Goal: Transaction & Acquisition: Purchase product/service

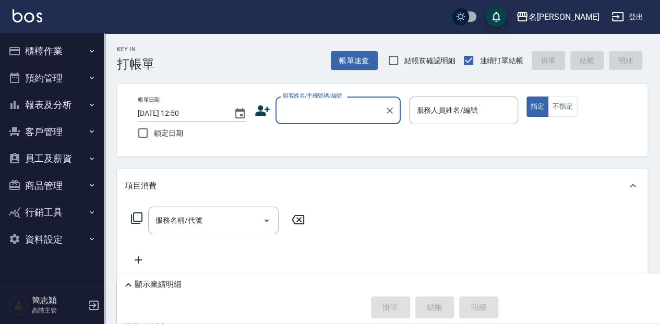
drag, startPoint x: 0, startPoint y: 0, endPoint x: 310, endPoint y: 112, distance: 329.8
click at [310, 112] on input "顧客姓名/手機號碼/編號" at bounding box center [330, 110] width 100 height 18
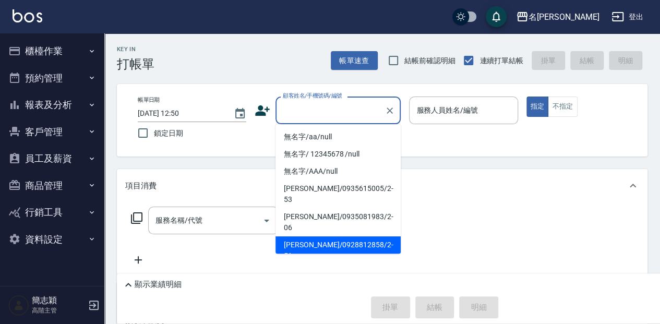
drag, startPoint x: 662, startPoint y: 0, endPoint x: 495, endPoint y: 40, distance: 171.1
click at [495, 40] on div "Key In 打帳單 帳單速查 結帳前確認明細 連續打單結帳 掛單 結帳 明細" at bounding box center [375, 52] width 543 height 38
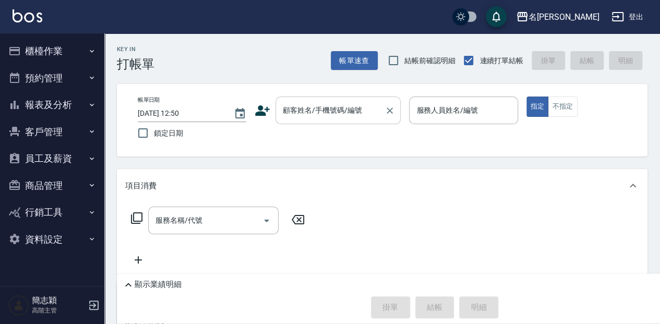
click at [345, 107] on input "顧客姓名/手機號碼/編號" at bounding box center [330, 110] width 100 height 18
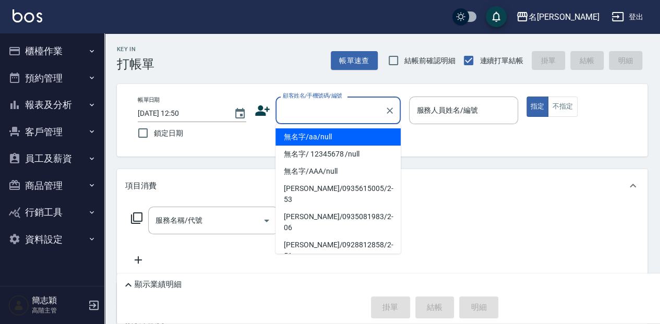
drag, startPoint x: 344, startPoint y: 135, endPoint x: 434, endPoint y: 108, distance: 93.6
click at [345, 135] on li "無名字/aa/null" at bounding box center [337, 136] width 125 height 17
type input "無名字/aa/null"
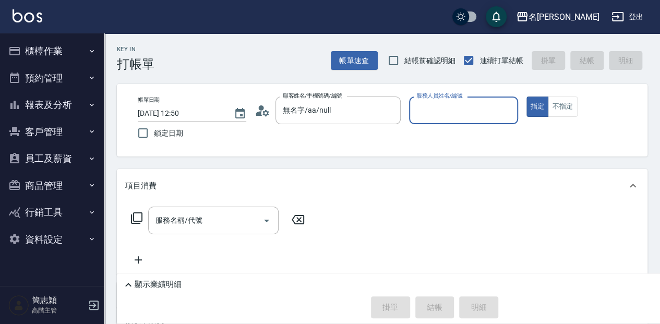
click at [437, 108] on input "服務人員姓名/編號" at bounding box center [463, 110] width 99 height 18
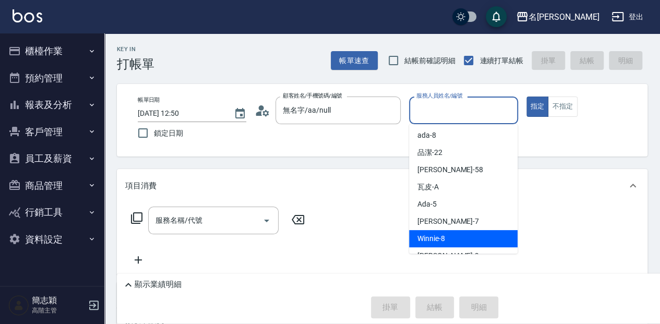
scroll to position [69, 0]
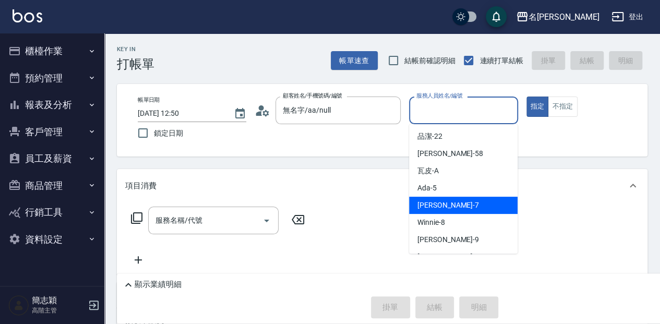
click at [459, 205] on div "[PERSON_NAME] -7" at bounding box center [463, 205] width 108 height 17
type input "[PERSON_NAME]-7"
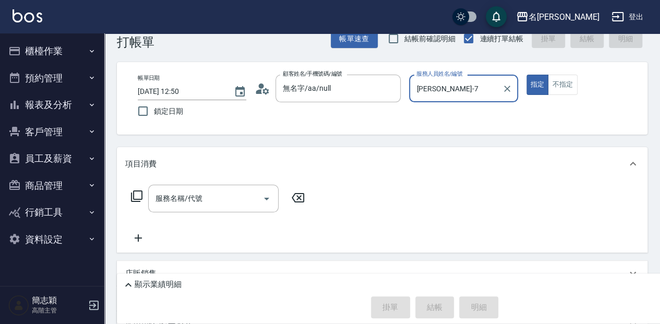
scroll to position [34, 0]
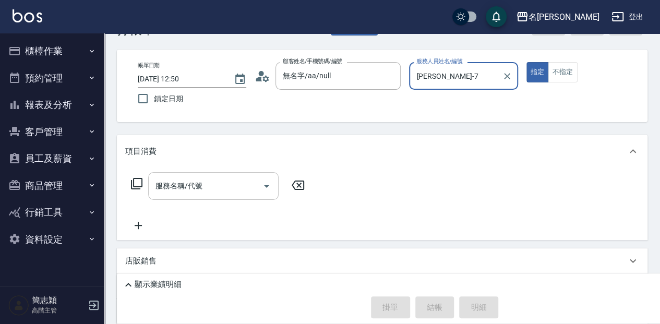
click at [223, 183] on input "服務名稱/代號" at bounding box center [205, 186] width 105 height 18
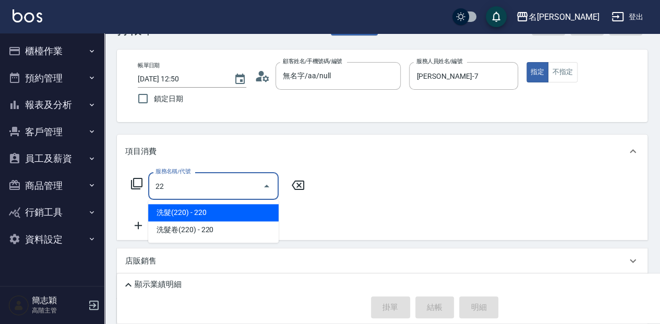
type input "223"
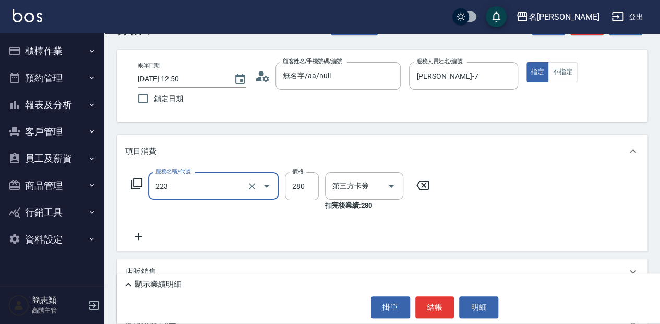
type input "舊有卡券"
type input "洗髮卷280(223)"
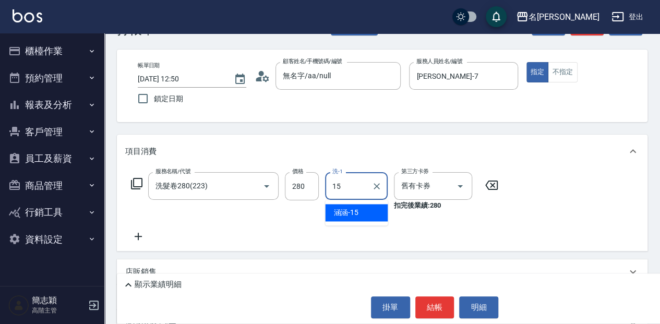
type input "涵涵-15"
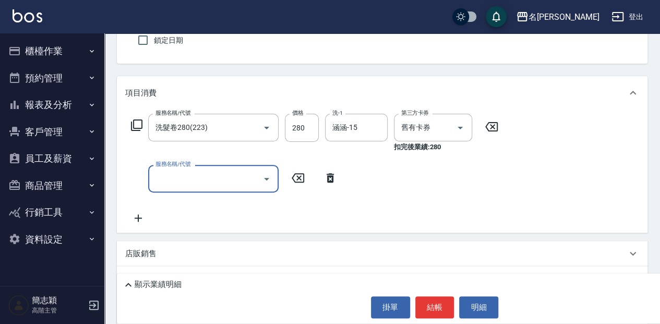
scroll to position [104, 0]
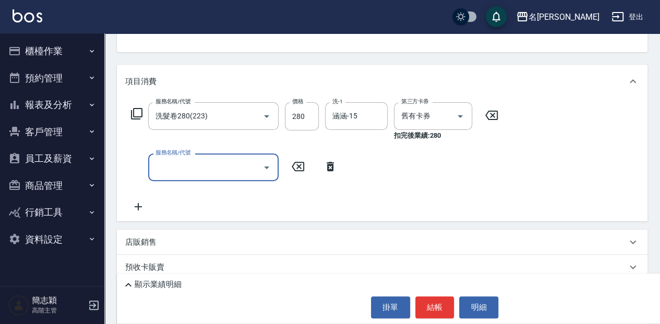
click at [165, 238] on div "店販銷售" at bounding box center [375, 242] width 501 height 11
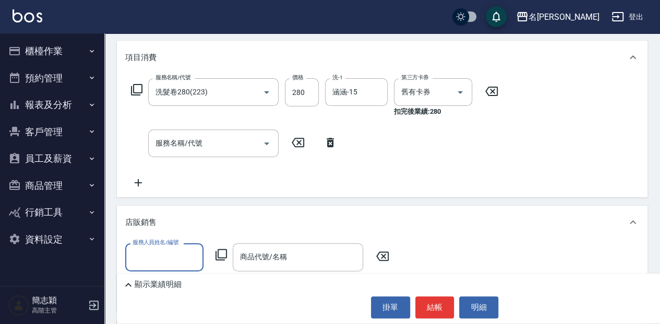
scroll to position [139, 0]
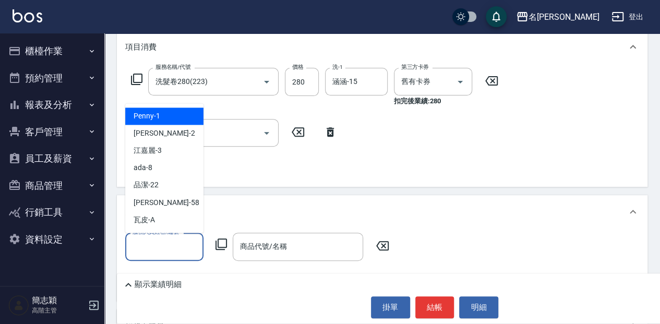
click at [175, 245] on input "服務人員姓名/編號" at bounding box center [164, 246] width 69 height 18
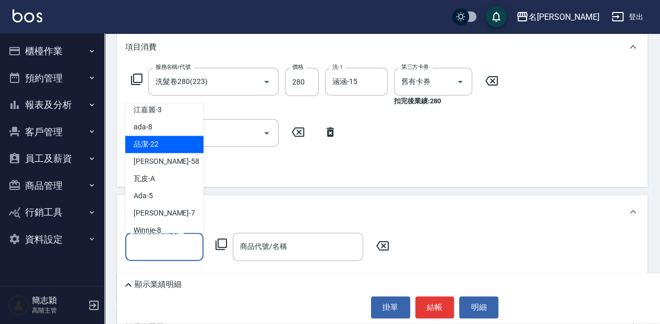
scroll to position [69, 0]
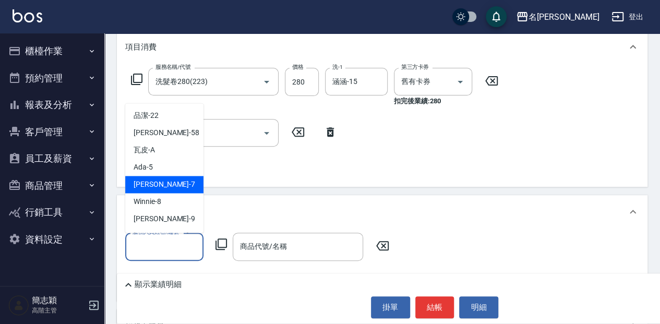
click at [165, 185] on div "Jessica -7" at bounding box center [164, 184] width 78 height 17
type input "Jessica-7"
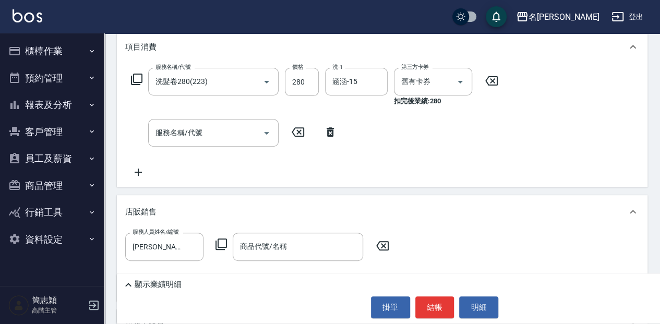
click at [224, 241] on icon at bounding box center [221, 244] width 13 height 13
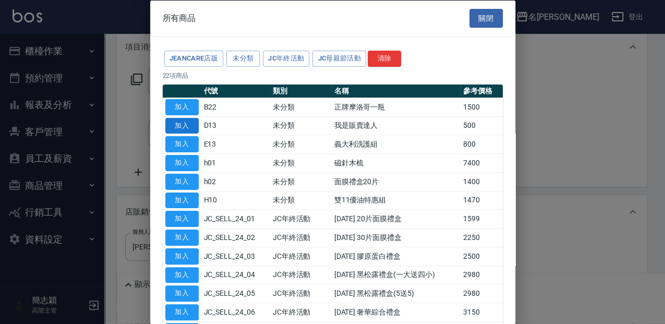
click at [179, 126] on button "加入" at bounding box center [181, 125] width 33 height 16
type input "我是販賣達人"
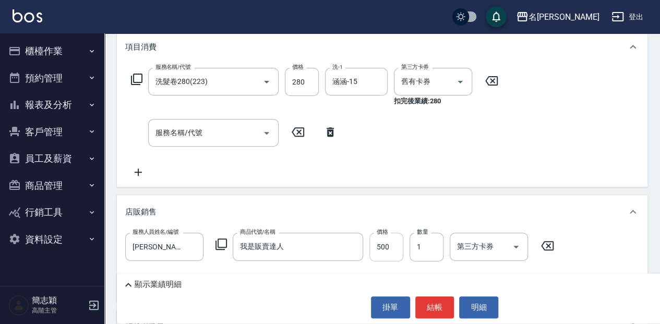
click at [392, 244] on input "500" at bounding box center [386, 247] width 34 height 28
type input "1890"
click at [163, 284] on p "顯示業績明細" at bounding box center [158, 284] width 47 height 11
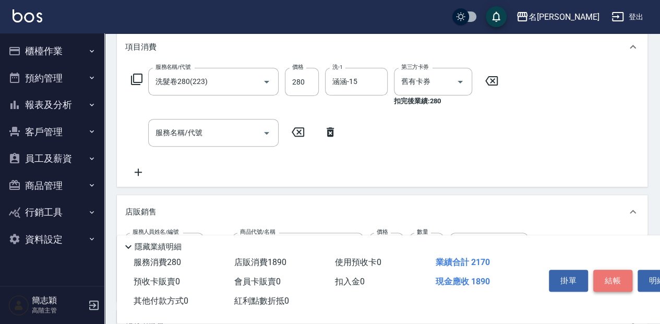
click at [615, 278] on button "結帳" at bounding box center [612, 281] width 39 height 22
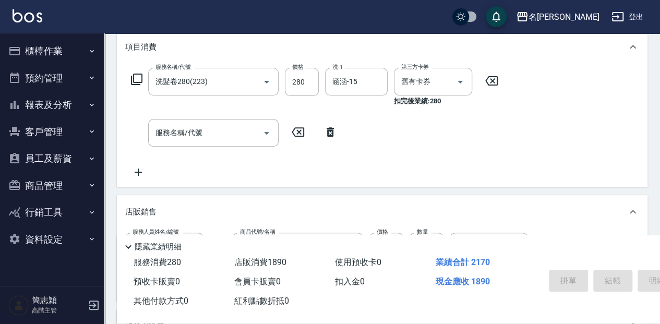
type input "2025/08/12 13:09"
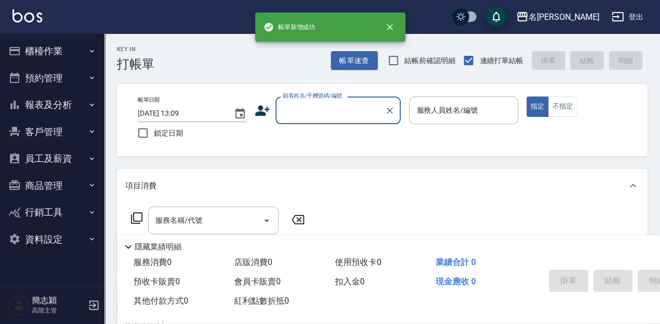
scroll to position [0, 0]
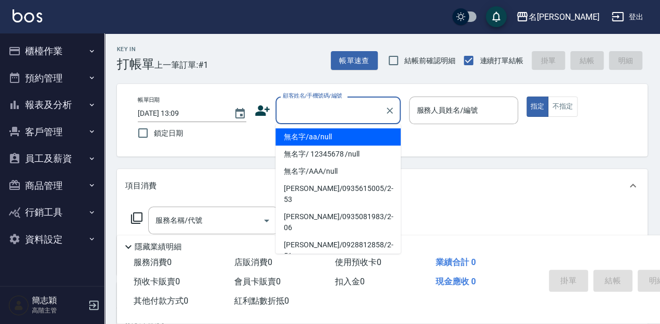
click at [306, 108] on input "顧客姓名/手機號碼/編號" at bounding box center [330, 110] width 100 height 18
click at [310, 141] on li "無名字/aa/null" at bounding box center [337, 136] width 125 height 17
type input "無名字/aa/null"
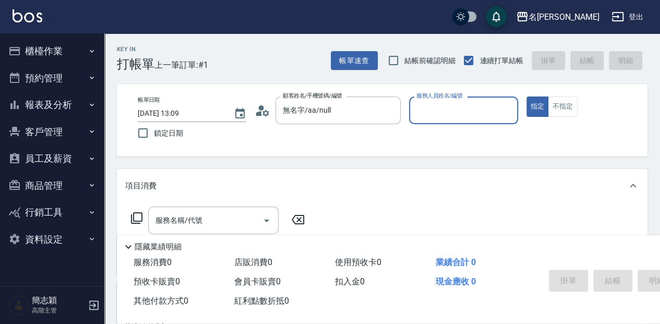
click at [477, 104] on input "服務人員姓名/編號" at bounding box center [463, 110] width 99 height 18
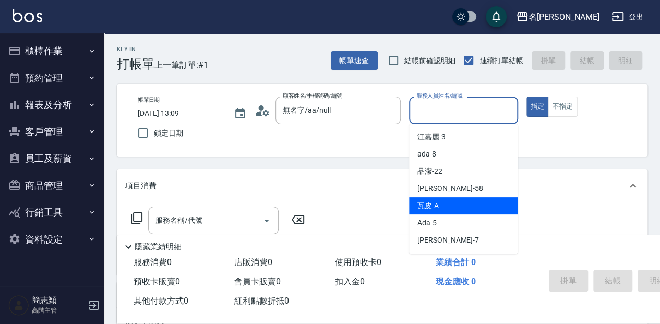
scroll to position [69, 0]
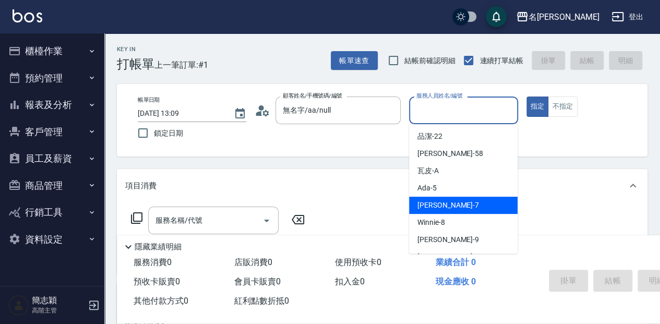
click at [451, 202] on div "Jessica -7" at bounding box center [463, 205] width 108 height 17
type input "Jessica-7"
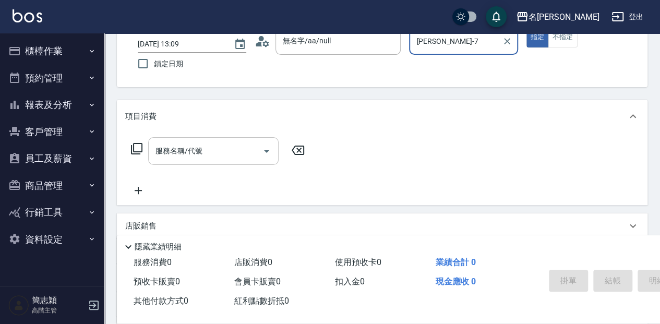
drag, startPoint x: 214, startPoint y: 153, endPoint x: 228, endPoint y: 156, distance: 13.8
click at [215, 153] on input "服務名稱/代號" at bounding box center [205, 151] width 105 height 18
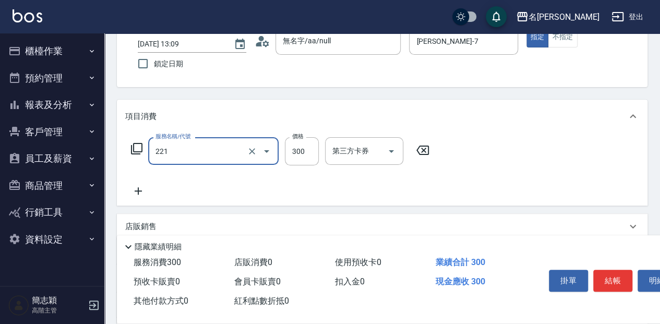
type input "洗髮300(221)"
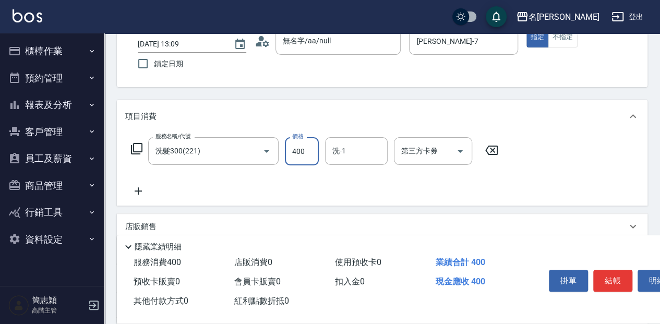
type input "400"
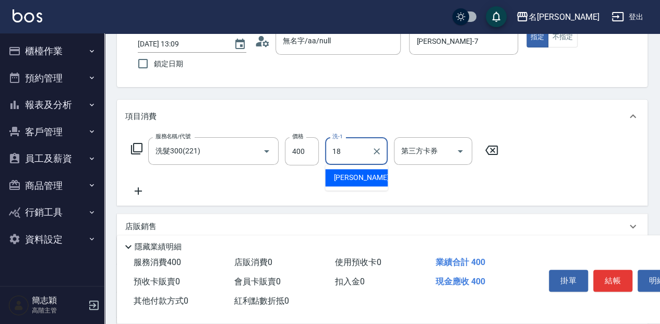
type input "沛岑-18"
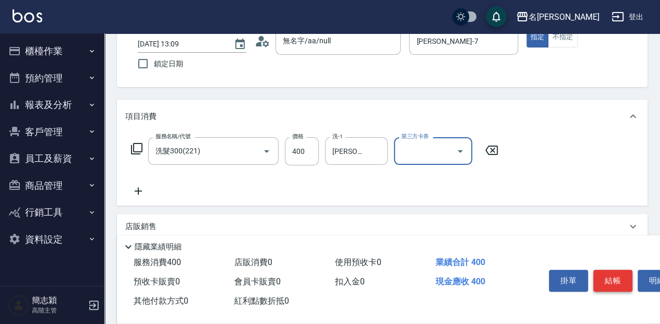
click at [608, 271] on button "結帳" at bounding box center [612, 281] width 39 height 22
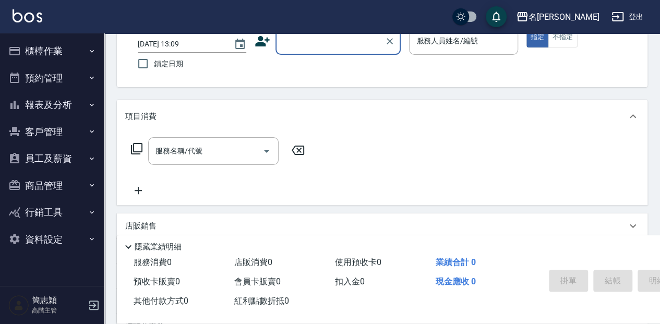
click at [318, 38] on input "顧客姓名/手機號碼/編號" at bounding box center [330, 41] width 100 height 18
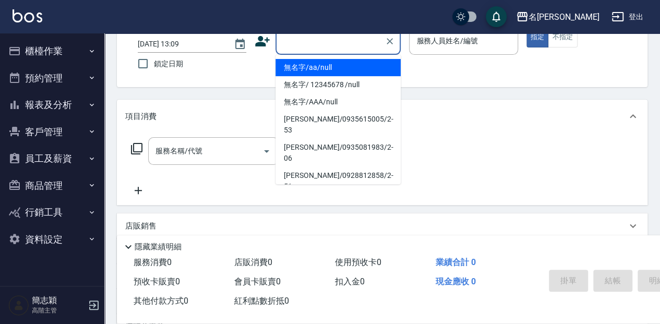
drag, startPoint x: 308, startPoint y: 71, endPoint x: 466, endPoint y: 41, distance: 161.5
click at [308, 72] on li "無名字/aa/null" at bounding box center [337, 67] width 125 height 17
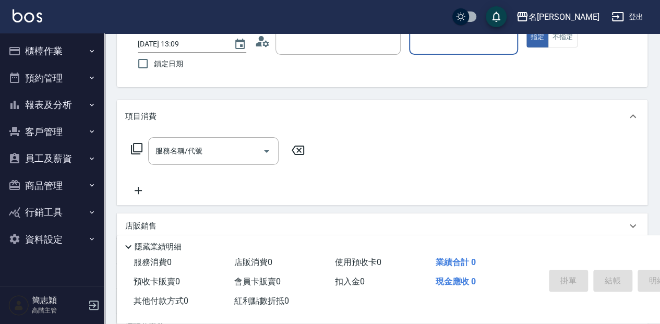
type input "無名字/aa/null"
click at [438, 45] on input "服務人員姓名/編號" at bounding box center [463, 41] width 99 height 18
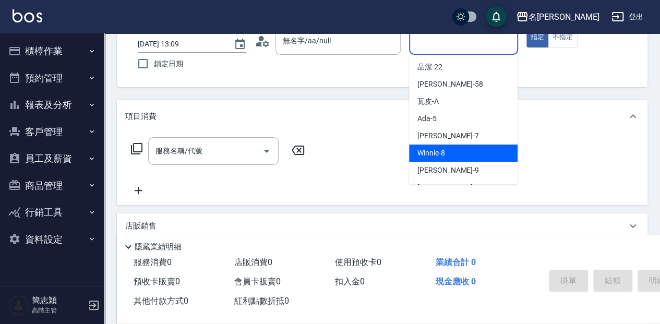
drag, startPoint x: 464, startPoint y: 155, endPoint x: 457, endPoint y: 158, distance: 7.9
click at [464, 154] on div "Winnie -8" at bounding box center [463, 152] width 108 height 17
type input "Winnie-8"
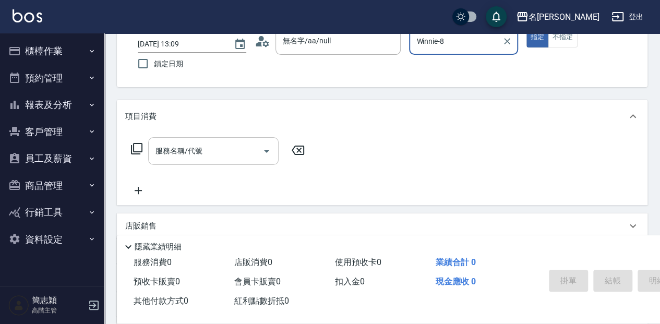
click at [192, 155] on div "服務名稱/代號 服務名稱/代號" at bounding box center [213, 151] width 130 height 28
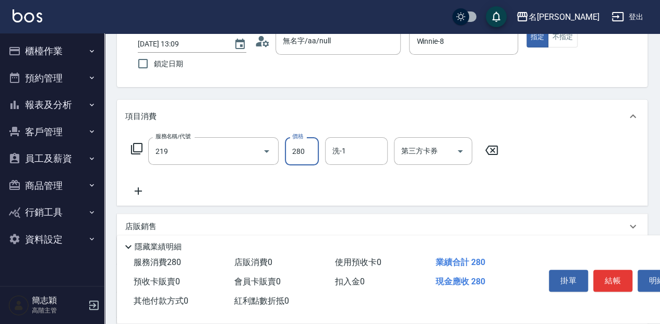
type input "洗髮280(219)"
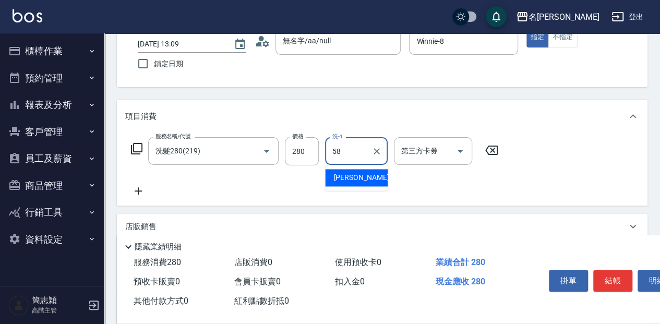
type input "莫娜-58"
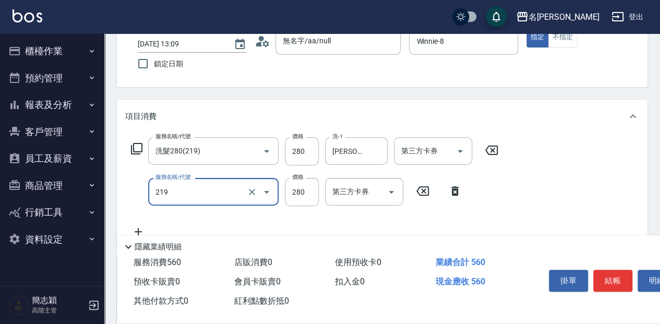
type input "洗髮280(219)"
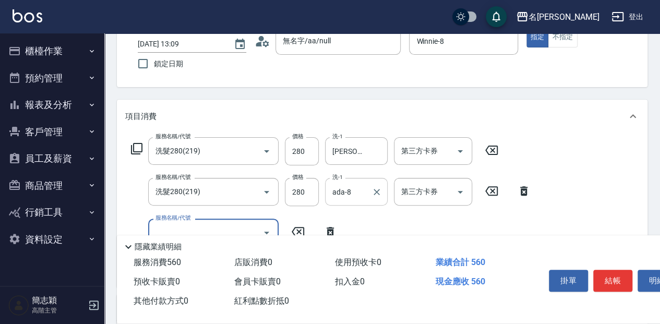
click at [358, 197] on input "ada-8" at bounding box center [349, 192] width 38 height 18
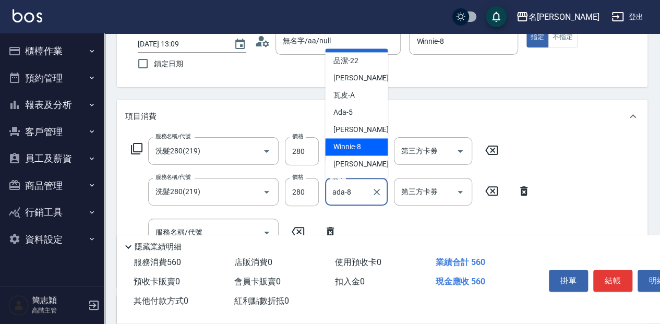
click at [367, 142] on div "Winnie -8" at bounding box center [356, 146] width 63 height 17
type input "Winnie-8"
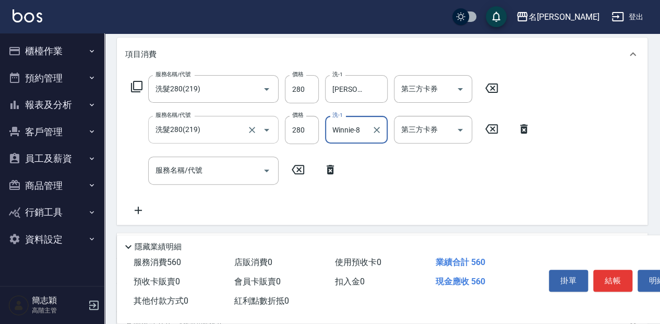
scroll to position [139, 0]
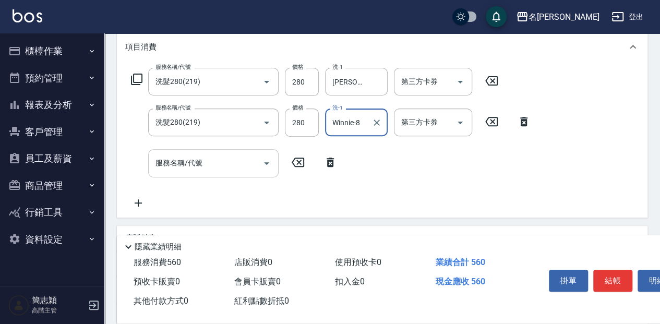
click at [186, 167] on div "服務名稱/代號 服務名稱/代號" at bounding box center [213, 163] width 130 height 28
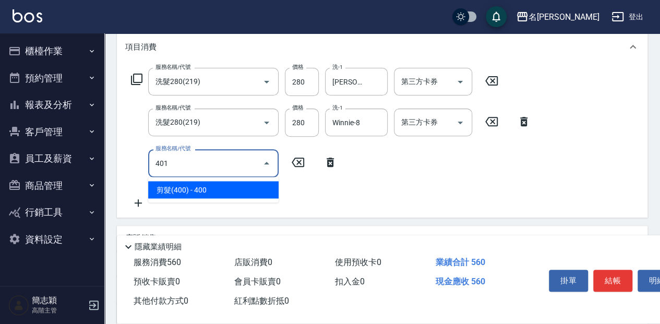
type input "剪髮(400)(401)"
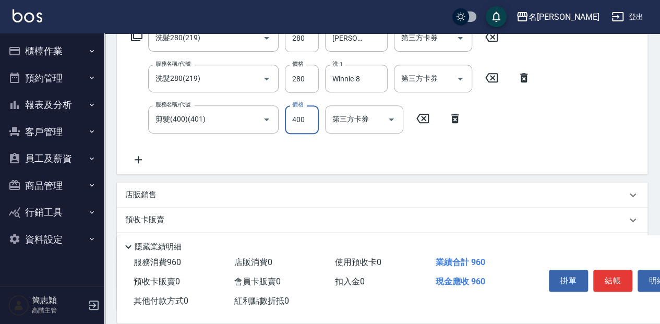
scroll to position [209, 0]
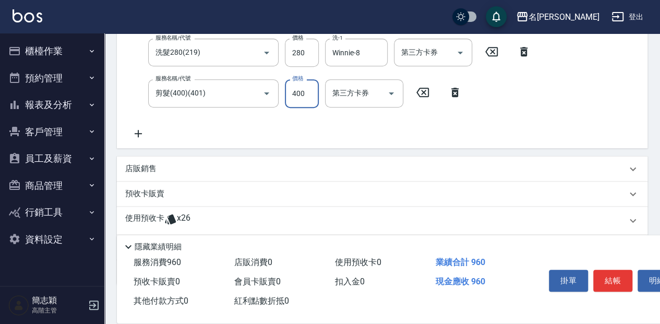
click at [132, 169] on p "店販銷售" at bounding box center [140, 168] width 31 height 11
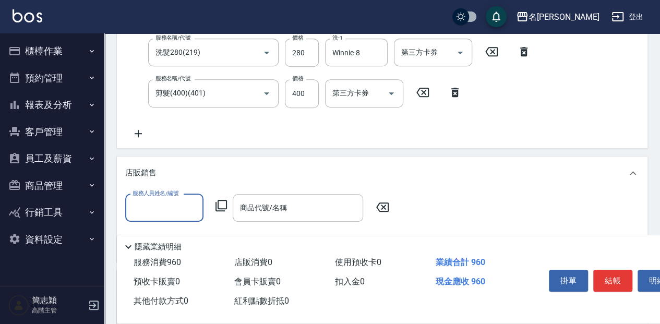
scroll to position [0, 0]
click at [142, 214] on input "服務人員姓名/編號" at bounding box center [164, 208] width 69 height 18
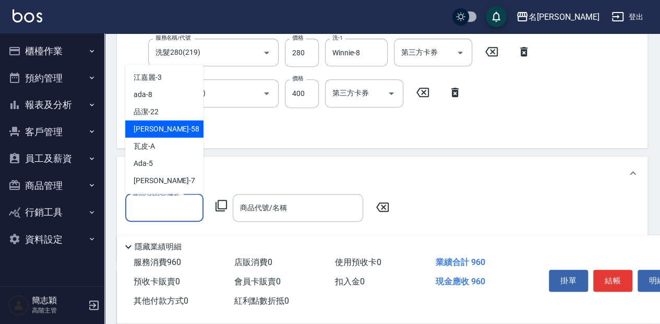
scroll to position [69, 0]
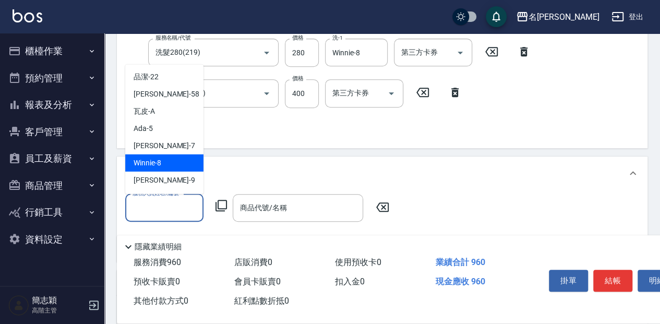
click at [163, 159] on div "Winnie -8" at bounding box center [164, 162] width 78 height 17
type input "Winnie-8"
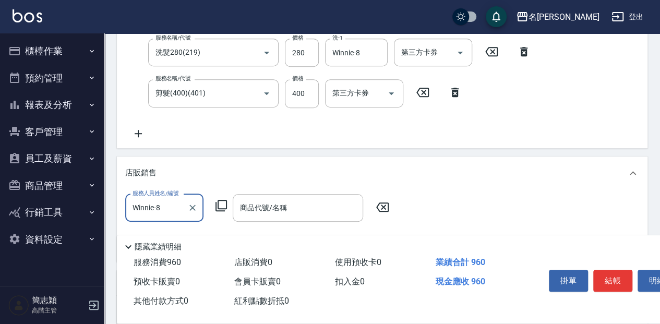
click at [219, 205] on icon at bounding box center [221, 205] width 13 height 13
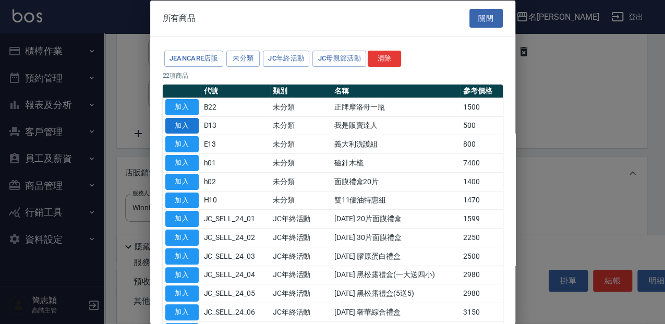
click at [176, 124] on button "加入" at bounding box center [181, 125] width 33 height 16
type input "我是販賣達人"
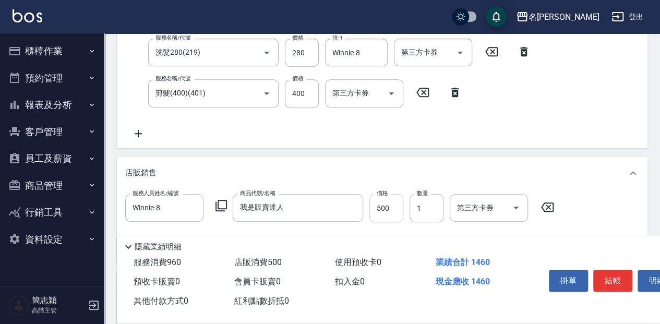
click at [389, 212] on input "500" at bounding box center [386, 208] width 34 height 28
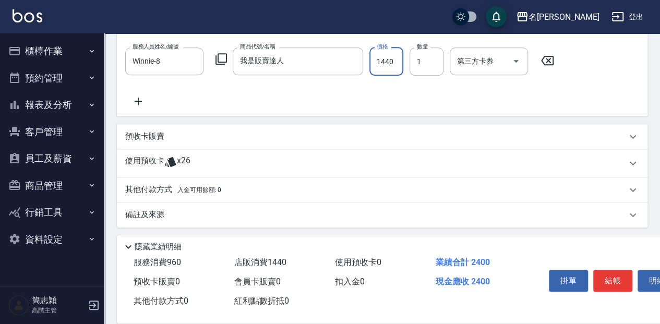
scroll to position [357, 0]
type input "1440"
click at [150, 188] on p "其他付款方式 入金可用餘額: 0" at bounding box center [173, 188] width 96 height 11
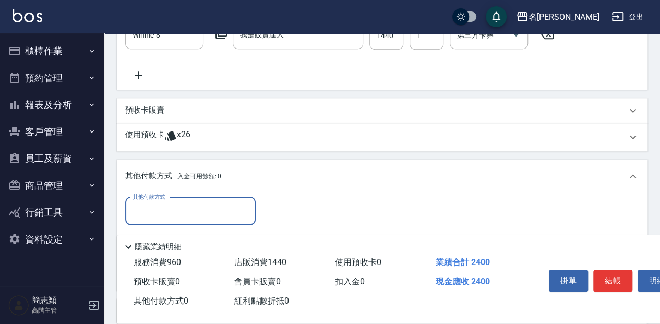
scroll to position [392, 0]
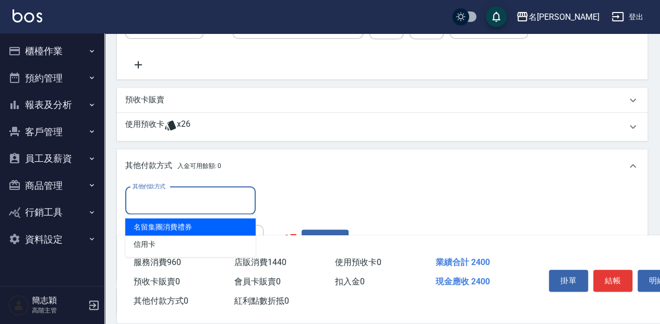
click at [146, 194] on input "其他付款方式" at bounding box center [190, 200] width 121 height 18
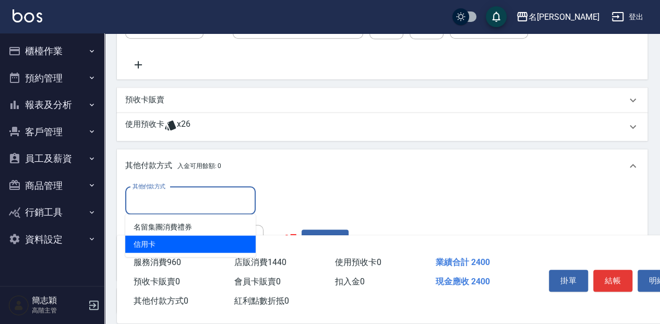
click at [149, 242] on span "信用卡" at bounding box center [190, 243] width 130 height 17
type input "信用卡"
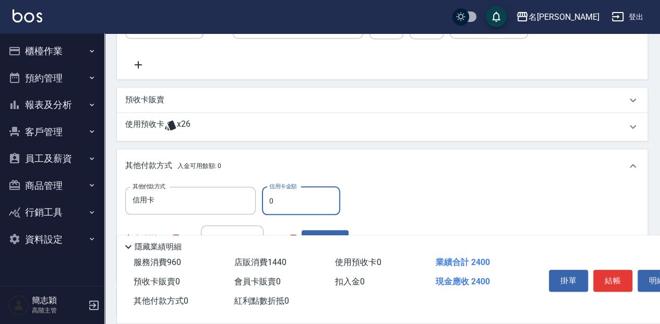
drag, startPoint x: 270, startPoint y: 202, endPoint x: 257, endPoint y: 205, distance: 13.5
click at [257, 205] on div "其他付款方式 信用卡 其他付款方式 信用卡金額 0 信用卡金額" at bounding box center [236, 201] width 223 height 28
drag, startPoint x: 274, startPoint y: 200, endPoint x: 264, endPoint y: 201, distance: 10.0
click at [264, 201] on input "0" at bounding box center [301, 201] width 78 height 28
type input "2400"
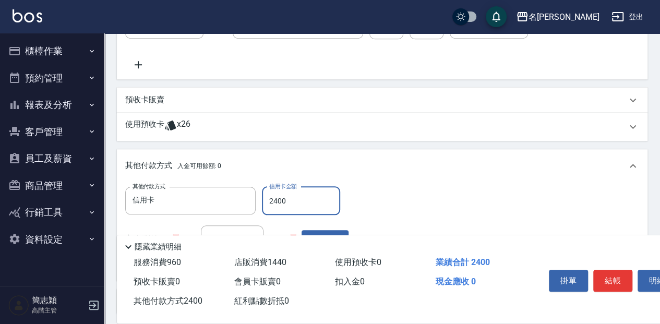
drag, startPoint x: 612, startPoint y: 278, endPoint x: 616, endPoint y: 275, distance: 5.6
click at [612, 278] on button "結帳" at bounding box center [612, 281] width 39 height 22
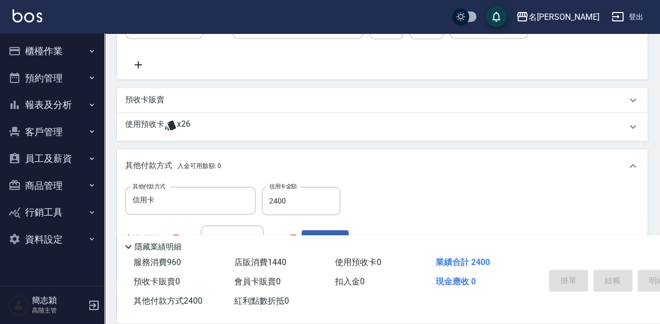
type input "2025/08/12 13:11"
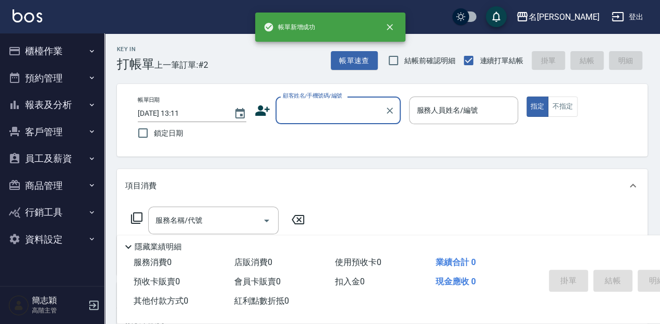
scroll to position [0, 0]
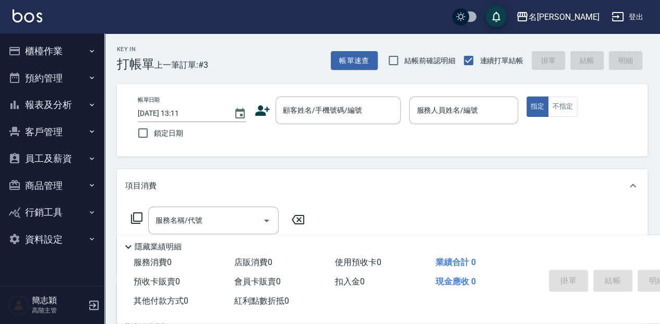
drag, startPoint x: 463, startPoint y: 11, endPoint x: 239, endPoint y: 54, distance: 228.4
click at [239, 54] on div "Key In 打帳單 上一筆訂單:#3 帳單速查 結帳前確認明細 連續打單結帳 掛單 結帳 明細" at bounding box center [375, 52] width 543 height 38
click at [307, 116] on input "顧客姓名/手機號碼/編號" at bounding box center [330, 110] width 100 height 18
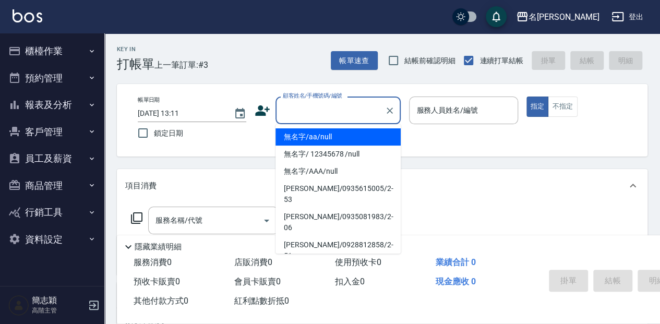
click at [315, 136] on li "無名字/aa/null" at bounding box center [337, 136] width 125 height 17
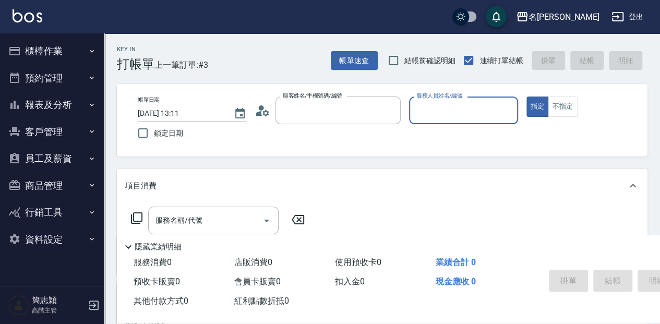
type input "無名字/aa/null"
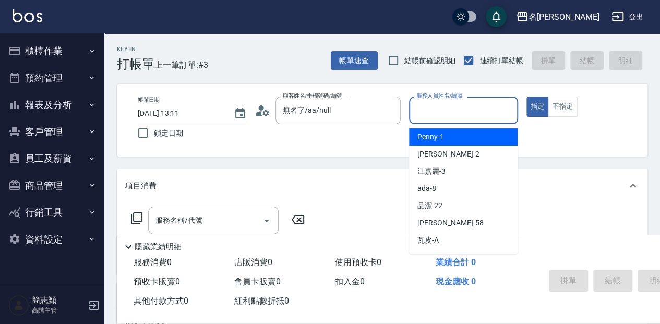
click at [417, 114] on input "服務人員姓名/編號" at bounding box center [463, 110] width 99 height 18
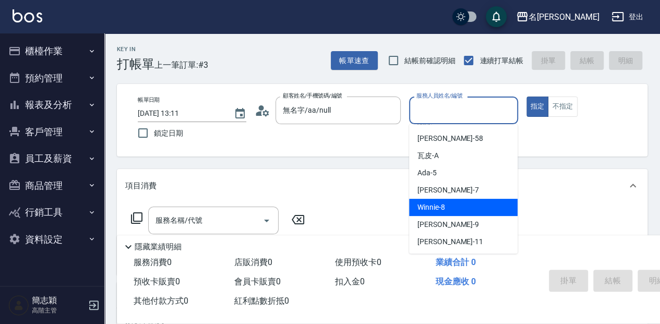
scroll to position [104, 0]
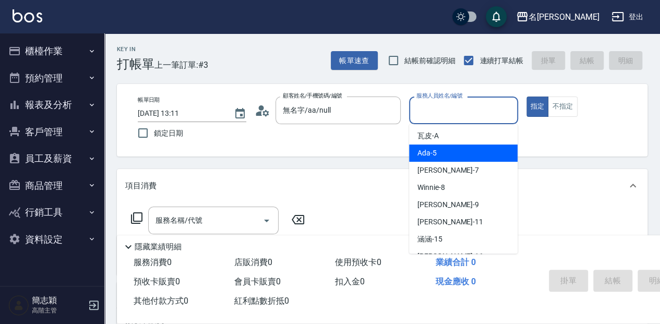
click at [439, 152] on div "Ada -5" at bounding box center [463, 152] width 108 height 17
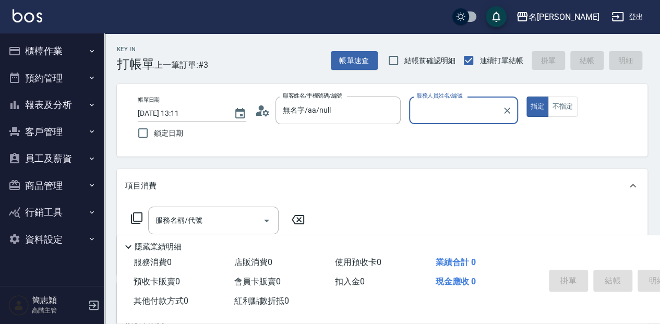
type input "Ada-5"
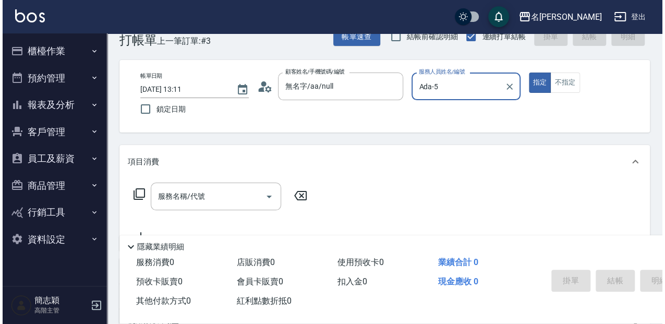
scroll to position [34, 0]
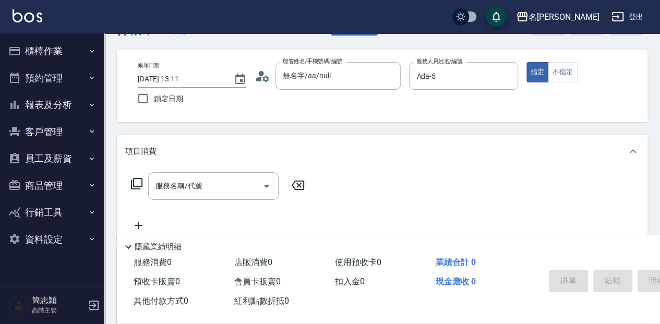
click at [132, 187] on icon at bounding box center [136, 183] width 13 height 13
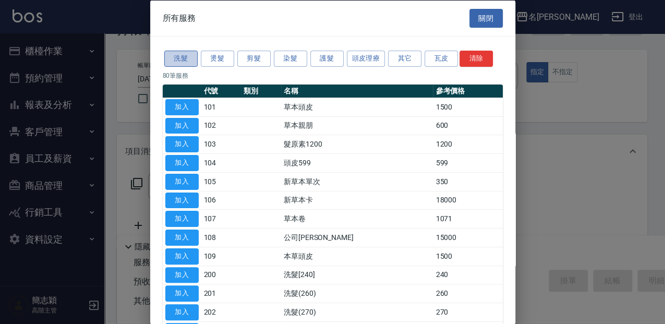
click at [189, 57] on button "洗髮" at bounding box center [180, 59] width 33 height 16
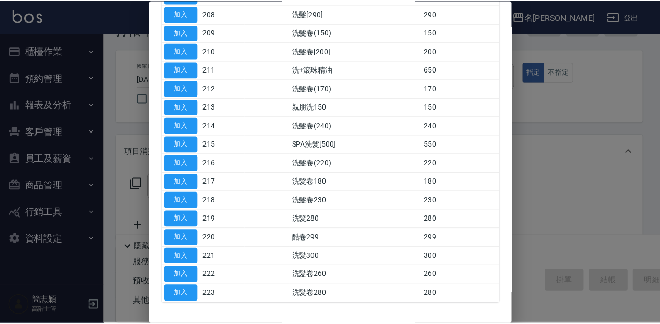
scroll to position [243, 0]
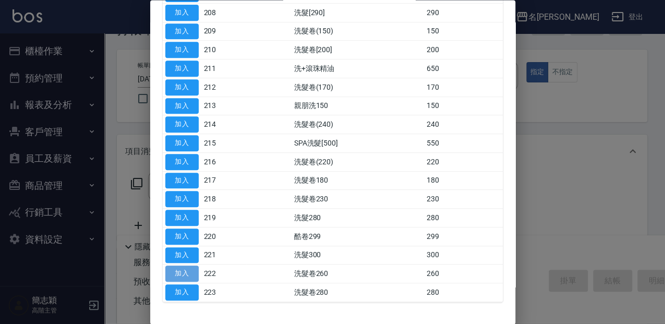
click at [193, 270] on button "加入" at bounding box center [181, 274] width 33 height 16
type input "洗髮卷260(222)"
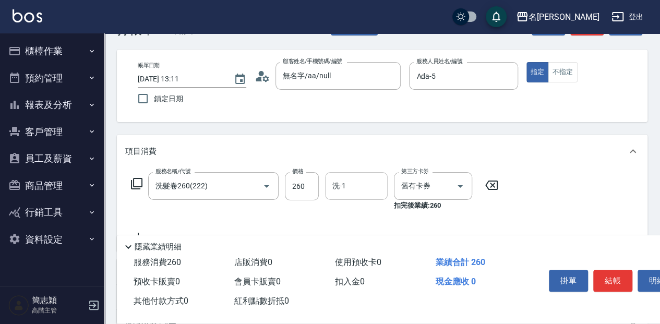
click at [344, 179] on input "洗-1" at bounding box center [356, 186] width 53 height 18
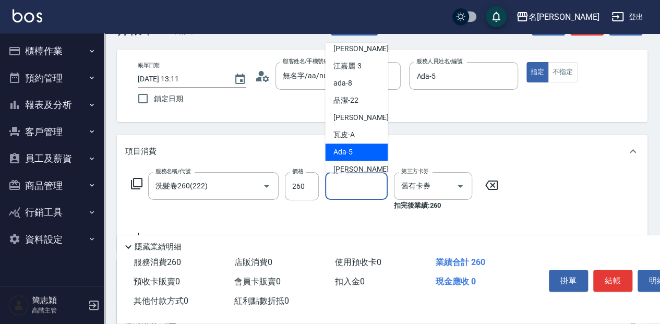
scroll to position [34, 0]
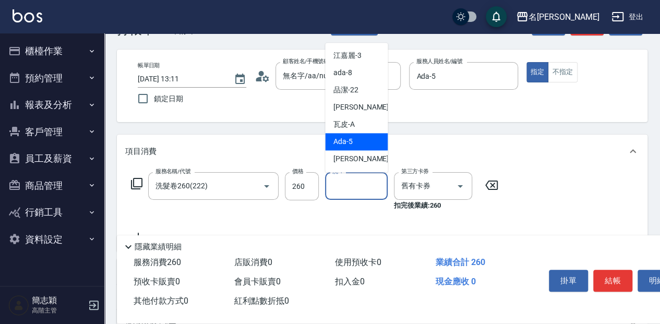
click at [346, 142] on span "Ada -5" at bounding box center [342, 141] width 19 height 11
type input "Ada-5"
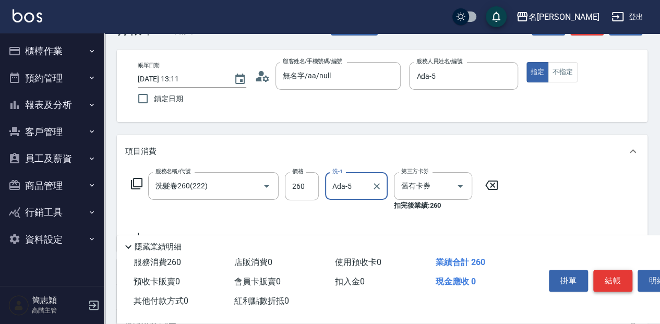
click at [614, 274] on button "結帳" at bounding box center [612, 281] width 39 height 22
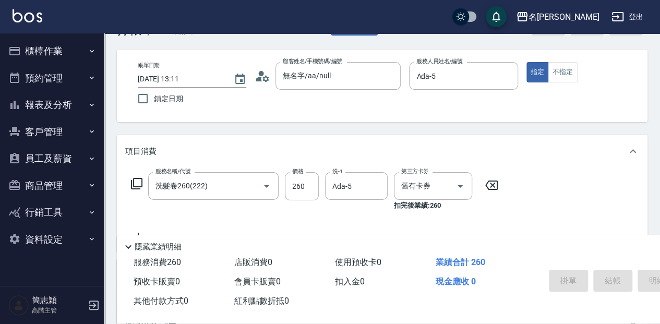
type input "2025/08/12 13:54"
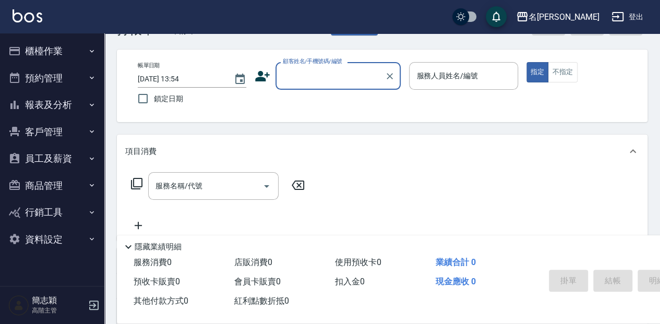
click at [291, 74] on input "顧客姓名/手機號碼/編號" at bounding box center [330, 76] width 100 height 18
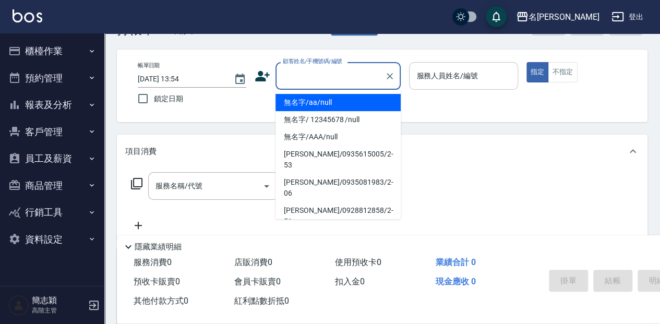
drag, startPoint x: 297, startPoint y: 102, endPoint x: 413, endPoint y: 65, distance: 121.6
click at [297, 102] on li "無名字/aa/null" at bounding box center [337, 102] width 125 height 17
type input "無名字/aa/null"
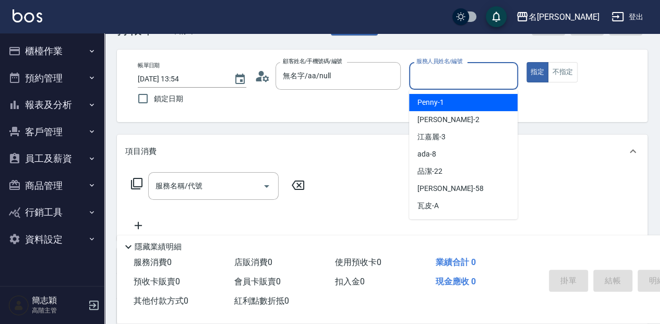
click at [420, 71] on input "服務人員姓名/編號" at bounding box center [463, 76] width 99 height 18
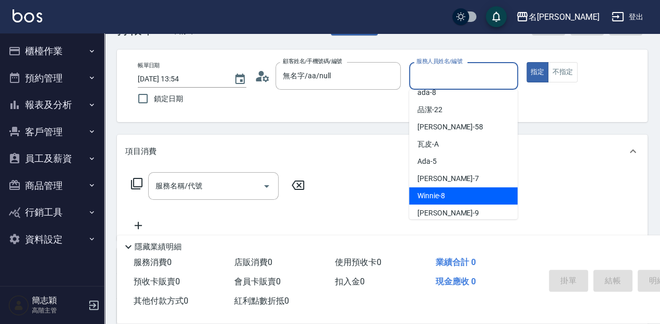
scroll to position [69, 0]
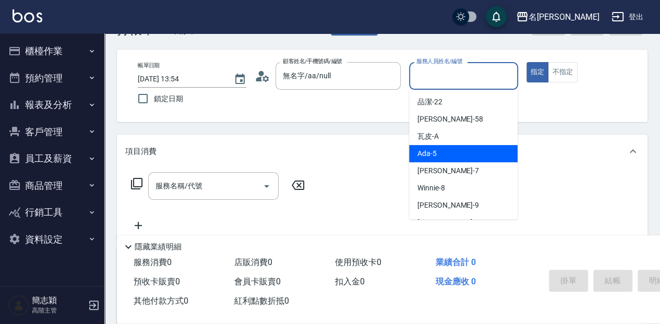
click at [435, 151] on span "Ada -5" at bounding box center [426, 153] width 19 height 11
type input "Ada-5"
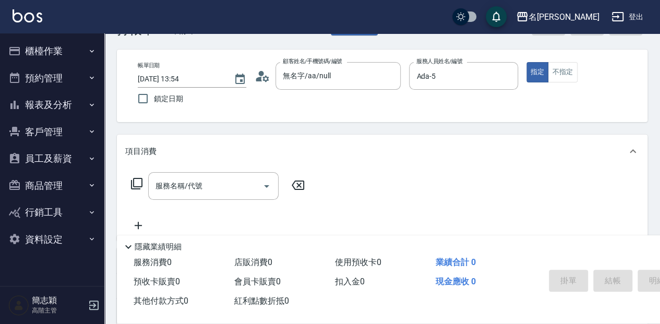
click at [136, 178] on icon at bounding box center [136, 183] width 13 height 13
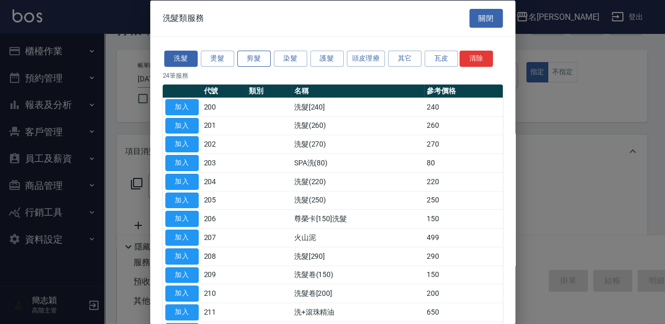
click at [263, 56] on button "剪髮" at bounding box center [253, 59] width 33 height 16
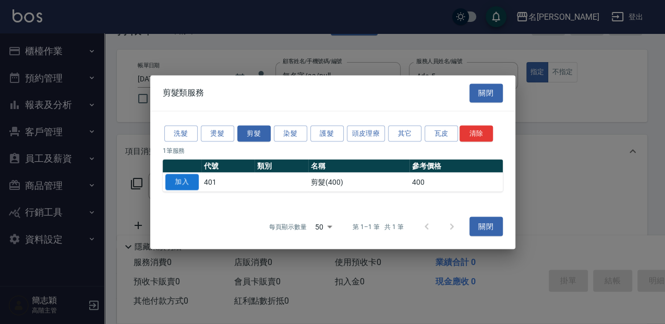
click at [192, 179] on button "加入" at bounding box center [181, 182] width 33 height 16
type input "剪髮(400)(401)"
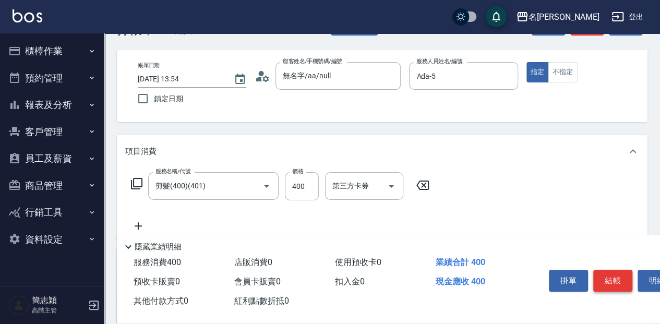
click at [617, 280] on button "結帳" at bounding box center [612, 281] width 39 height 22
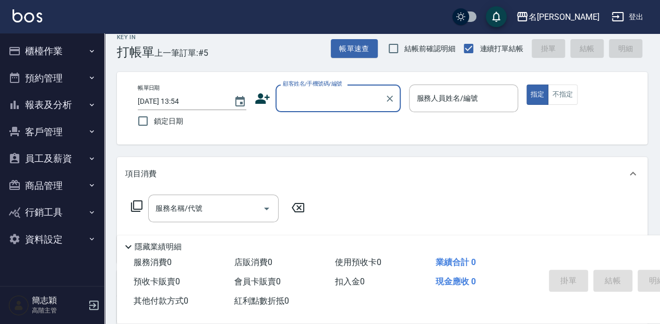
scroll to position [0, 0]
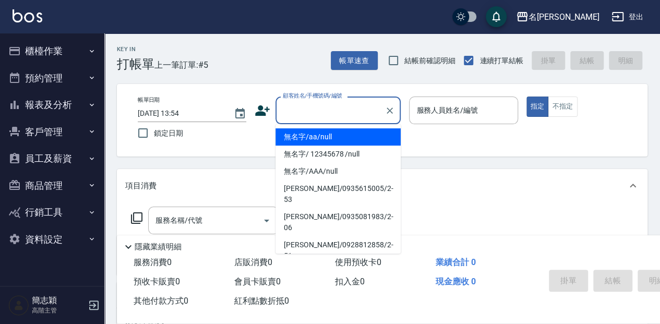
click at [341, 111] on input "顧客姓名/手機號碼/編號" at bounding box center [330, 110] width 100 height 18
click at [304, 136] on li "無名字/aa/null" at bounding box center [337, 136] width 125 height 17
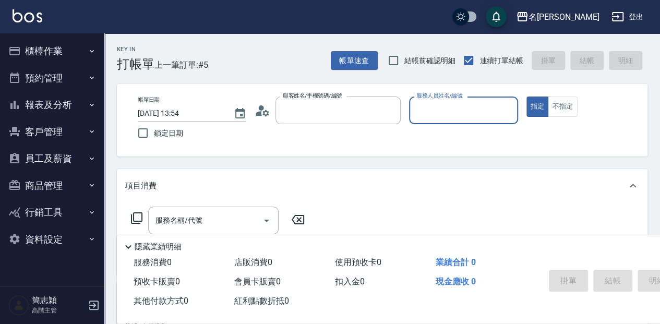
type input "無名字/aa/null"
click at [435, 113] on input "服務人員姓名/編號" at bounding box center [463, 110] width 99 height 18
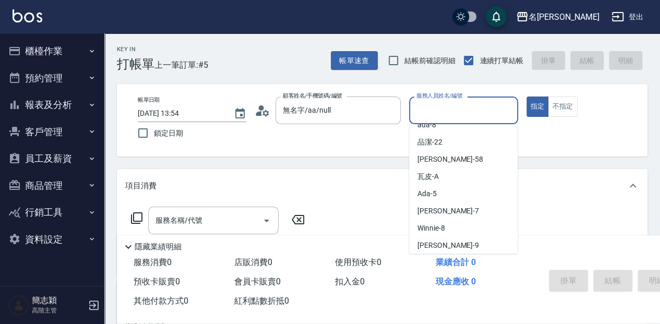
scroll to position [69, 0]
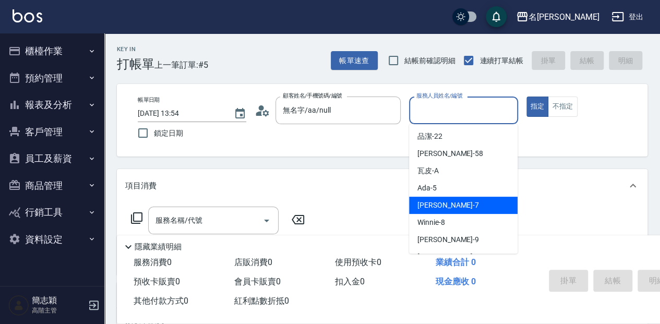
click at [467, 207] on div "Jessica -7" at bounding box center [463, 205] width 108 height 17
type input "Jessica-7"
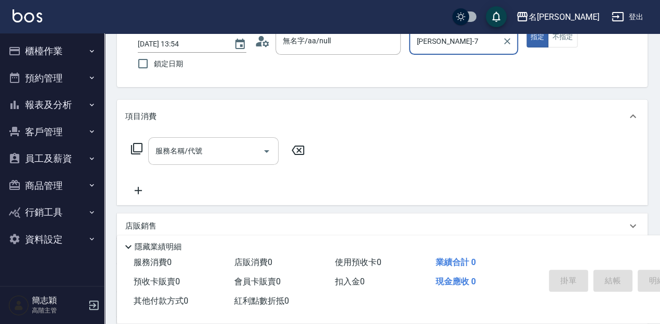
click at [172, 147] on div "服務名稱/代號 服務名稱/代號" at bounding box center [213, 151] width 130 height 28
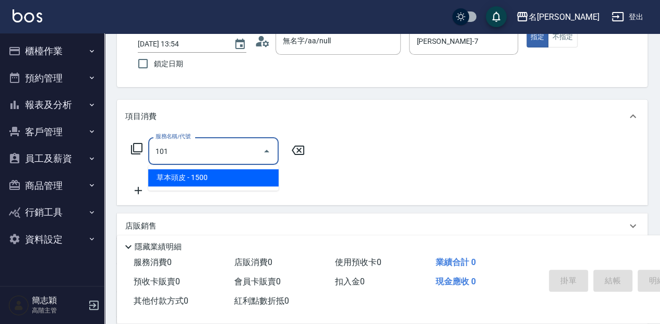
type input "草本頭皮(101)"
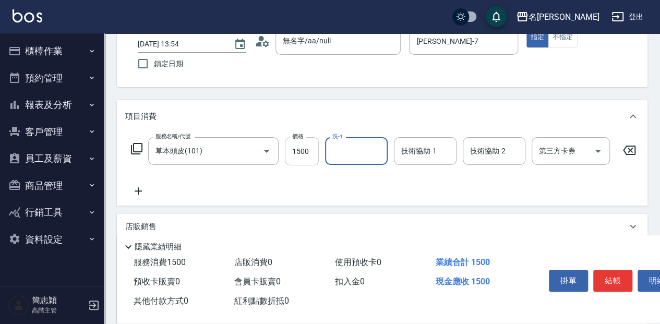
click at [313, 151] on input "1500" at bounding box center [302, 151] width 34 height 28
type input "2000"
type input "沛岑-18"
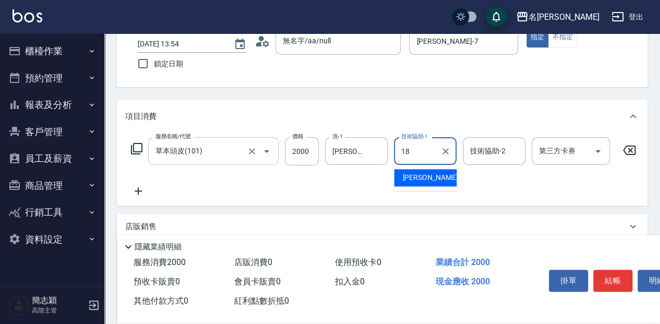
type input "沛岑-18"
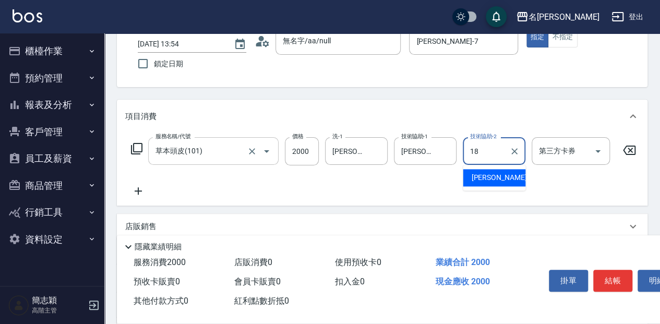
type input "沛岑-18"
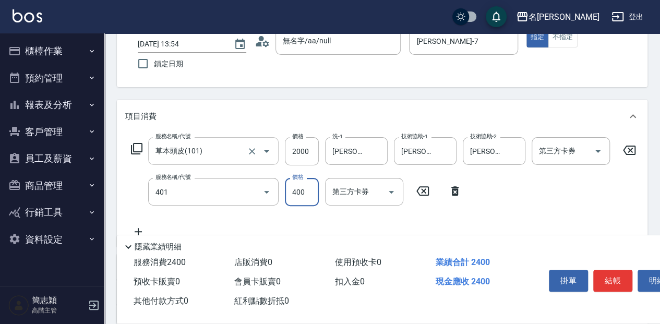
type input "剪髮(400)(401)"
type input "450"
drag, startPoint x: 605, startPoint y: 272, endPoint x: 596, endPoint y: 274, distance: 10.2
click at [605, 272] on button "結帳" at bounding box center [612, 281] width 39 height 22
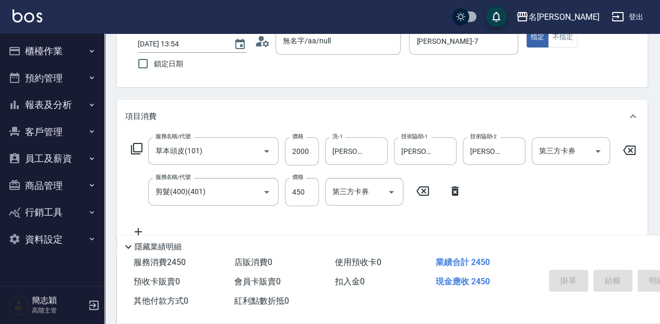
type input "2025/08/12 14:05"
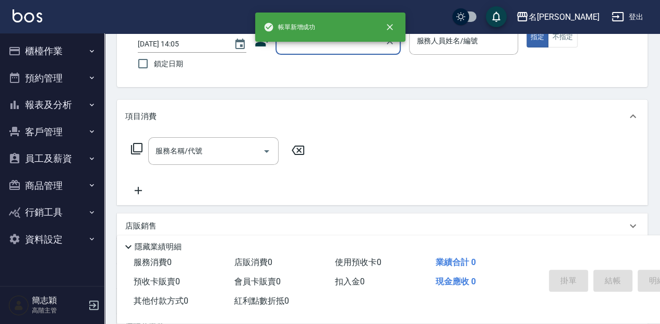
scroll to position [0, 0]
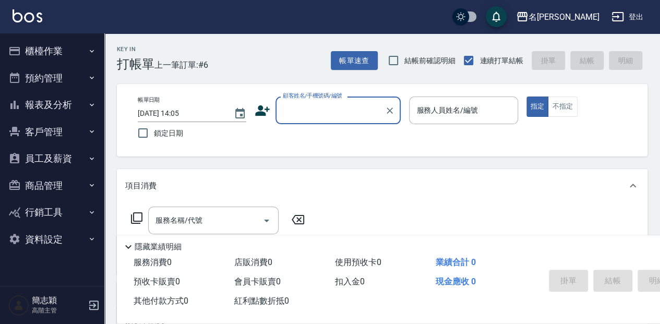
click at [347, 117] on input "顧客姓名/手機號碼/編號" at bounding box center [330, 110] width 100 height 18
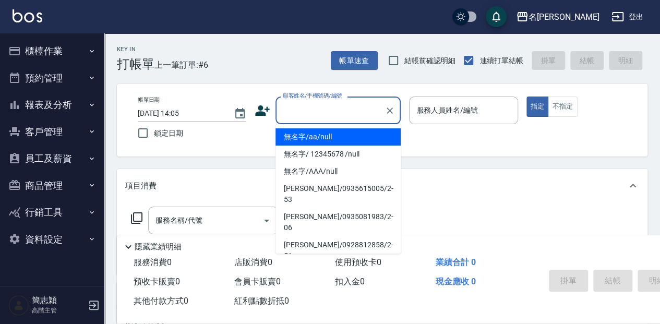
click at [346, 134] on li "無名字/aa/null" at bounding box center [337, 136] width 125 height 17
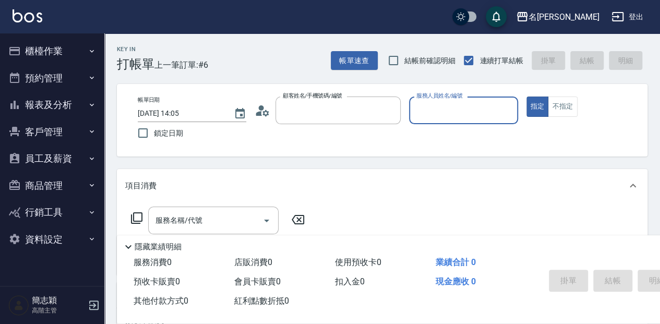
type input "無名字/aa/null"
click at [428, 115] on input "服務人員姓名/編號" at bounding box center [463, 110] width 99 height 18
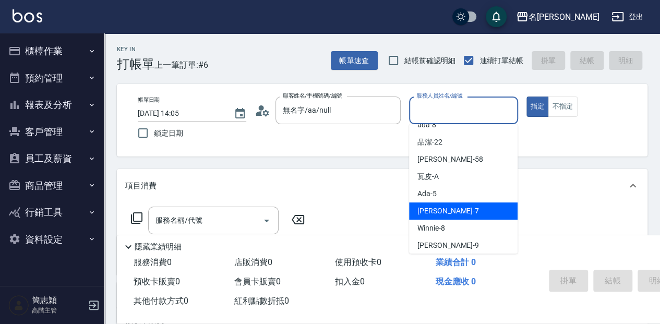
scroll to position [69, 0]
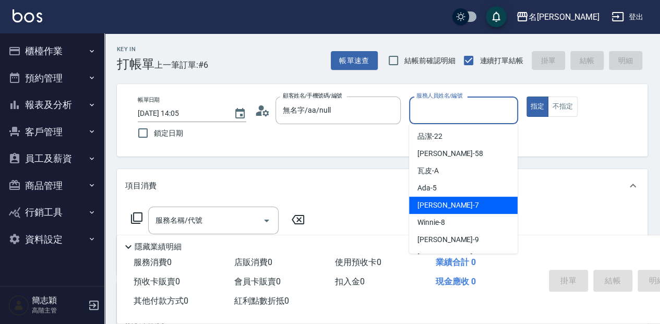
drag, startPoint x: 454, startPoint y: 202, endPoint x: 430, endPoint y: 193, distance: 25.6
click at [455, 202] on div "Jessica -7" at bounding box center [463, 205] width 108 height 17
type input "Jessica-7"
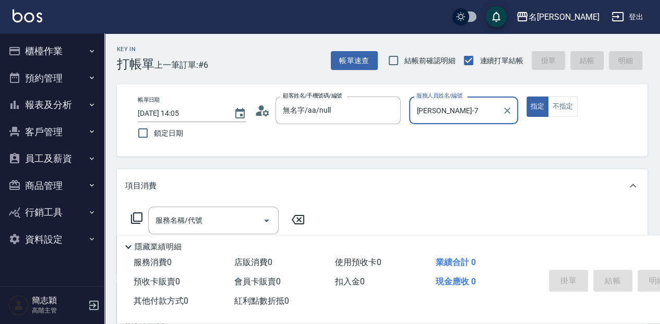
scroll to position [34, 0]
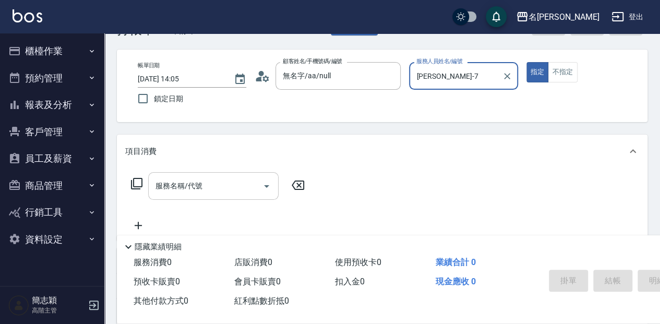
drag, startPoint x: 225, startPoint y: 185, endPoint x: 262, endPoint y: 186, distance: 36.5
click at [243, 186] on input "服務名稱/代號" at bounding box center [205, 186] width 105 height 18
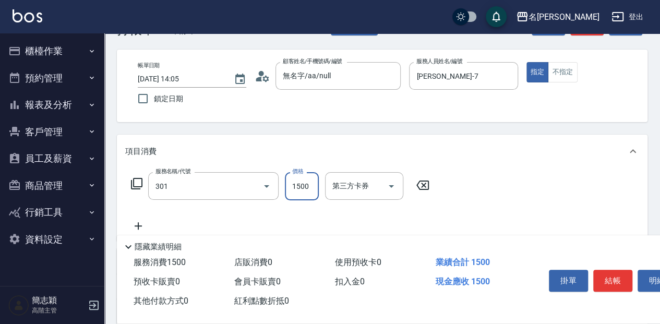
type input "燙髮(1500](301)"
type input "2400"
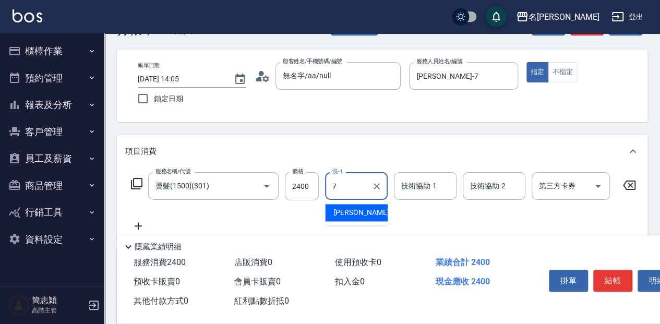
type input "Jessica-7"
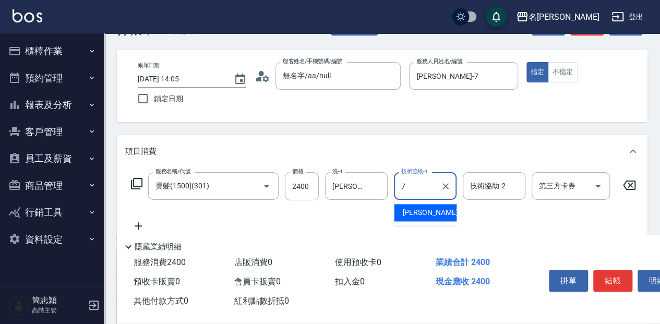
type input "Jessica-7"
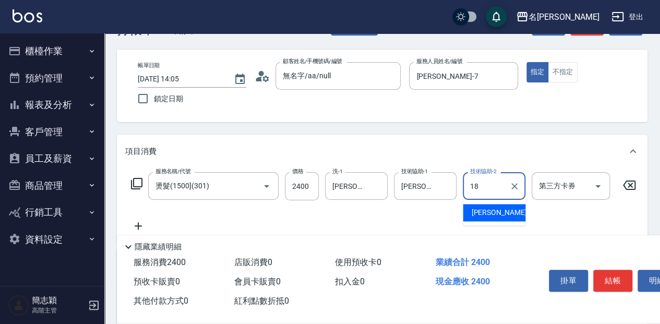
type input "沛岑-18"
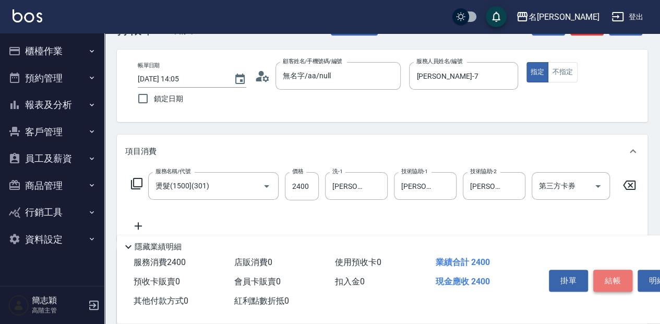
click at [605, 281] on button "結帳" at bounding box center [612, 281] width 39 height 22
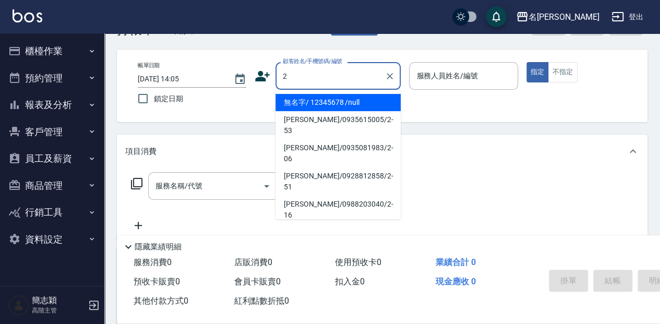
type input "無名字/ 12345678 /null"
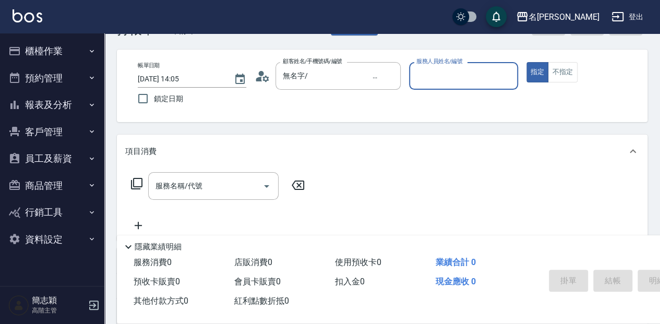
click at [526, 62] on button "指定" at bounding box center [537, 72] width 22 height 20
type button "true"
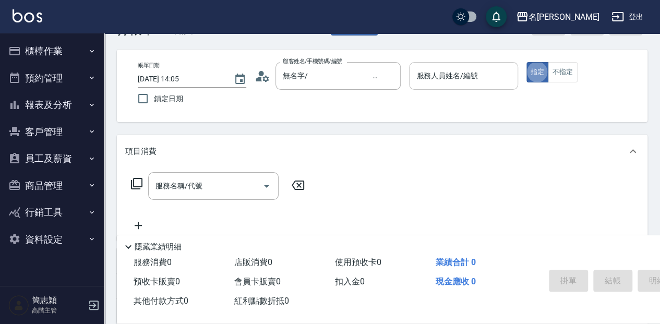
click at [448, 79] on div "服務人員姓名/編號 服務人員姓名/編號" at bounding box center [463, 76] width 108 height 28
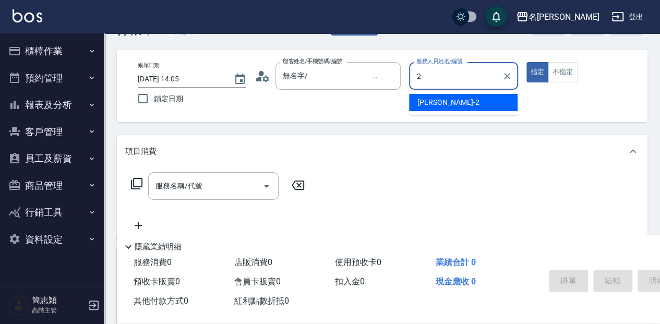
type input "Julie-2"
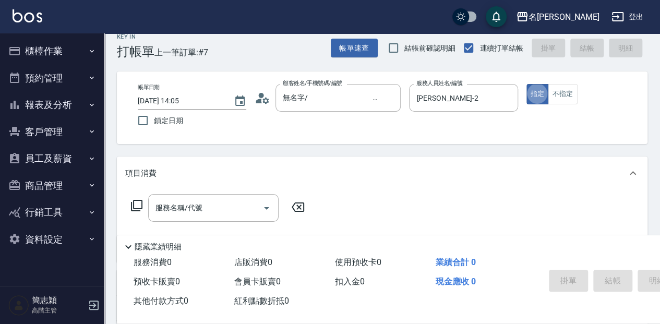
scroll to position [0, 0]
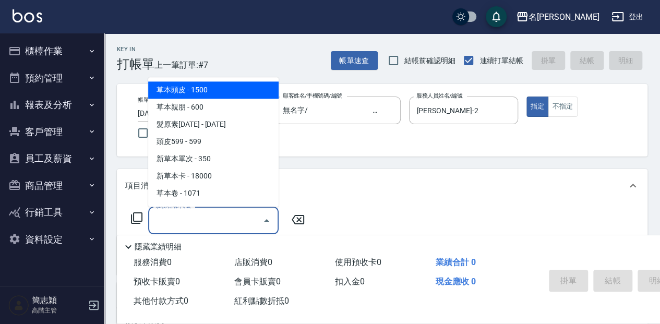
click at [199, 219] on input "服務名稱/代號" at bounding box center [205, 220] width 105 height 18
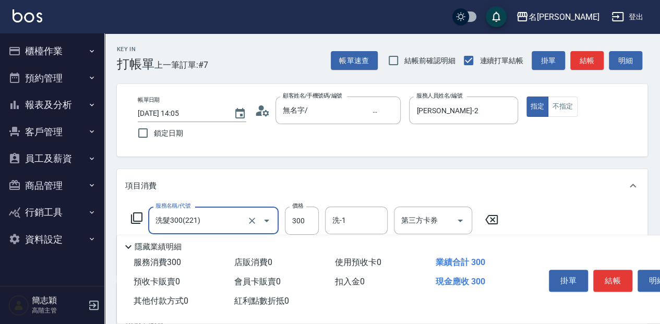
type input "洗髮300(221)"
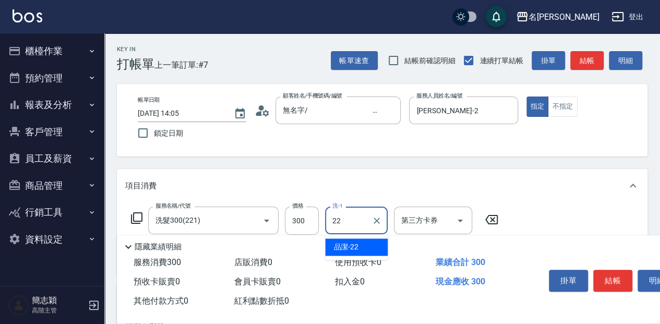
type input "品潔-22"
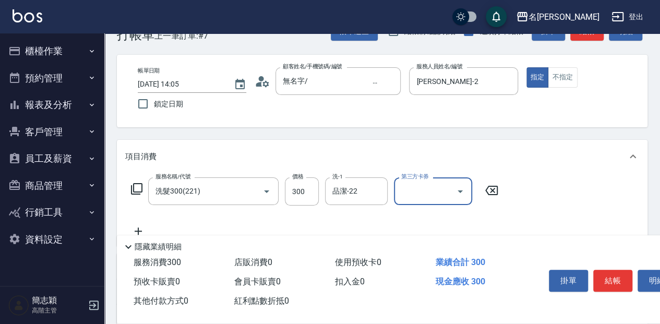
scroll to position [69, 0]
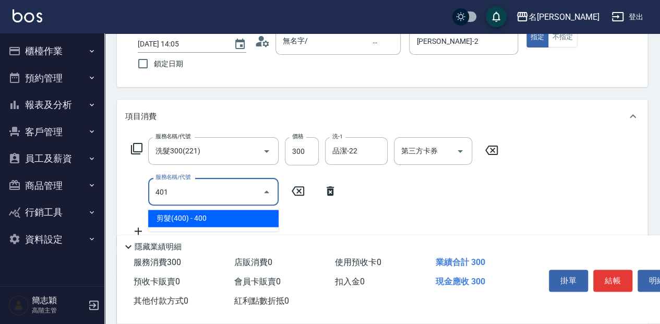
type input "剪髮(400)(401)"
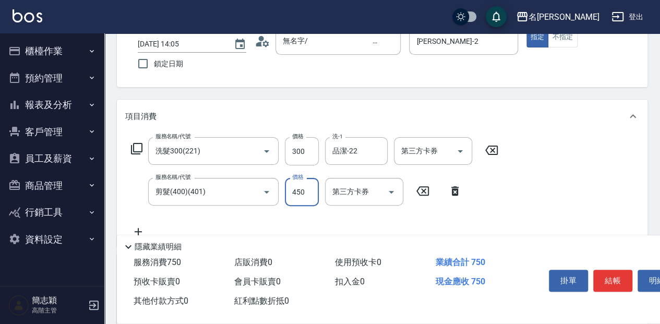
type input "450"
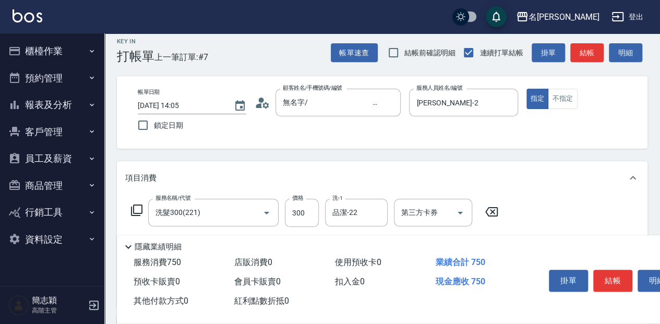
scroll to position [0, 0]
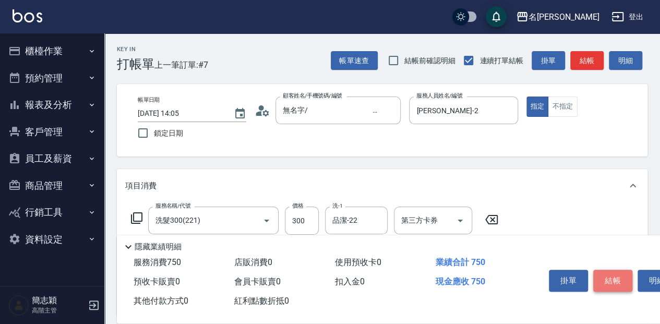
click at [602, 276] on button "結帳" at bounding box center [612, 281] width 39 height 22
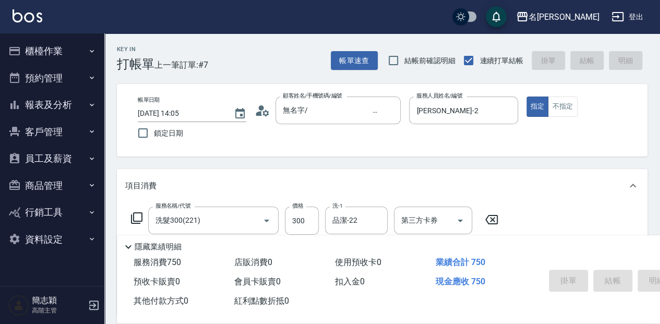
type input "2025/08/12 14:31"
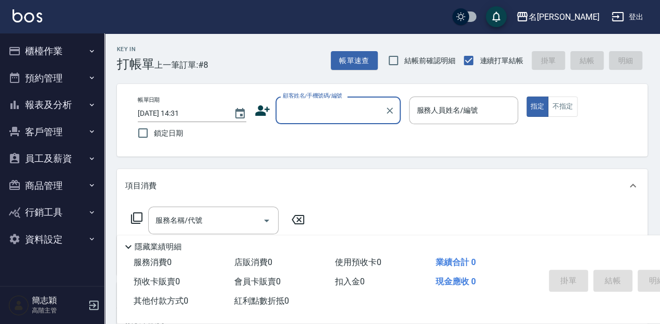
click at [340, 111] on input "顧客姓名/手機號碼/編號" at bounding box center [330, 110] width 100 height 18
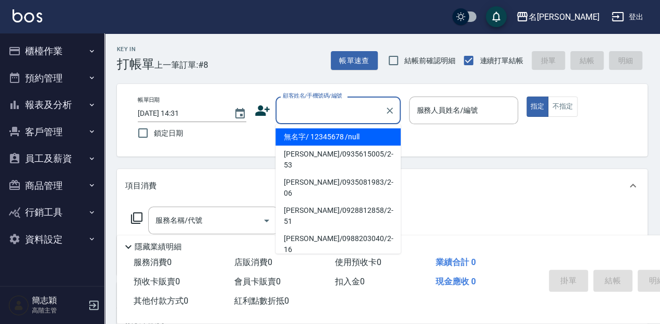
click at [367, 144] on li "無名字/ 12345678 /null" at bounding box center [337, 136] width 125 height 17
type input "無名字/ 12345678 /null"
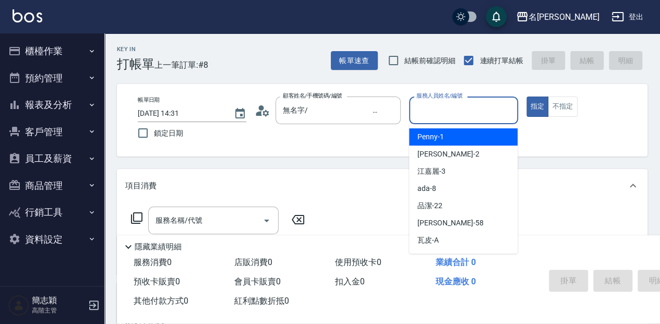
click at [434, 113] on input "服務人員姓名/編號" at bounding box center [463, 110] width 99 height 18
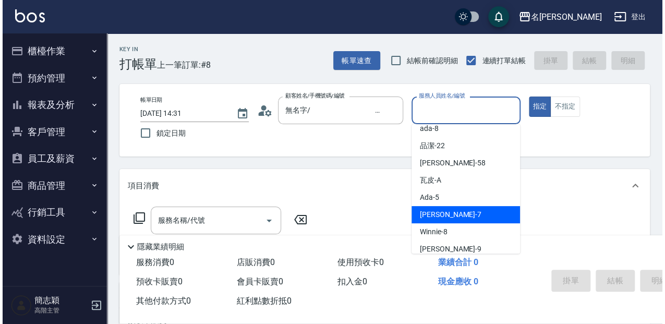
scroll to position [69, 0]
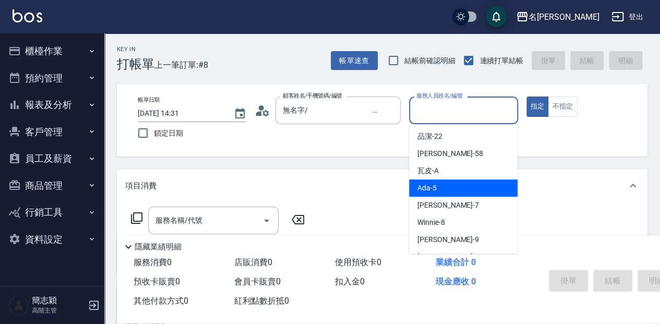
click at [453, 188] on div "Ada -5" at bounding box center [463, 187] width 108 height 17
type input "Ada-5"
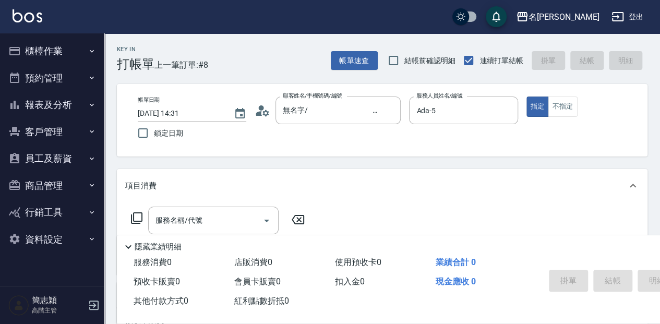
click at [138, 216] on icon at bounding box center [136, 218] width 13 height 13
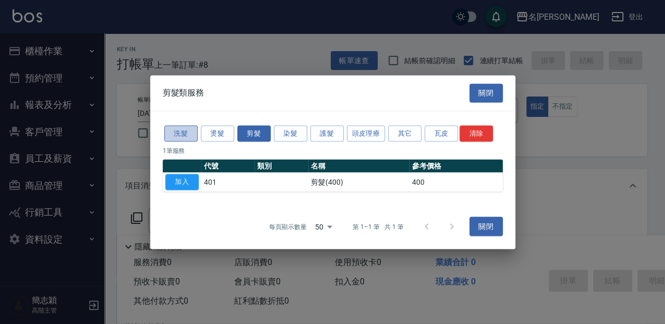
click at [185, 137] on button "洗髮" at bounding box center [180, 133] width 33 height 16
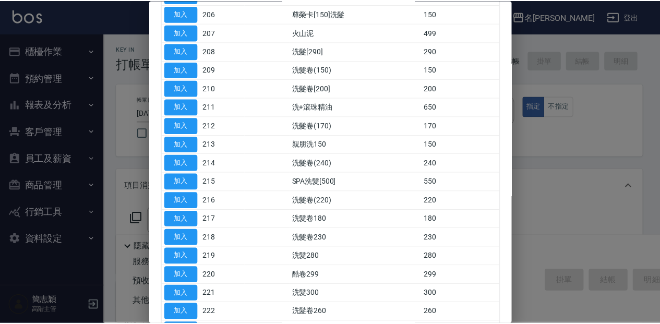
scroll to position [209, 0]
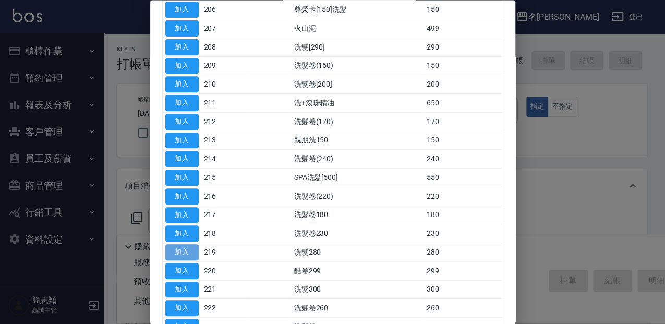
click at [184, 247] on button "加入" at bounding box center [181, 253] width 33 height 16
type input "洗髮280(219)"
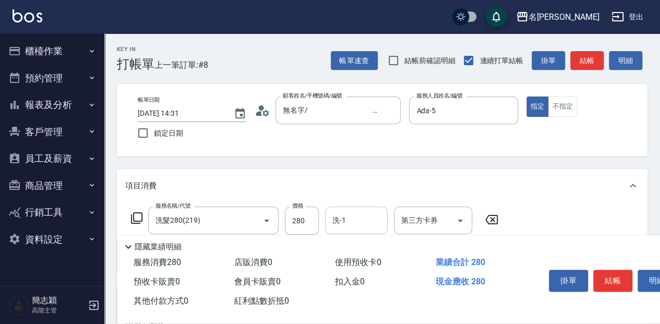
click at [344, 220] on div "洗-1 洗-1" at bounding box center [356, 221] width 63 height 28
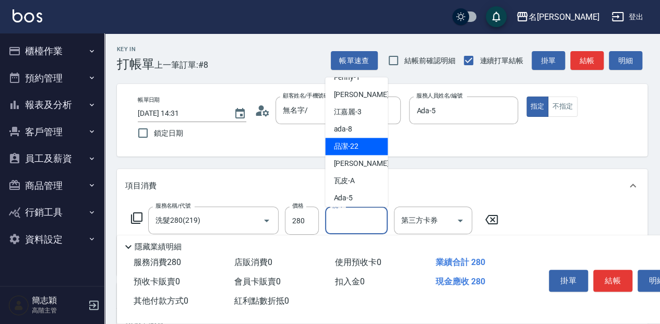
scroll to position [34, 0]
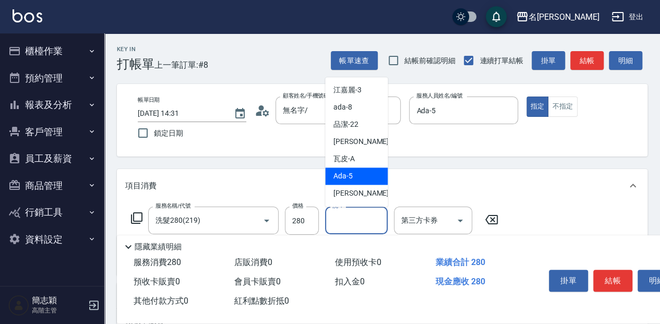
click at [353, 180] on div "Ada -5" at bounding box center [356, 175] width 63 height 17
type input "Ada-5"
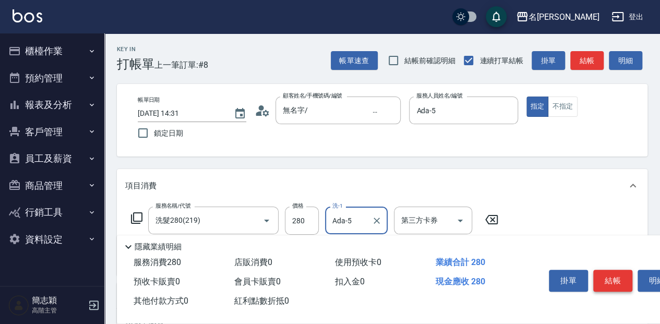
click at [608, 270] on button "結帳" at bounding box center [612, 281] width 39 height 22
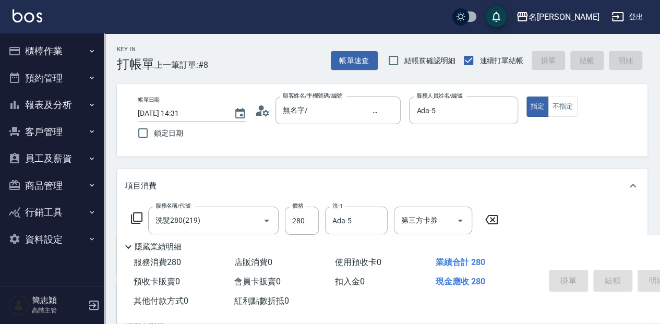
type input "2025/08/12 15:10"
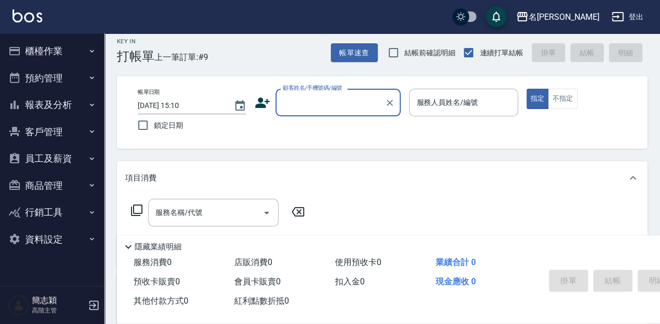
scroll to position [0, 0]
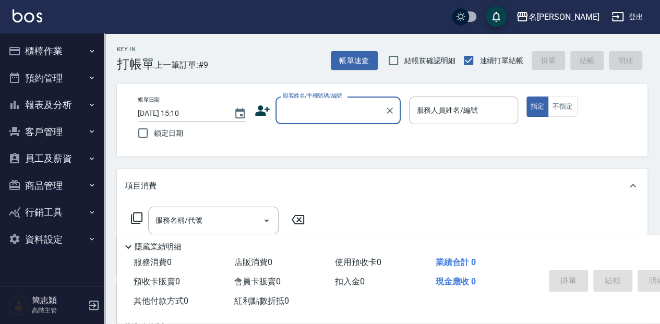
click at [87, 51] on button "櫃檯作業" at bounding box center [52, 51] width 96 height 27
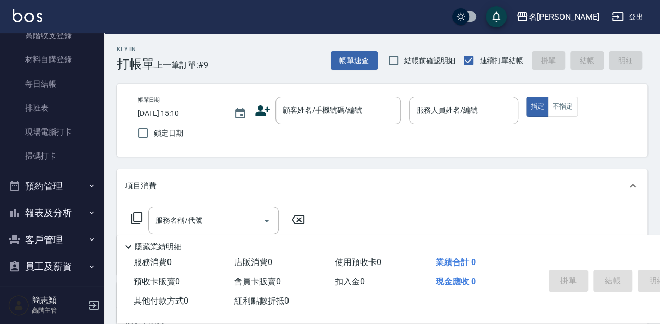
scroll to position [209, 0]
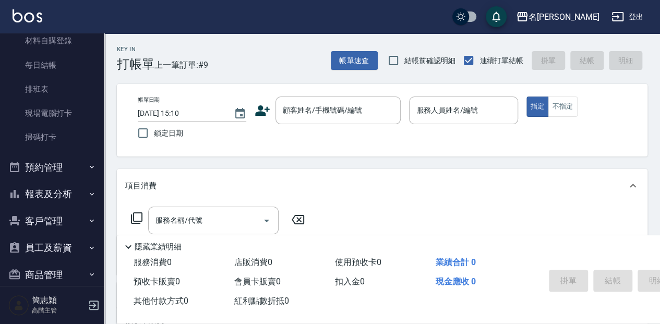
click at [88, 196] on icon "button" at bounding box center [92, 194] width 8 height 8
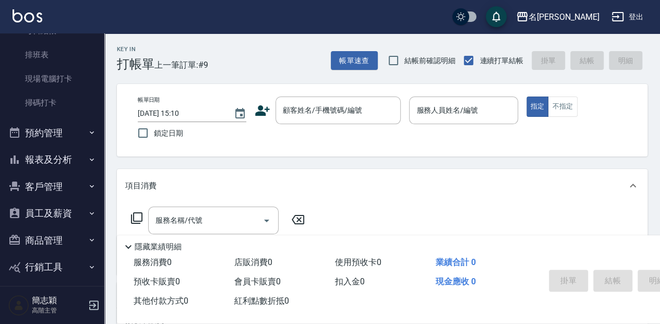
click at [88, 134] on icon "button" at bounding box center [92, 132] width 8 height 8
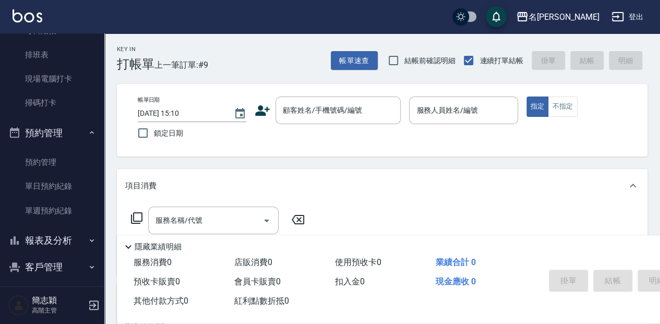
click at [90, 240] on icon "button" at bounding box center [92, 240] width 4 height 3
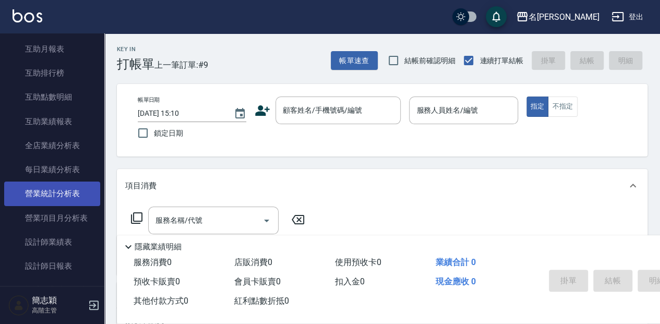
scroll to position [626, 0]
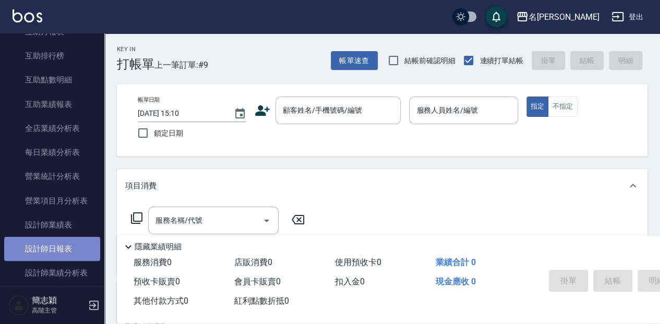
click at [75, 248] on link "設計師日報表" at bounding box center [52, 249] width 96 height 24
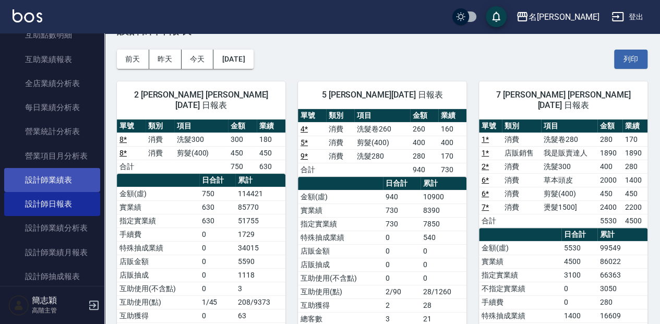
scroll to position [695, 0]
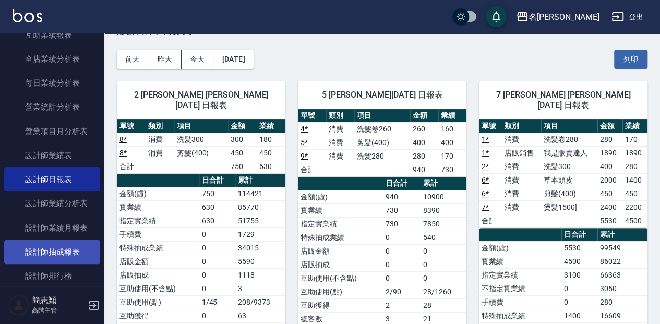
click at [60, 255] on link "設計師抽成報表" at bounding box center [52, 252] width 96 height 24
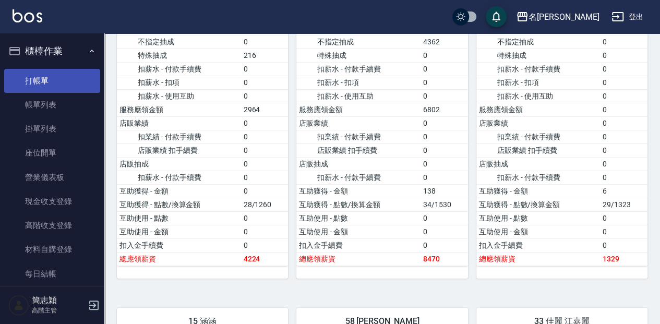
click at [42, 80] on link "打帳單" at bounding box center [52, 81] width 96 height 24
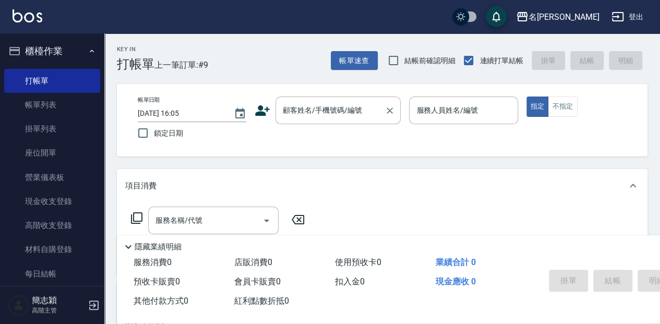
click at [320, 111] on label "顧客姓名/手機號碼/編號" at bounding box center [322, 110] width 79 height 10
click at [320, 111] on input "顧客姓名/手機號碼/編號" at bounding box center [330, 110] width 100 height 18
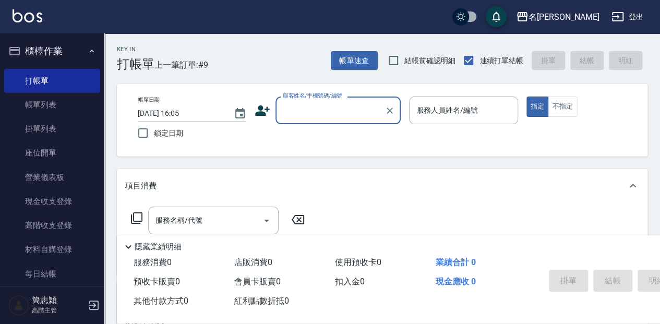
click at [320, 119] on div "顧客姓名/手機號碼/編號" at bounding box center [337, 110] width 125 height 28
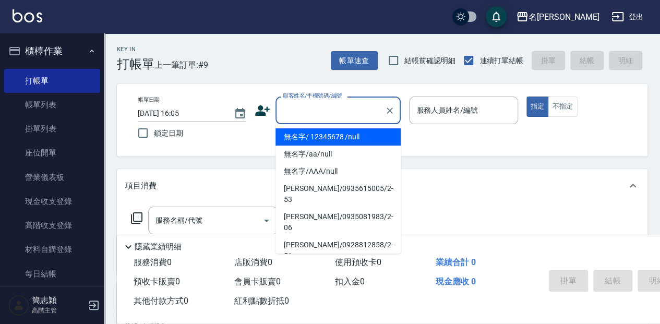
click at [328, 138] on li "無名字/ 12345678 /null" at bounding box center [337, 136] width 125 height 17
type input "無名字/ 12345678 /null"
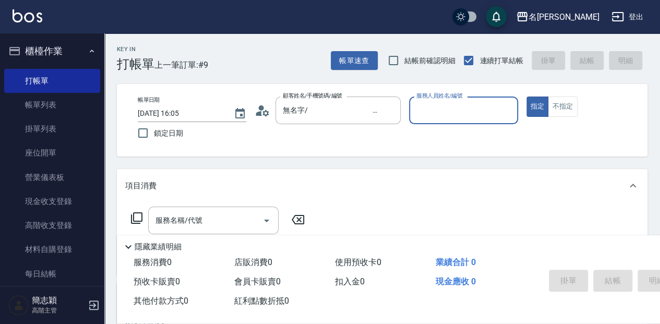
click at [461, 107] on input "服務人員姓名/編號" at bounding box center [463, 110] width 99 height 18
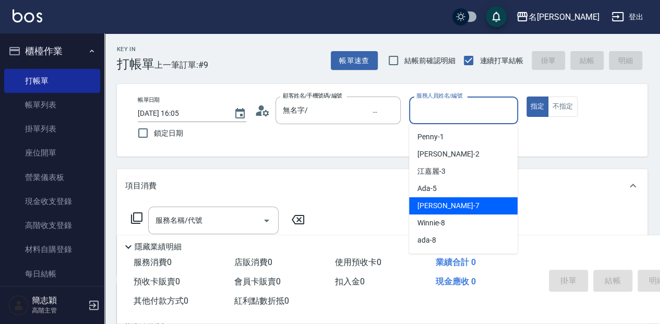
click at [447, 204] on span "Jessica -7" at bounding box center [448, 205] width 62 height 11
type input "Jessica-7"
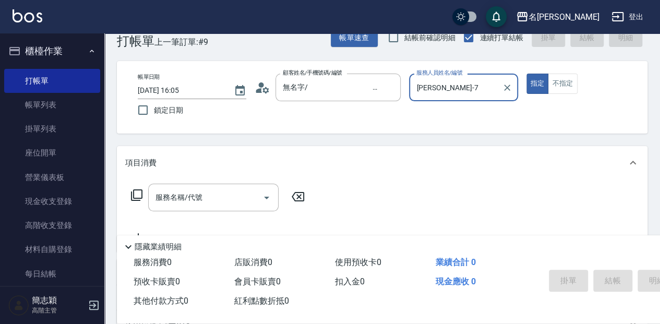
scroll to position [34, 0]
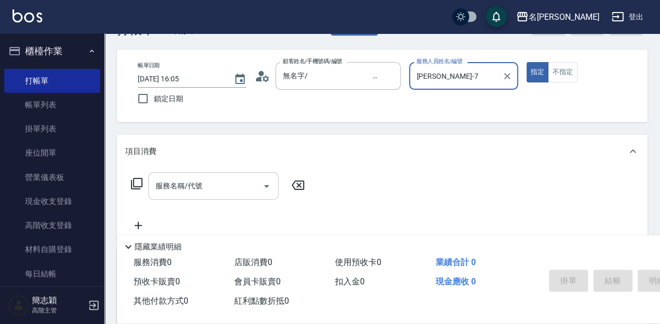
click at [199, 191] on input "服務名稱/代號" at bounding box center [205, 186] width 105 height 18
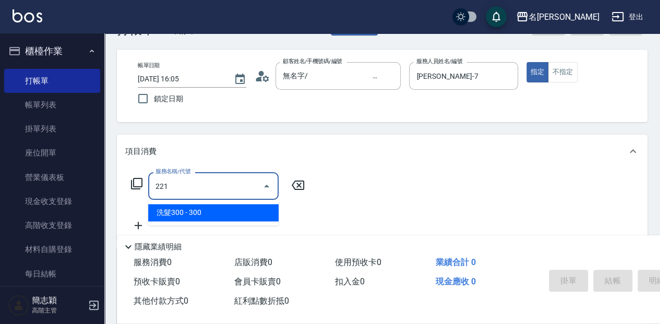
type input "洗髮300(221)"
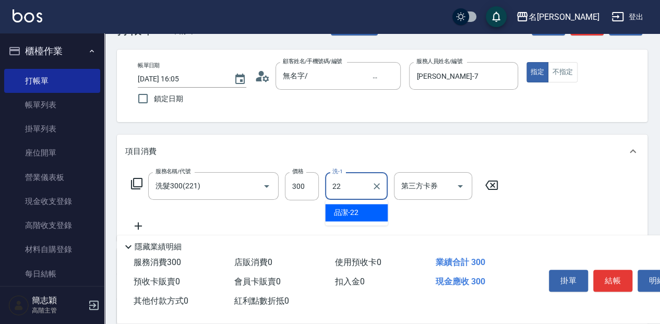
type input "品潔-22"
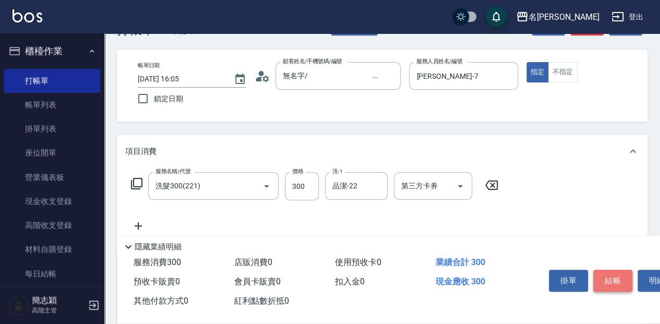
click at [610, 277] on button "結帳" at bounding box center [612, 281] width 39 height 22
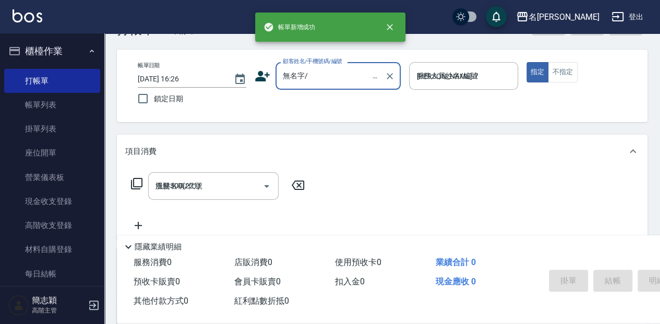
type input "2025/08/12 16:26"
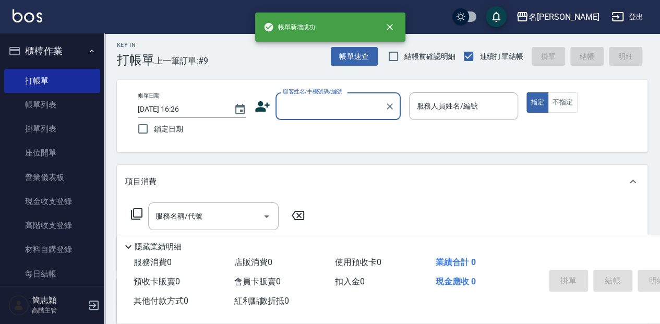
scroll to position [0, 0]
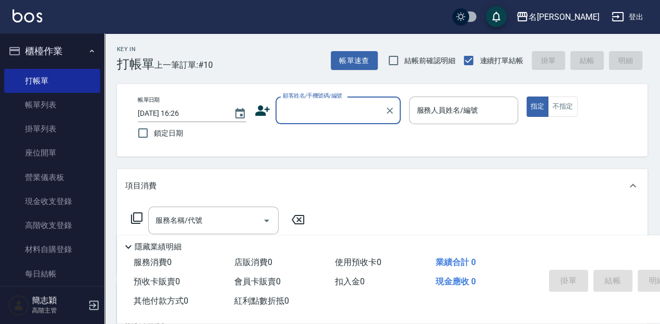
click at [323, 111] on input "顧客姓名/手機號碼/編號" at bounding box center [330, 110] width 100 height 18
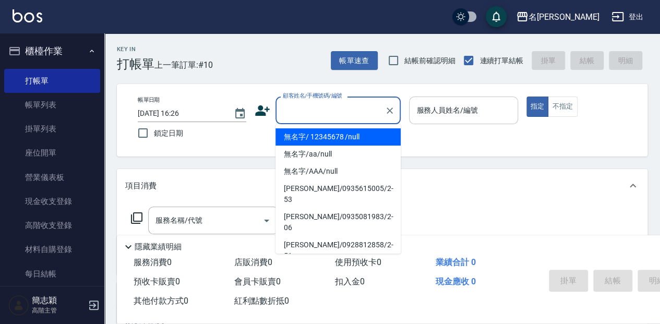
click at [381, 134] on li "無名字/ 12345678 /null" at bounding box center [337, 136] width 125 height 17
type input "無名字/ 12345678 /null"
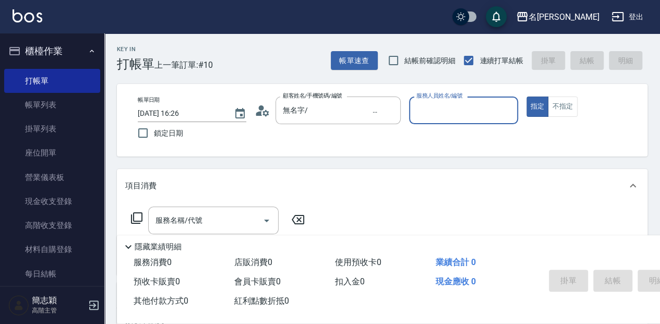
click at [443, 114] on input "服務人員姓名/編號" at bounding box center [463, 110] width 99 height 18
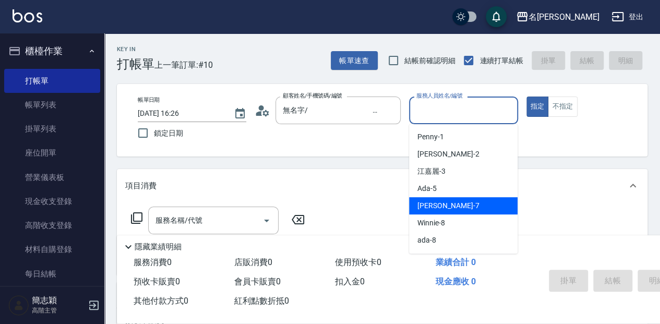
click at [458, 201] on div "Jessica -7" at bounding box center [463, 205] width 108 height 17
type input "Jessica-7"
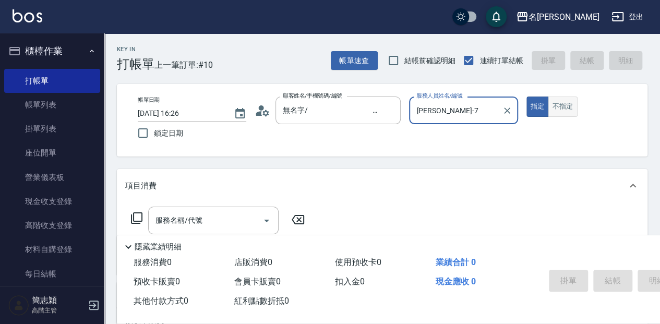
click at [558, 104] on button "不指定" at bounding box center [562, 106] width 29 height 20
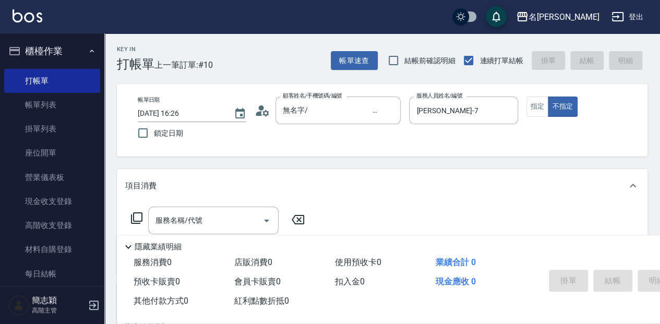
scroll to position [34, 0]
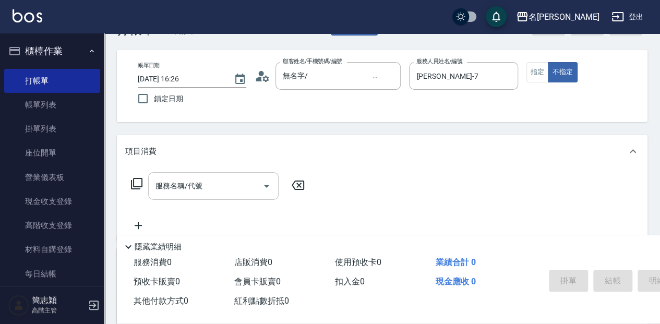
drag, startPoint x: 215, startPoint y: 193, endPoint x: 219, endPoint y: 198, distance: 6.4
click at [217, 196] on div "服務名稱/代號" at bounding box center [213, 186] width 130 height 28
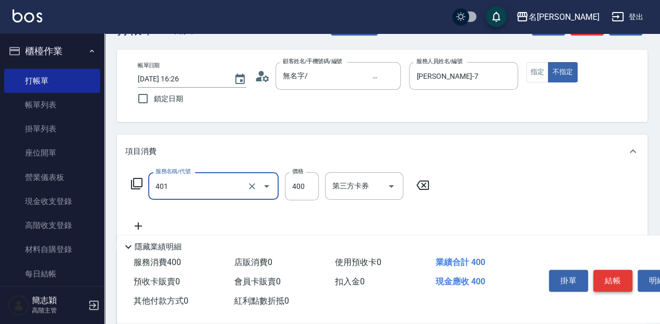
type input "剪髮(400)(401)"
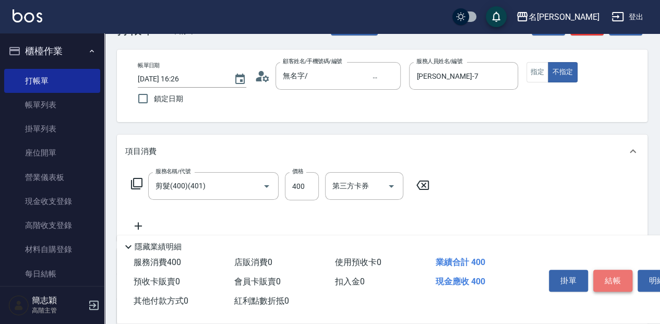
click at [610, 273] on button "結帳" at bounding box center [612, 281] width 39 height 22
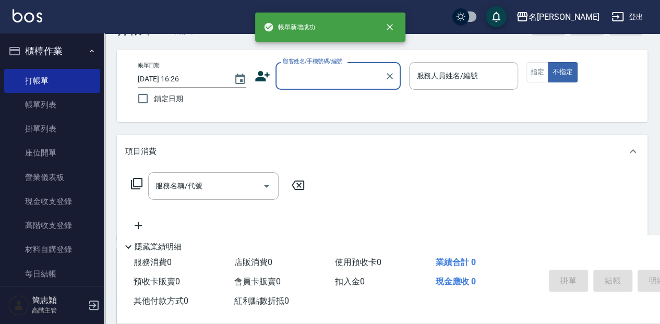
scroll to position [0, 0]
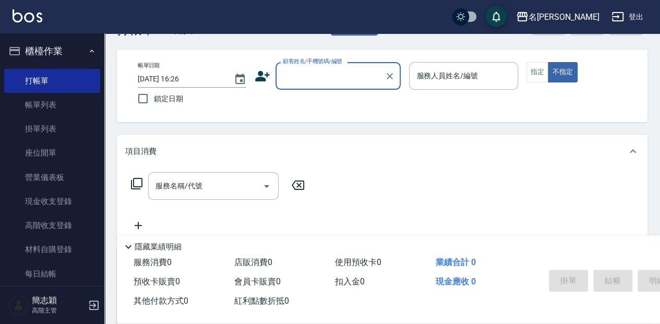
click at [316, 71] on input "顧客姓名/手機號碼/編號" at bounding box center [330, 76] width 100 height 18
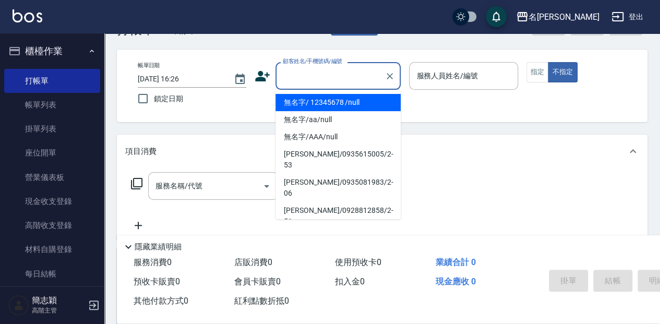
click at [370, 101] on li "無名字/ 12345678 /null" at bounding box center [337, 102] width 125 height 17
type input "無名字/ 12345678 /null"
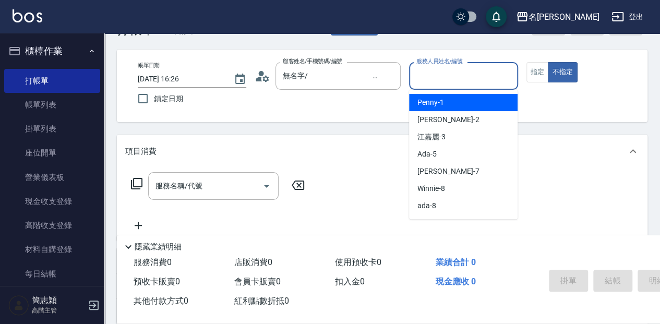
click at [423, 77] on input "服務人員姓名/編號" at bounding box center [463, 76] width 99 height 18
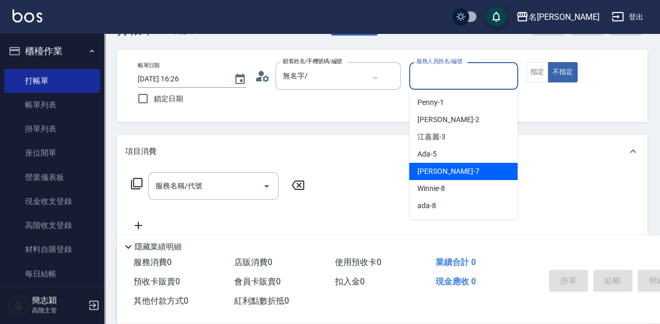
click at [450, 172] on div "Jessica -7" at bounding box center [463, 171] width 108 height 17
type input "Jessica-7"
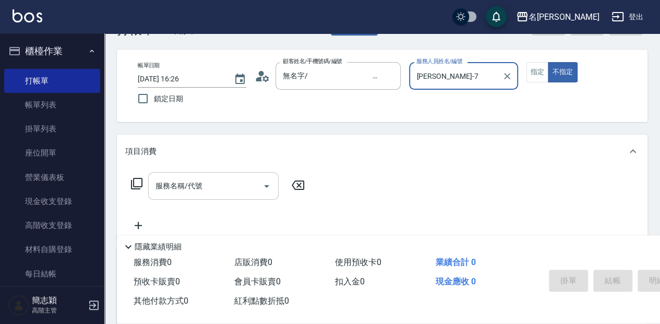
click at [200, 184] on input "服務名稱/代號" at bounding box center [205, 186] width 105 height 18
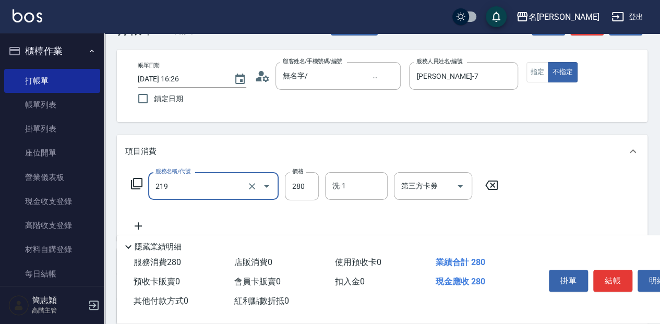
type input "洗髮280(219)"
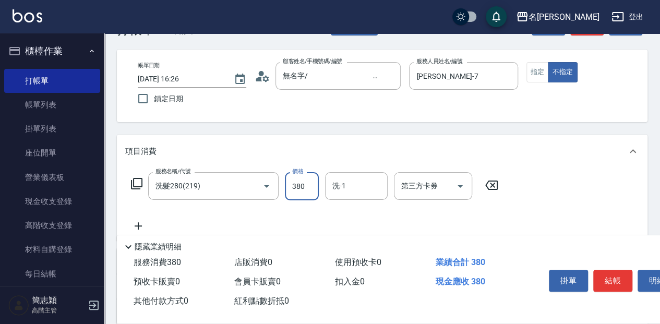
type input "380"
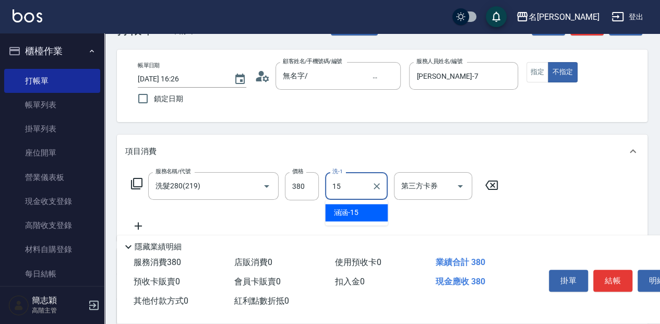
type input "涵涵-15"
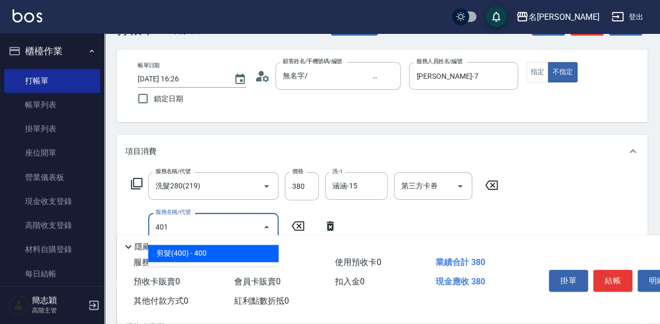
type input "剪髮(400)(401)"
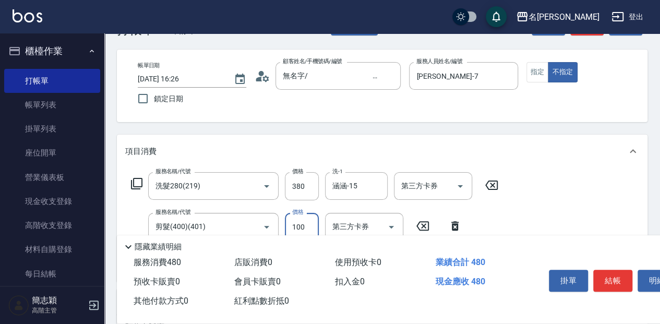
type input "100"
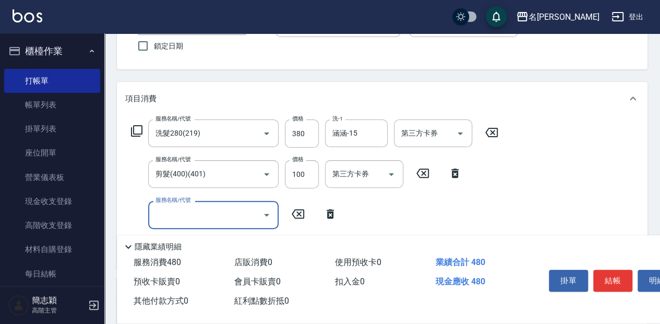
scroll to position [104, 0]
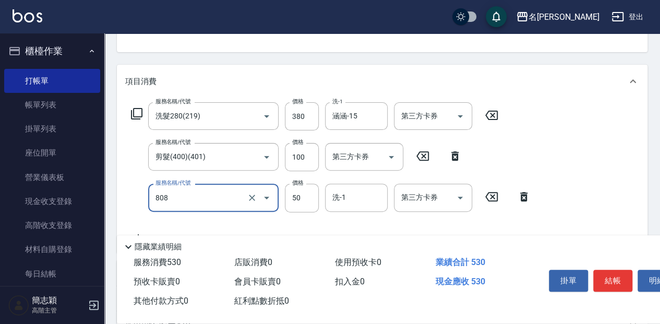
type input "活綠激素[50](808)"
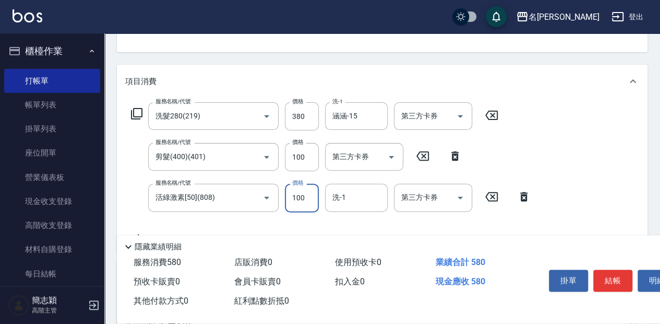
type input "100"
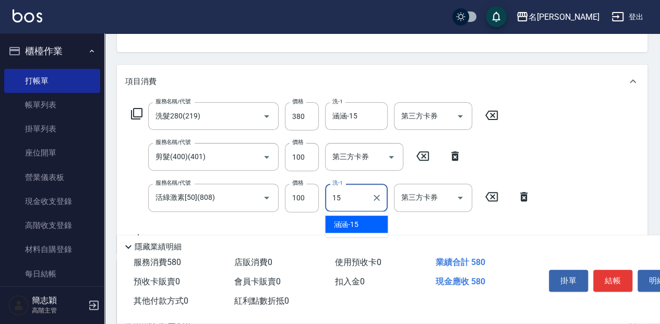
type input "涵涵-15"
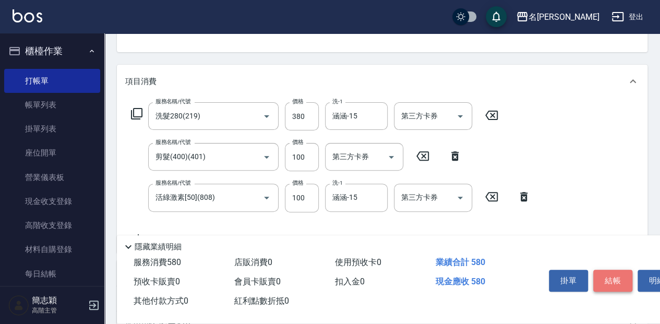
click at [619, 273] on button "結帳" at bounding box center [612, 281] width 39 height 22
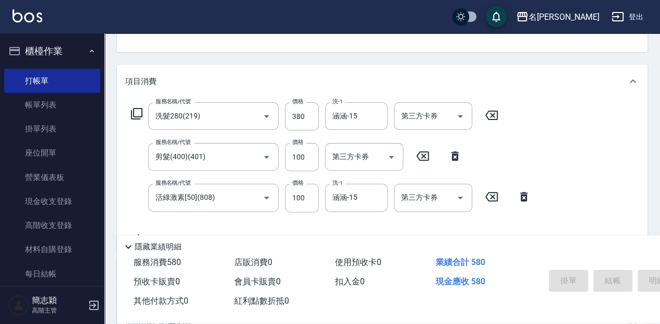
type input "2025/08/12 16:27"
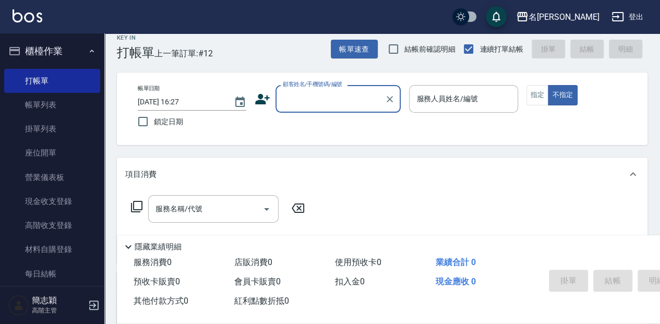
scroll to position [0, 0]
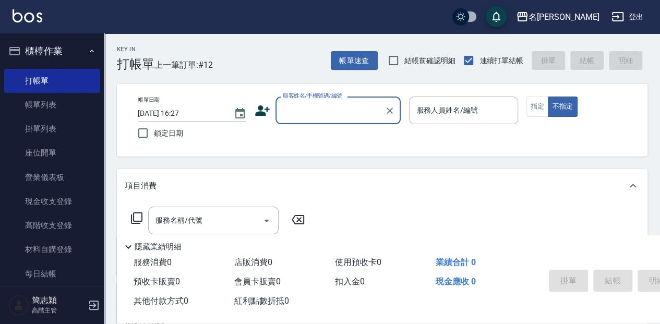
click at [317, 121] on div "顧客姓名/手機號碼/編號" at bounding box center [337, 110] width 125 height 28
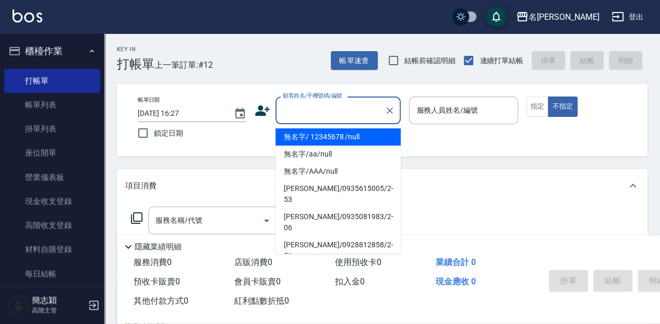
click at [343, 140] on li "無名字/ 12345678 /null" at bounding box center [337, 136] width 125 height 17
type input "無名字/ 12345678 /null"
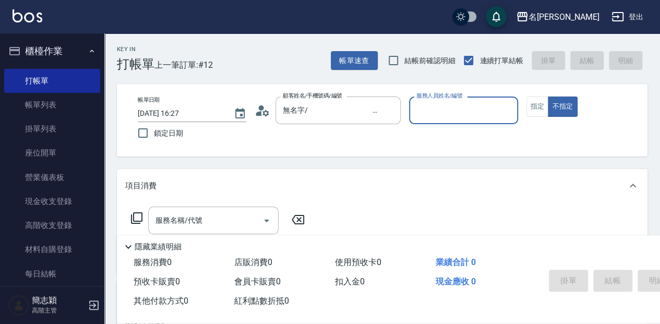
click at [426, 114] on input "服務人員姓名/編號" at bounding box center [463, 110] width 99 height 18
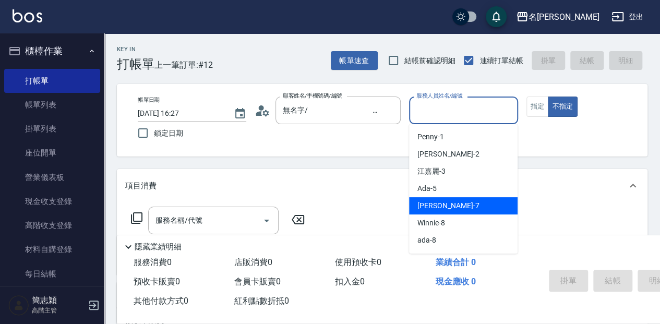
click at [432, 202] on span "Jessica -7" at bounding box center [448, 205] width 62 height 11
type input "Jessica-7"
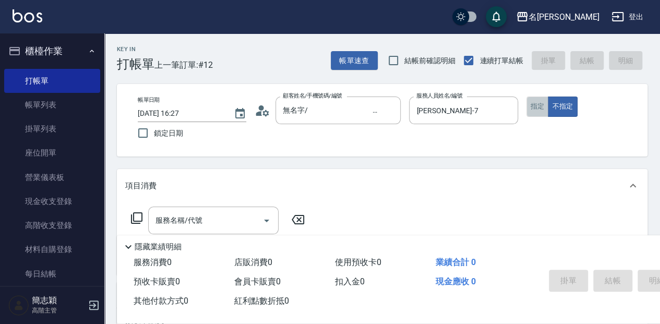
click at [541, 100] on button "指定" at bounding box center [537, 106] width 22 height 20
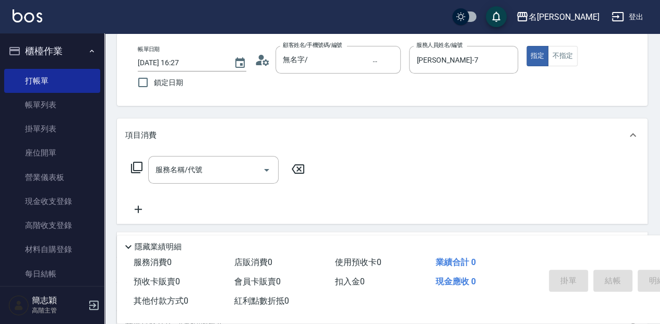
scroll to position [69, 0]
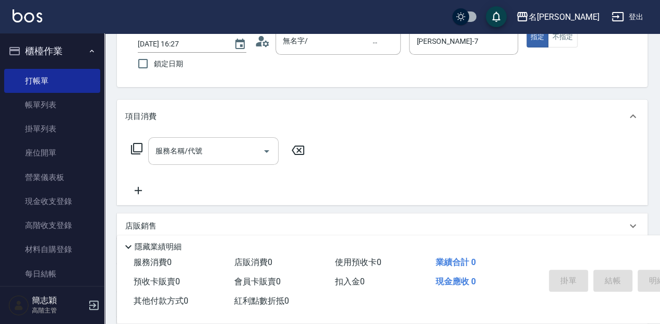
click at [193, 155] on div "服務名稱/代號 服務名稱/代號" at bounding box center [213, 151] width 130 height 28
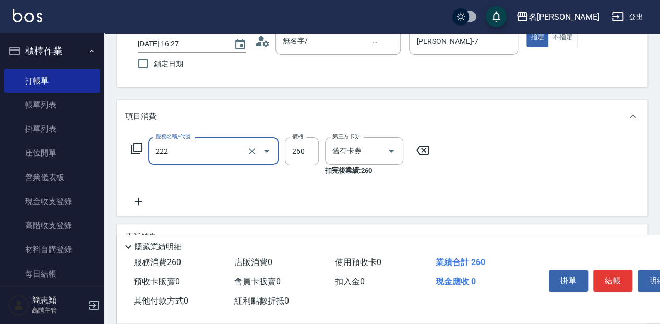
type input "洗髮卷260(222)"
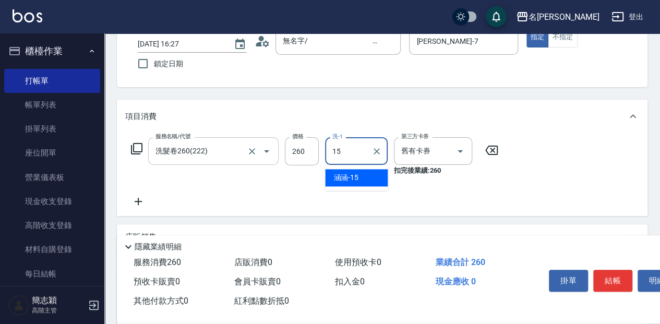
type input "涵涵-15"
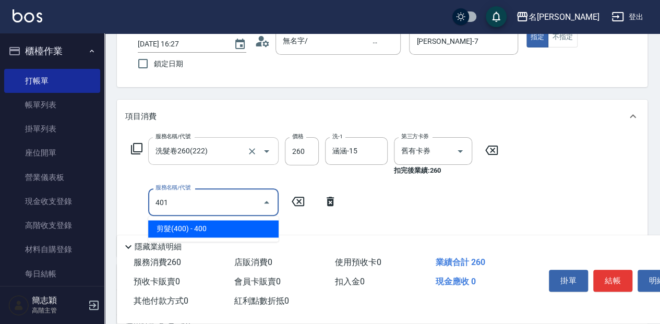
type input "剪髮(400)(401)"
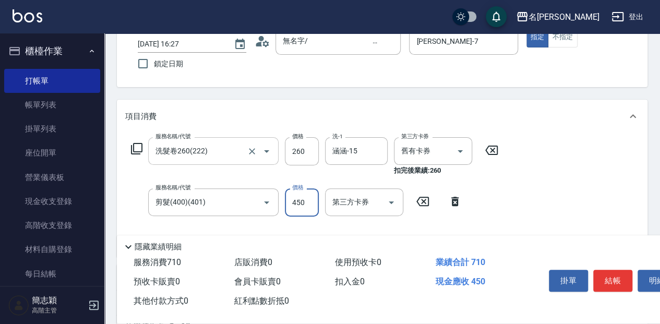
type input "450"
click at [618, 270] on button "結帳" at bounding box center [612, 281] width 39 height 22
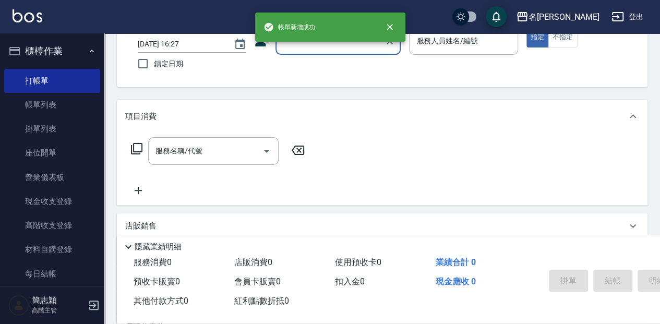
scroll to position [0, 0]
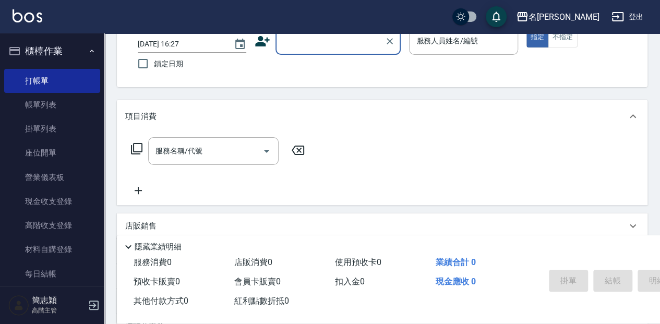
click at [307, 45] on input "顧客姓名/手機號碼/編號" at bounding box center [330, 41] width 100 height 18
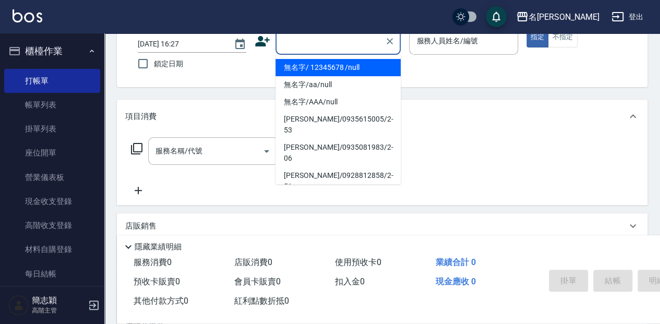
click at [308, 64] on li "無名字/ 12345678 /null" at bounding box center [337, 67] width 125 height 17
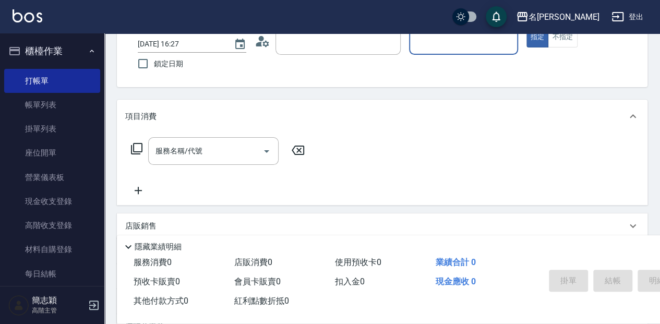
type input "無名字/ 12345678 /null"
drag, startPoint x: 434, startPoint y: 41, endPoint x: 437, endPoint y: 53, distance: 12.2
click at [434, 42] on input "服務人員姓名/編號" at bounding box center [463, 41] width 99 height 18
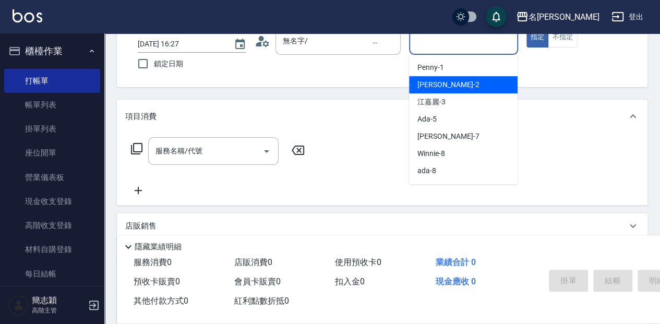
drag, startPoint x: 456, startPoint y: 84, endPoint x: 453, endPoint y: 92, distance: 8.6
click at [456, 84] on div "Julie -2" at bounding box center [463, 84] width 108 height 17
type input "Julie-2"
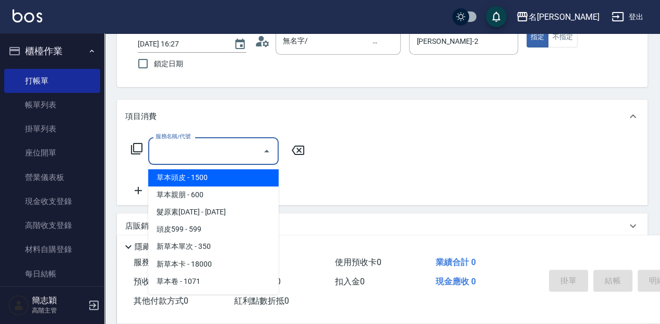
click at [247, 153] on input "服務名稱/代號" at bounding box center [205, 151] width 105 height 18
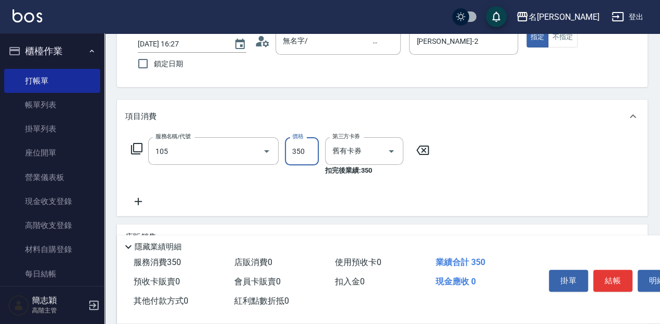
type input "新草本單次(105)"
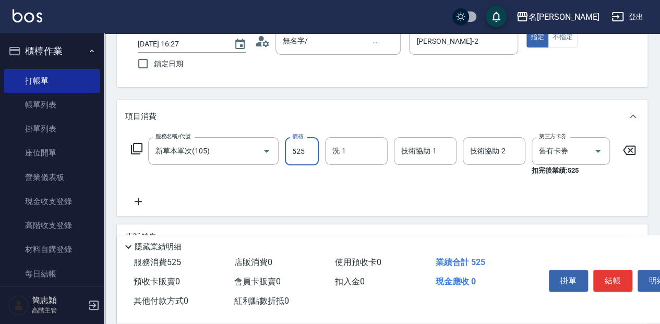
type input "525"
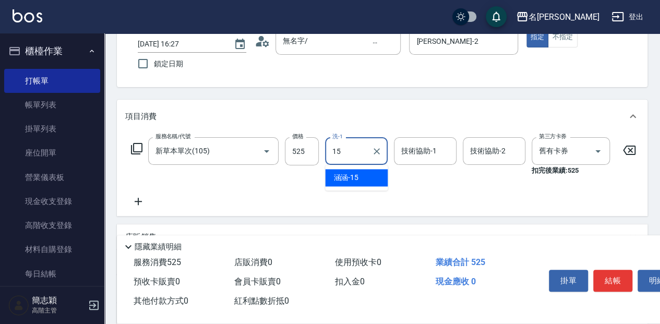
type input "涵涵-15"
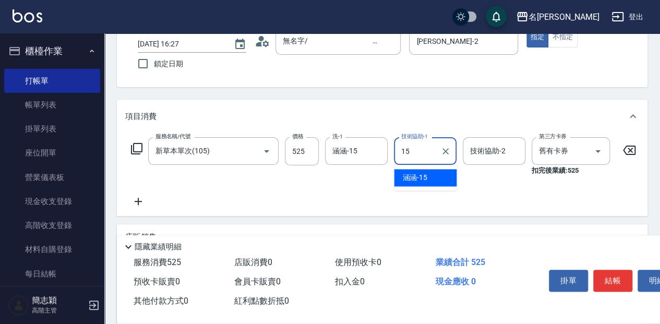
type input "涵涵-15"
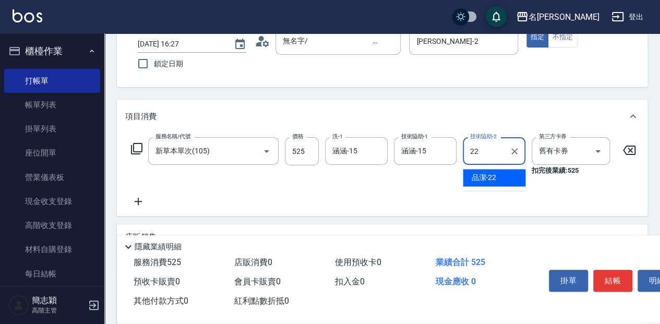
type input "品潔-22"
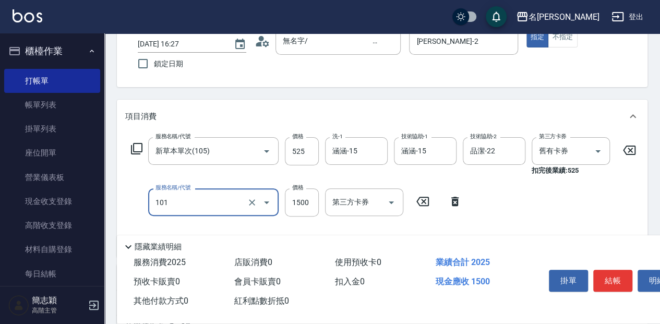
type input "草本頭皮(101)"
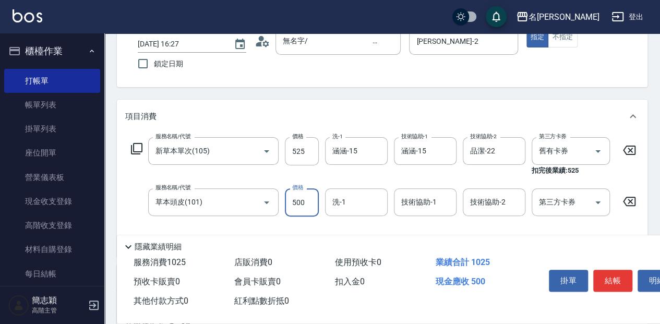
type input "500"
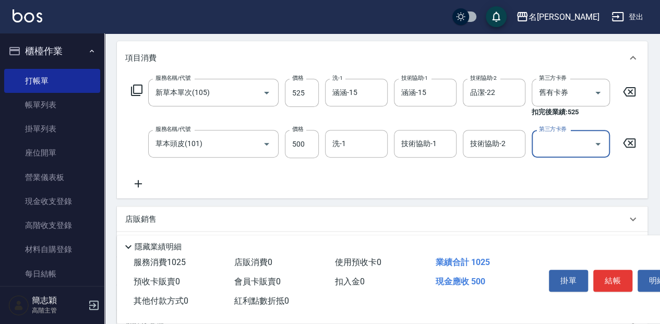
scroll to position [139, 0]
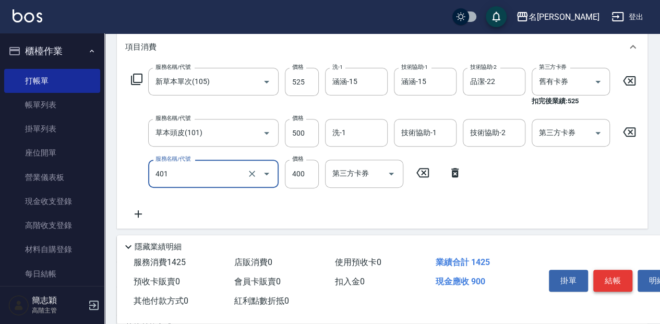
type input "剪髮(400)(401)"
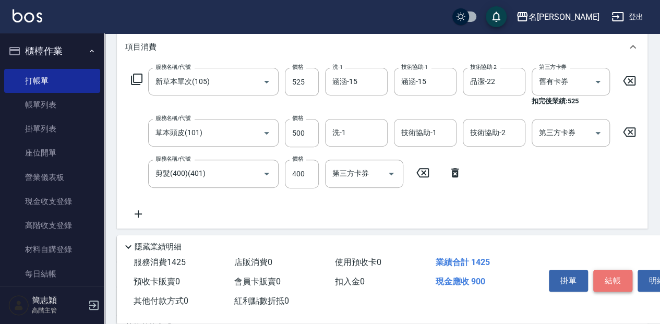
click at [610, 273] on button "結帳" at bounding box center [612, 281] width 39 height 22
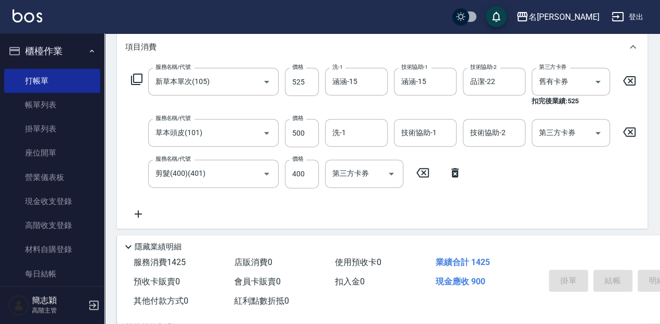
type input "2025/08/12 16:28"
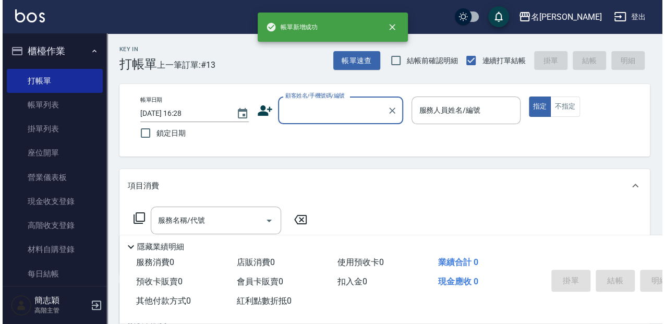
scroll to position [0, 0]
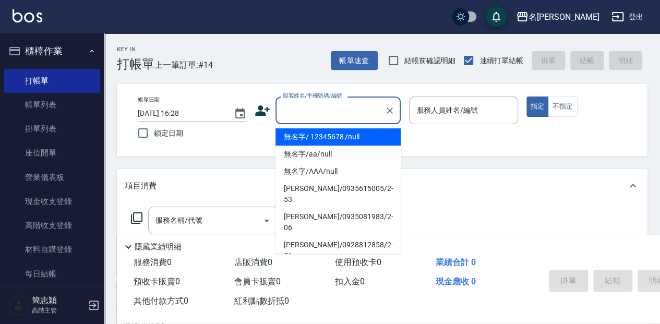
click at [325, 110] on input "顧客姓名/手機號碼/編號" at bounding box center [330, 110] width 100 height 18
click at [353, 135] on li "無名字/ 12345678 /null" at bounding box center [337, 136] width 125 height 17
type input "無名字/ 12345678 /null"
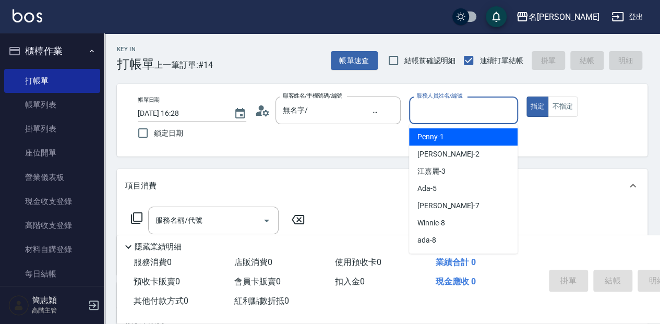
drag, startPoint x: 429, startPoint y: 113, endPoint x: 420, endPoint y: 146, distance: 34.0
click at [429, 113] on input "服務人員姓名/編號" at bounding box center [463, 110] width 99 height 18
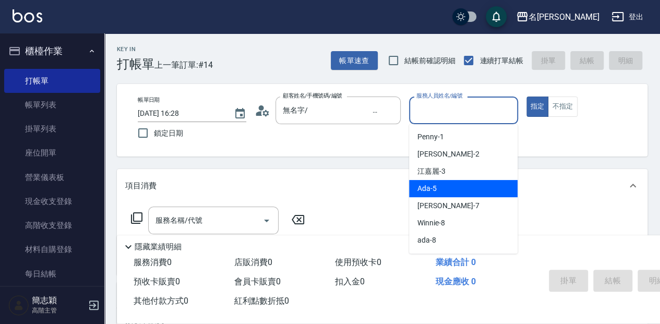
click at [431, 188] on span "Ada -5" at bounding box center [426, 188] width 19 height 11
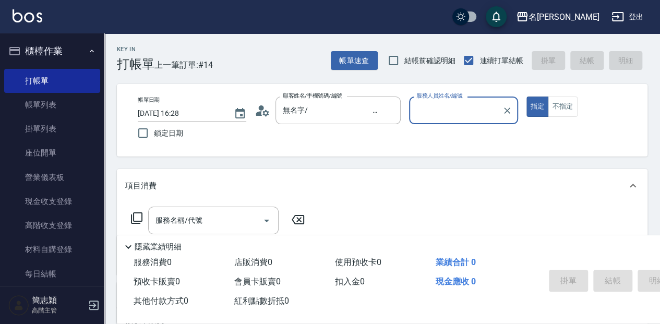
type input "Ada-5"
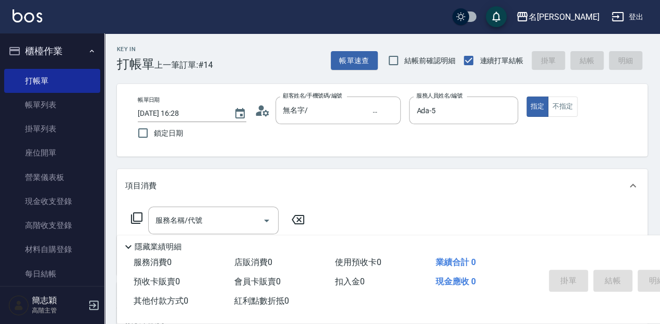
click at [132, 212] on icon at bounding box center [136, 218] width 13 height 13
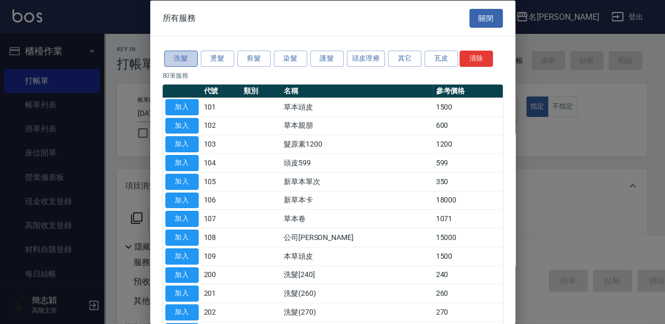
click at [190, 56] on button "洗髮" at bounding box center [180, 59] width 33 height 16
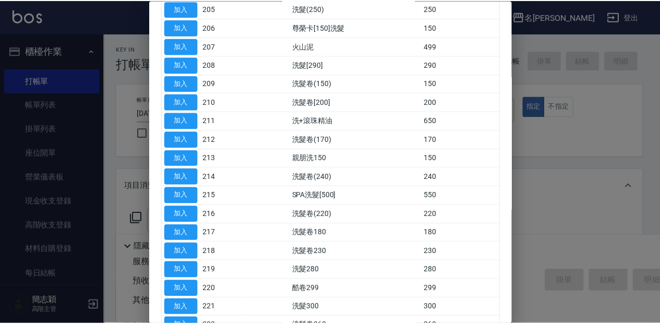
scroll to position [209, 0]
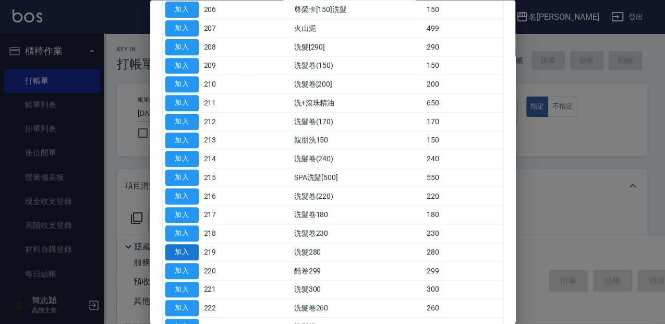
click at [185, 250] on button "加入" at bounding box center [181, 253] width 33 height 16
type input "洗髮280(219)"
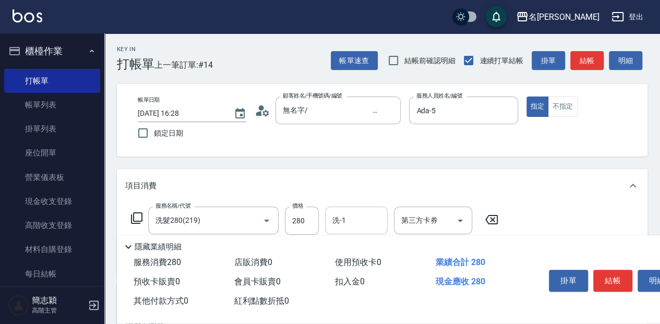
click at [363, 222] on input "洗-1" at bounding box center [356, 220] width 53 height 18
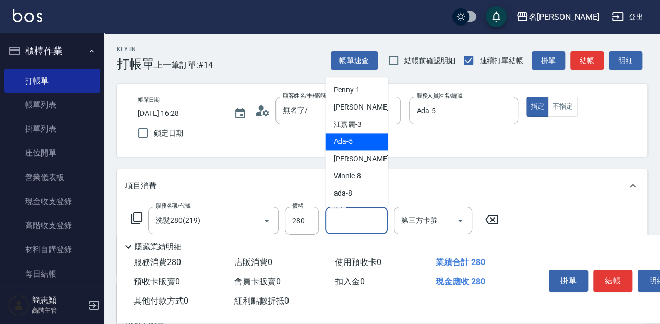
click at [366, 147] on div "Ada -5" at bounding box center [356, 141] width 63 height 17
type input "Ada-5"
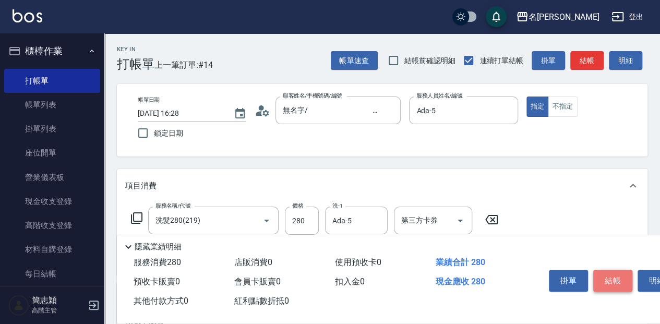
click at [614, 276] on button "結帳" at bounding box center [612, 281] width 39 height 22
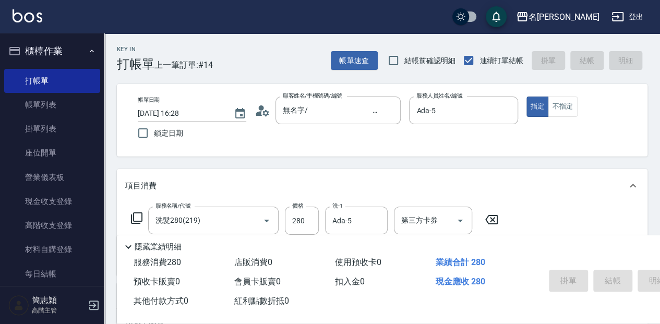
type input "2025/08/12 16:57"
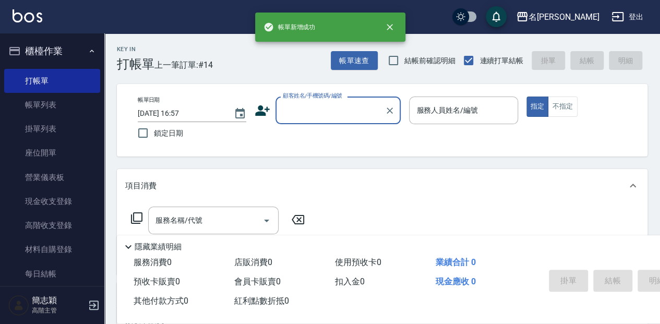
scroll to position [0, 0]
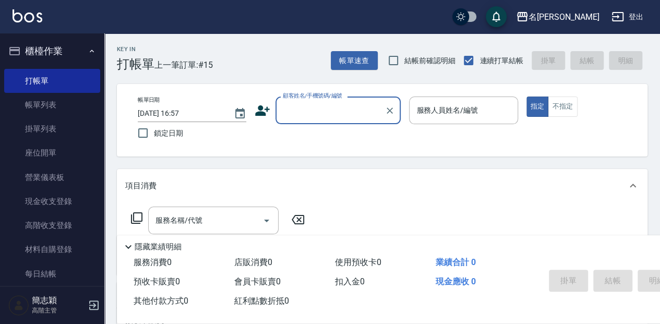
drag, startPoint x: 302, startPoint y: 108, endPoint x: 296, endPoint y: 115, distance: 8.9
click at [302, 108] on input "顧客姓名/手機號碼/編號" at bounding box center [330, 110] width 100 height 18
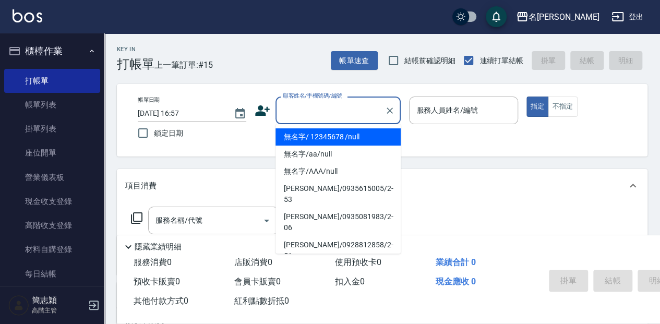
click at [299, 139] on li "無名字/ 12345678 /null" at bounding box center [337, 136] width 125 height 17
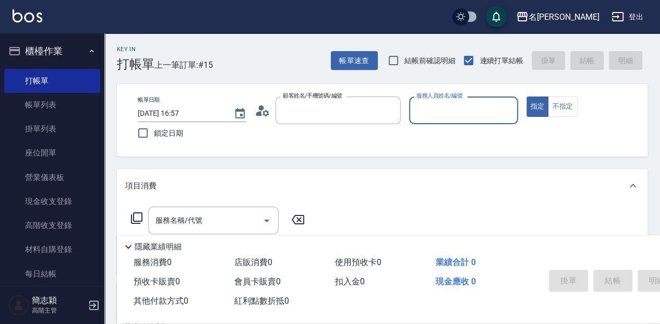
type input "無名字/ 12345678 /null"
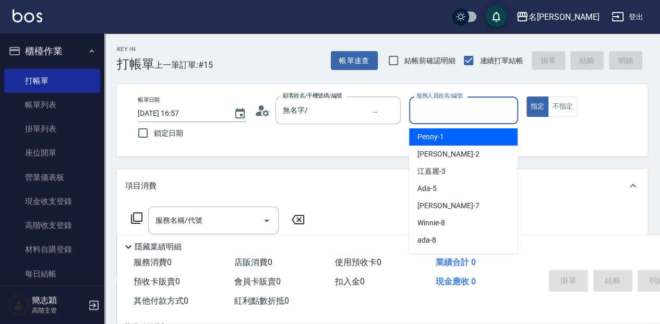
drag, startPoint x: 458, startPoint y: 115, endPoint x: 458, endPoint y: 143, distance: 28.2
click at [458, 115] on input "服務人員姓名/編號" at bounding box center [463, 110] width 99 height 18
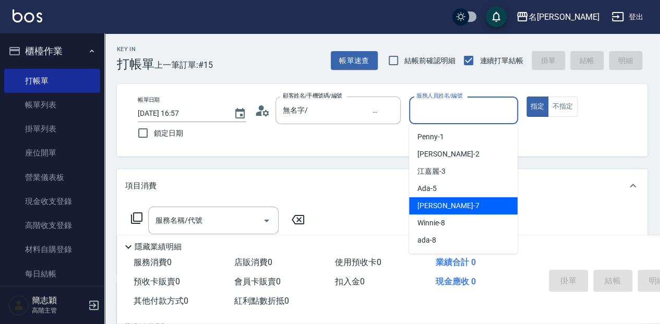
click at [459, 206] on div "Jessica -7" at bounding box center [463, 205] width 108 height 17
type input "Jessica-7"
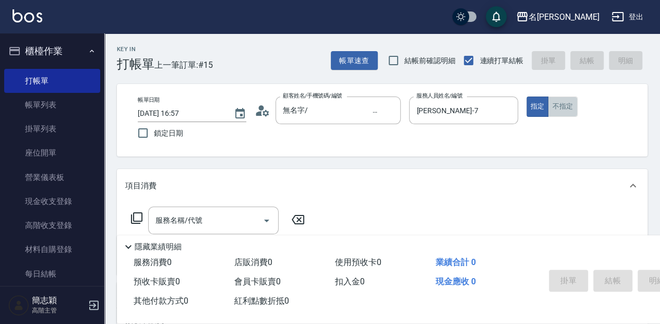
drag, startPoint x: 568, startPoint y: 110, endPoint x: 514, endPoint y: 146, distance: 65.4
click at [567, 111] on button "不指定" at bounding box center [562, 106] width 29 height 20
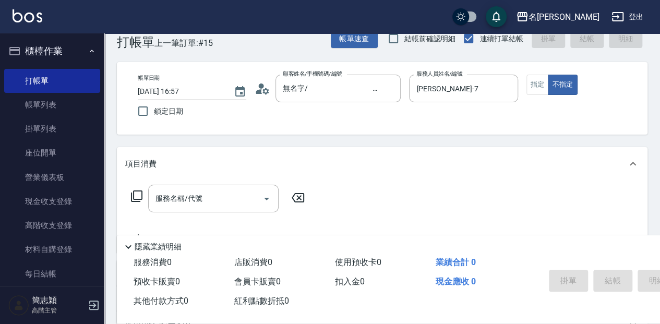
scroll to position [34, 0]
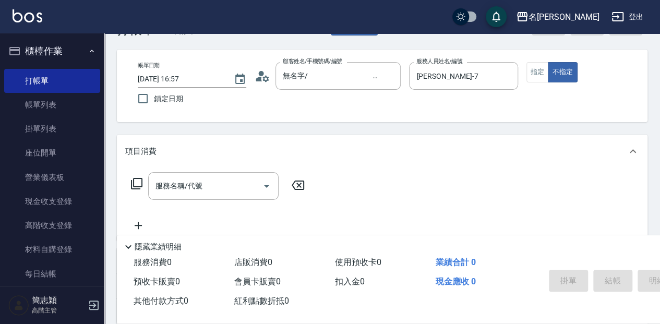
click at [198, 188] on div "服務名稱/代號 服務名稱/代號" at bounding box center [213, 186] width 130 height 28
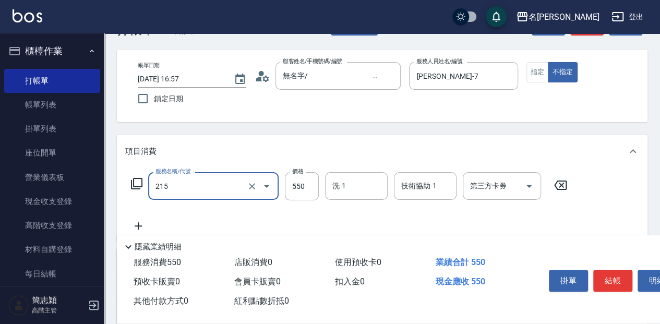
type input "SPA洗髮[500](215)"
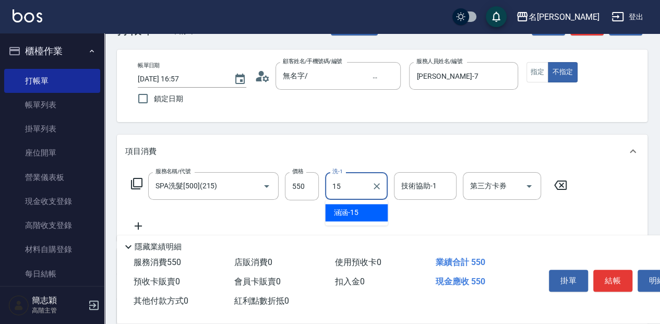
type input "涵涵-15"
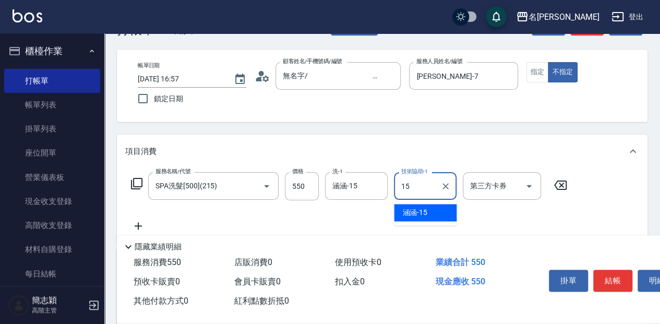
type input "涵涵-15"
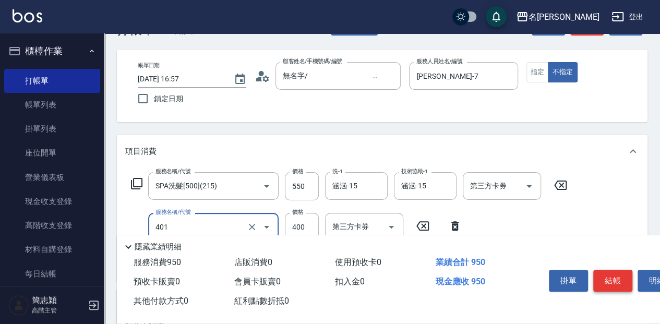
type input "剪髮(400)(401)"
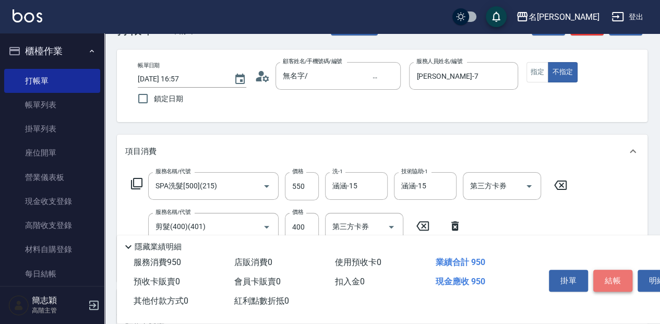
click at [612, 277] on button "結帳" at bounding box center [612, 281] width 39 height 22
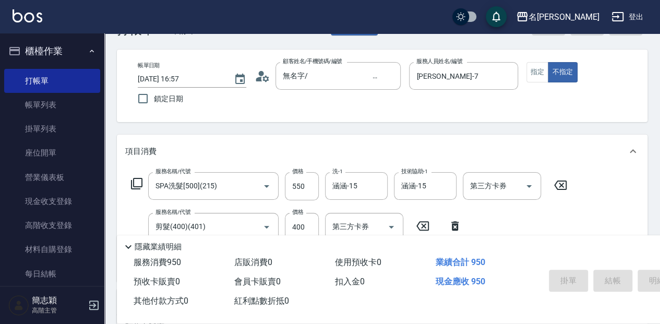
type input "2025/08/12 17:48"
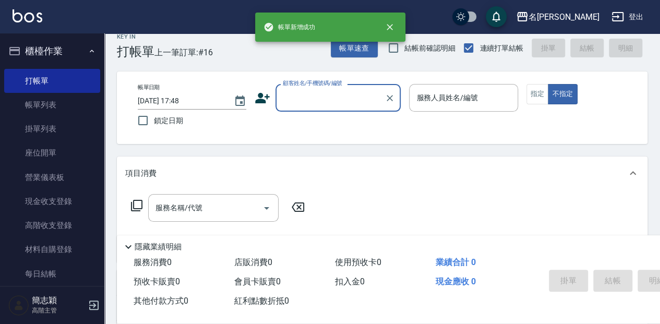
scroll to position [0, 0]
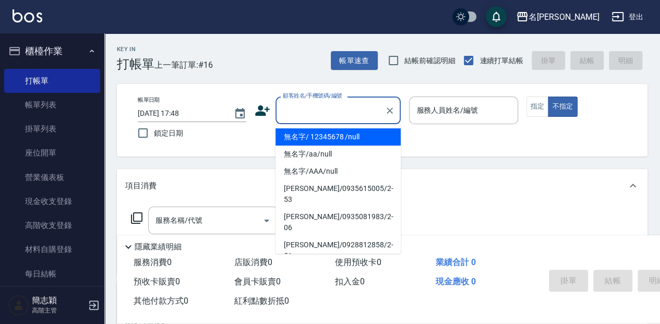
click at [323, 109] on input "顧客姓名/手機號碼/編號" at bounding box center [330, 110] width 100 height 18
drag, startPoint x: 319, startPoint y: 136, endPoint x: 442, endPoint y: 118, distance: 124.4
click at [324, 136] on li "無名字/ 12345678 /null" at bounding box center [337, 136] width 125 height 17
type input "無名字/ 12345678 /null"
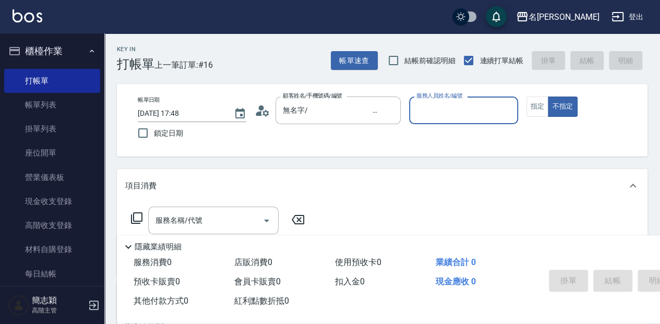
click at [441, 114] on input "服務人員姓名/編號" at bounding box center [463, 110] width 99 height 18
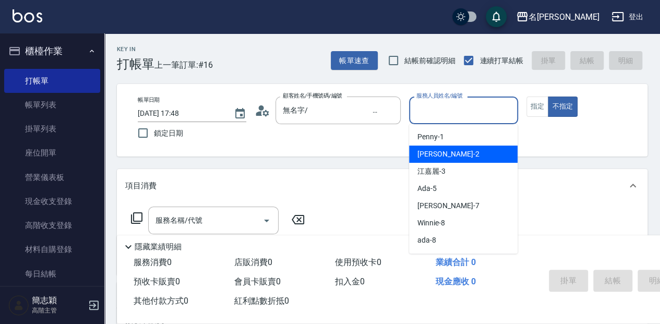
click at [456, 153] on div "Julie -2" at bounding box center [463, 154] width 108 height 17
type input "Julie-2"
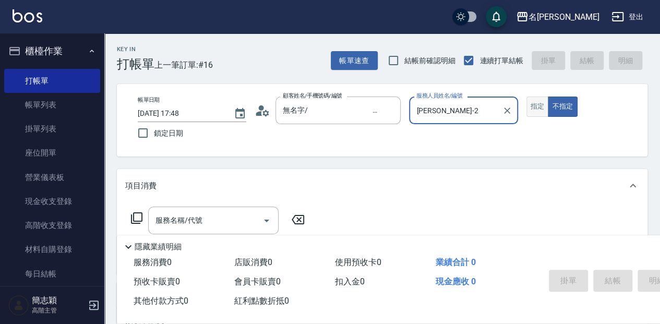
click at [543, 106] on button "指定" at bounding box center [537, 106] width 22 height 20
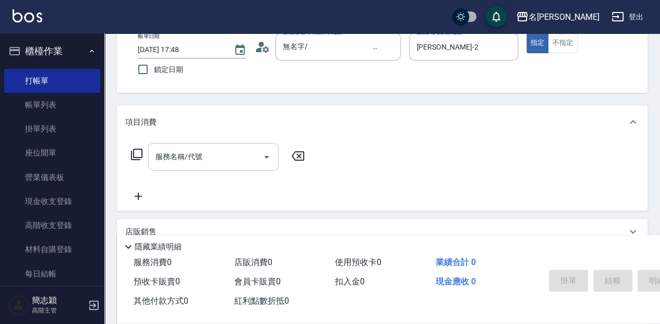
scroll to position [69, 0]
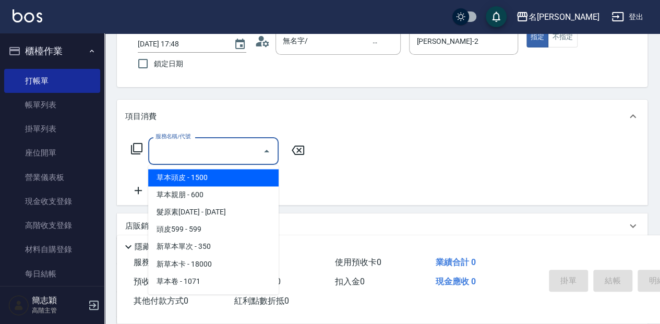
click at [210, 153] on input "服務名稱/代號" at bounding box center [205, 151] width 105 height 18
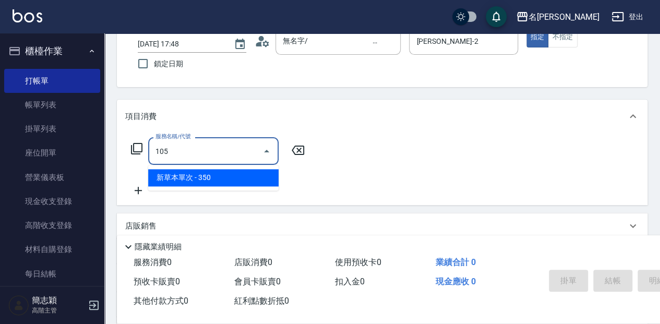
type input "新草本單次(105)"
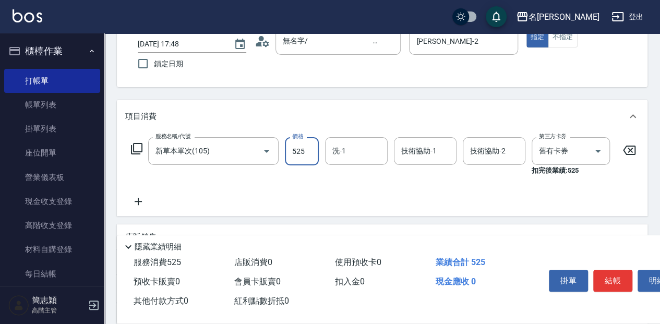
type input "525"
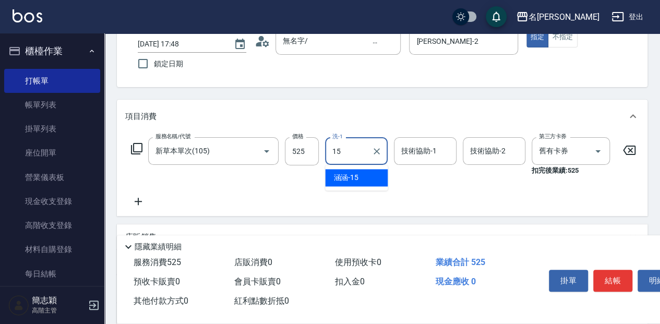
type input "涵涵-15"
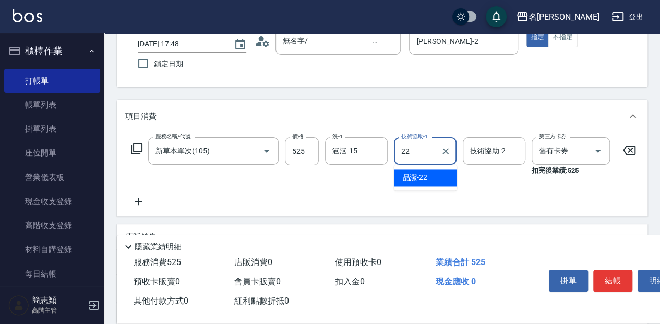
type input "品潔-22"
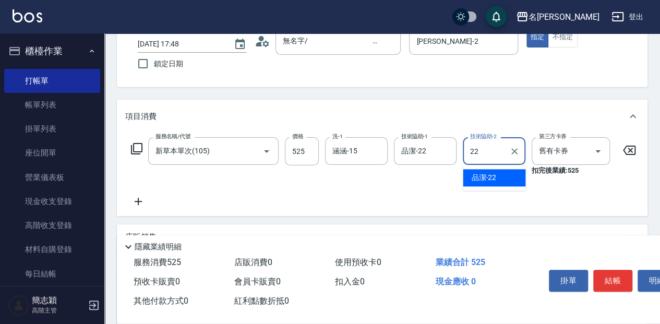
type input "品潔-22"
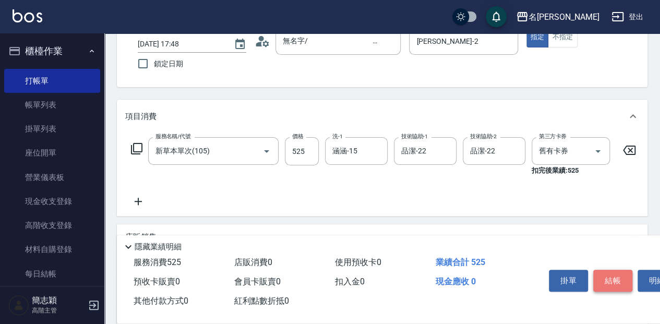
click at [615, 275] on button "結帳" at bounding box center [612, 281] width 39 height 22
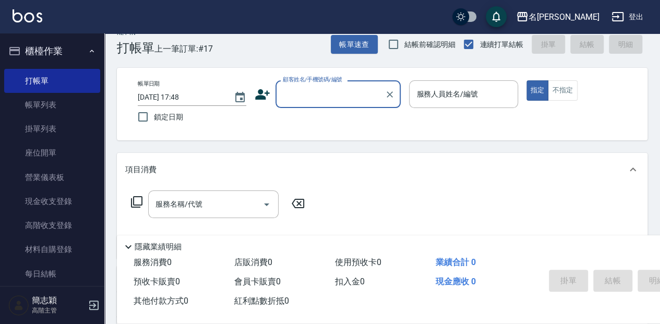
scroll to position [0, 0]
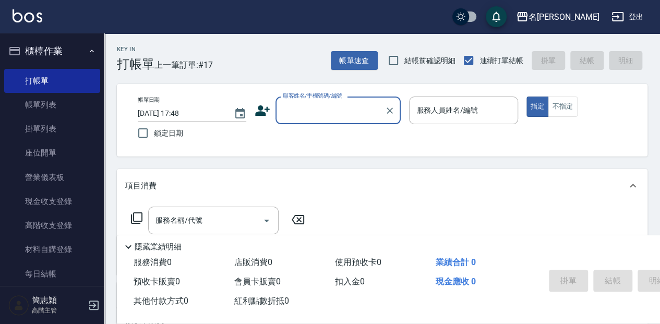
click at [299, 108] on input "顧客姓名/手機號碼/編號" at bounding box center [330, 110] width 100 height 18
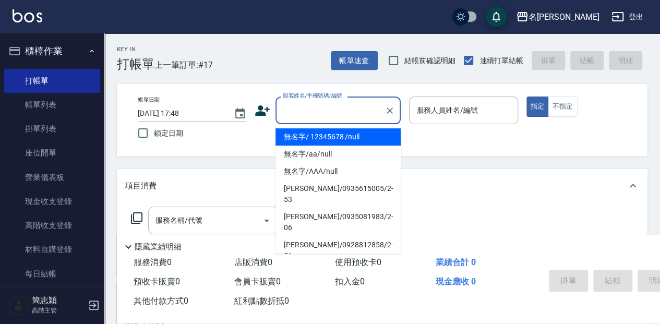
click at [298, 139] on li "無名字/ 12345678 /null" at bounding box center [337, 136] width 125 height 17
type input "無名字/ 12345678 /null"
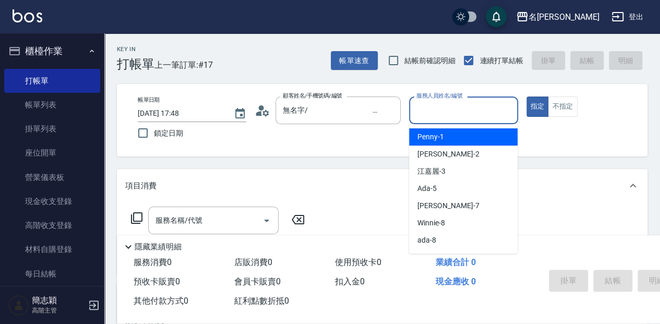
click at [442, 118] on input "服務人員姓名/編號" at bounding box center [463, 110] width 99 height 18
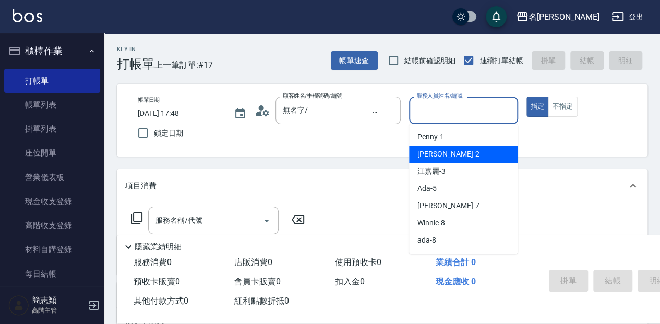
click at [438, 149] on span "Julie -2" at bounding box center [448, 154] width 62 height 11
type input "Julie-2"
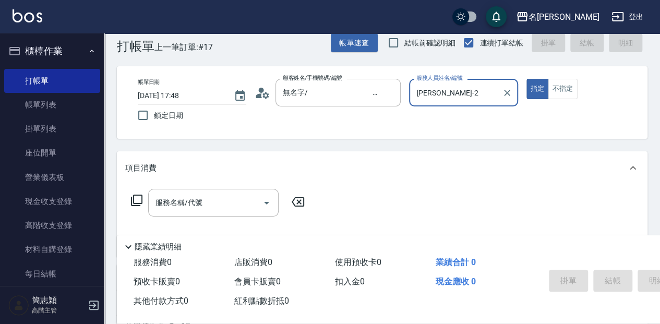
scroll to position [34, 0]
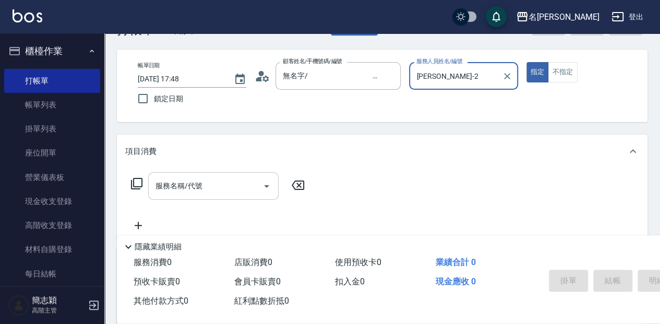
drag, startPoint x: 240, startPoint y: 176, endPoint x: 245, endPoint y: 178, distance: 5.6
click at [241, 176] on div "服務名稱/代號" at bounding box center [213, 186] width 130 height 28
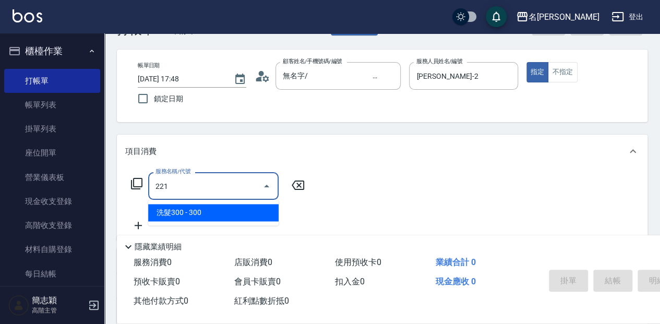
type input "洗髮300(221)"
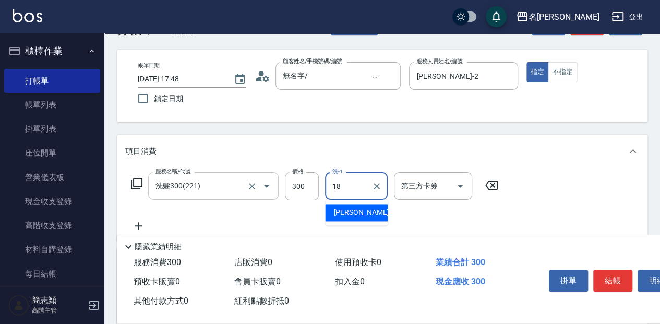
type input "沛岑-18"
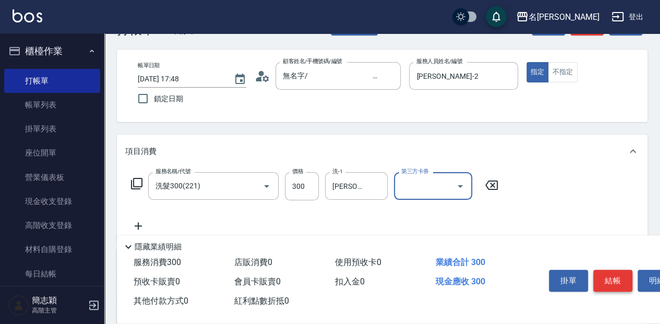
click at [624, 283] on button "結帳" at bounding box center [612, 281] width 39 height 22
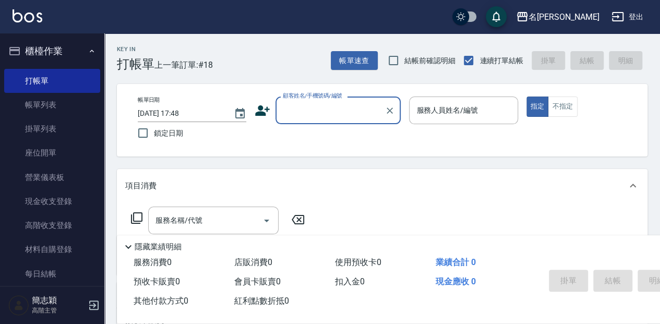
scroll to position [0, 0]
click at [316, 112] on input "顧客姓名/手機號碼/編號" at bounding box center [330, 110] width 100 height 18
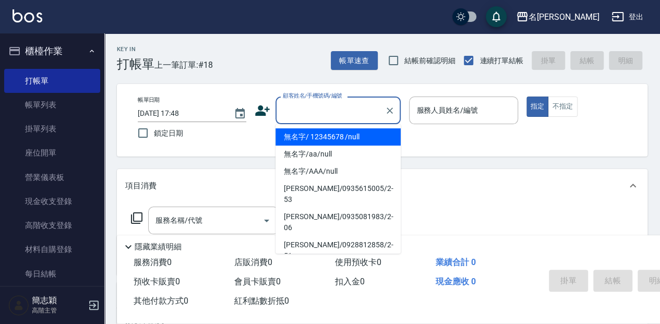
click at [321, 136] on li "無名字/ 12345678 /null" at bounding box center [337, 136] width 125 height 17
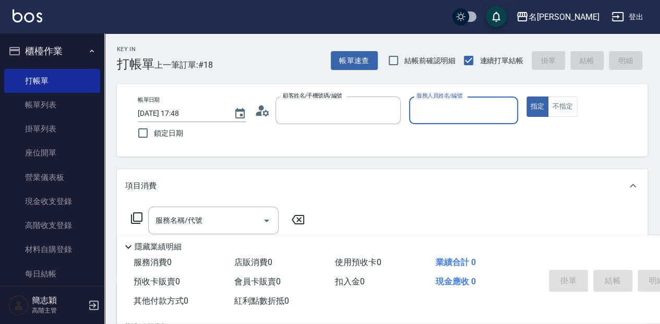
type input "無名字/ 12345678 /null"
click at [441, 121] on div "服務人員姓名/編號" at bounding box center [463, 110] width 108 height 28
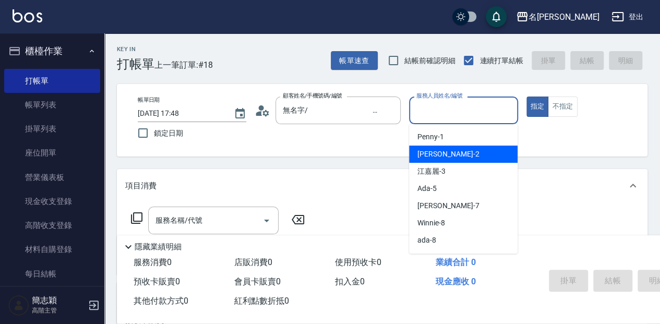
drag, startPoint x: 446, startPoint y: 154, endPoint x: 319, endPoint y: 156, distance: 127.3
click at [445, 155] on div "Julie -2" at bounding box center [463, 154] width 108 height 17
type input "Julie-2"
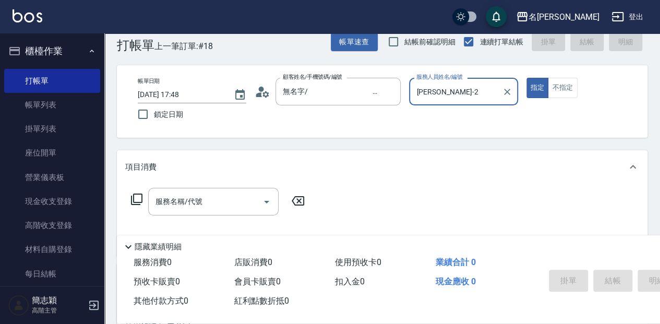
scroll to position [34, 0]
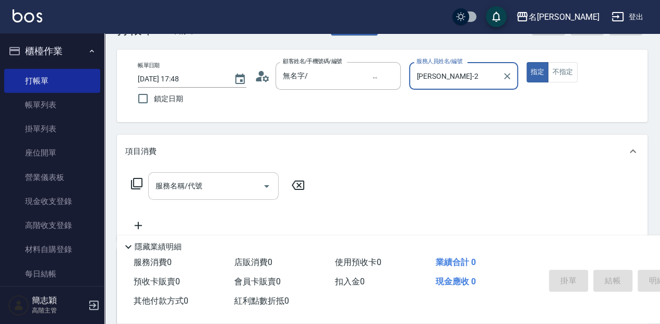
click at [242, 189] on input "服務名稱/代號" at bounding box center [205, 186] width 105 height 18
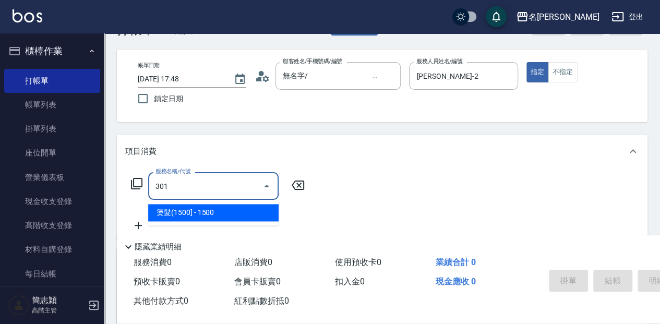
type input "燙髮(1500](301)"
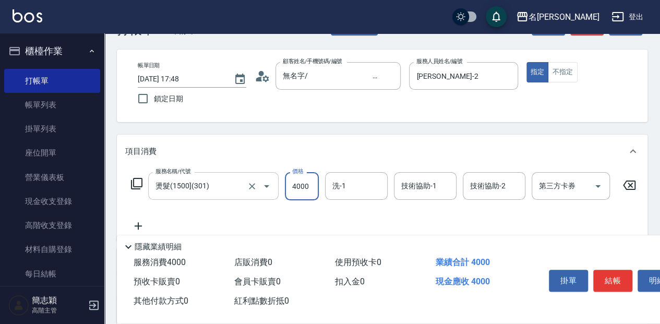
type input "4000"
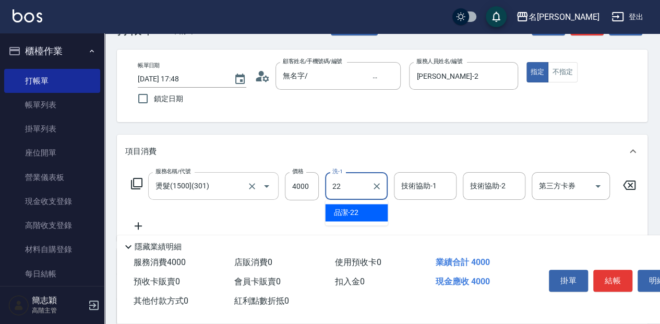
type input "品潔-22"
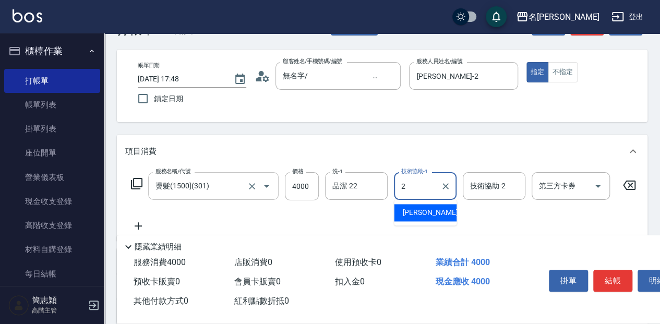
type input "Julie-2"
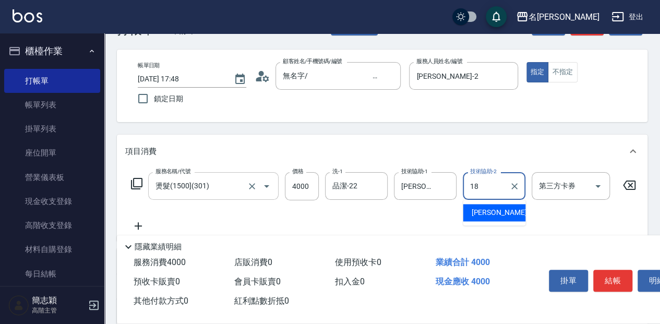
type input "沛岑-18"
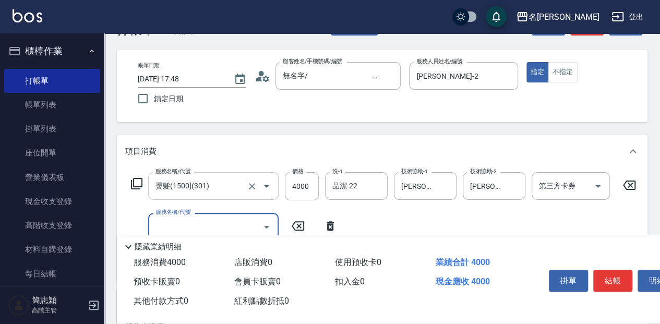
scroll to position [69, 0]
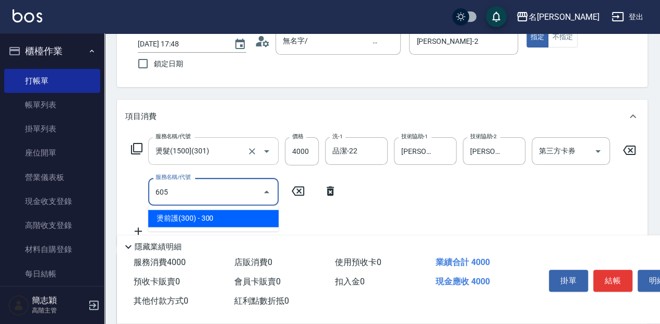
type input "燙前護(300)(605)"
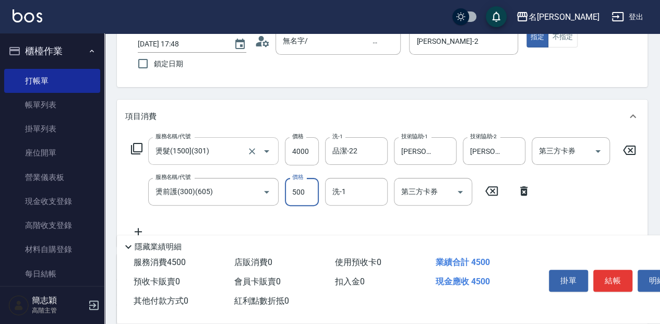
type input "500"
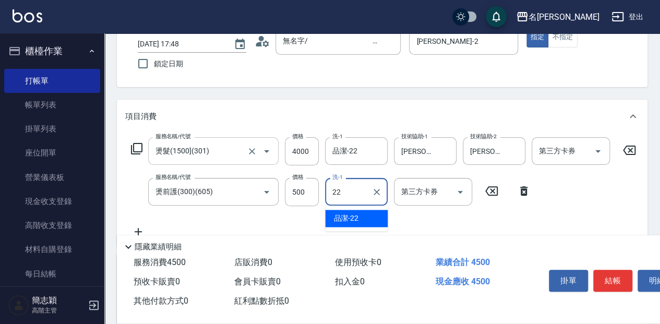
type input "品潔-22"
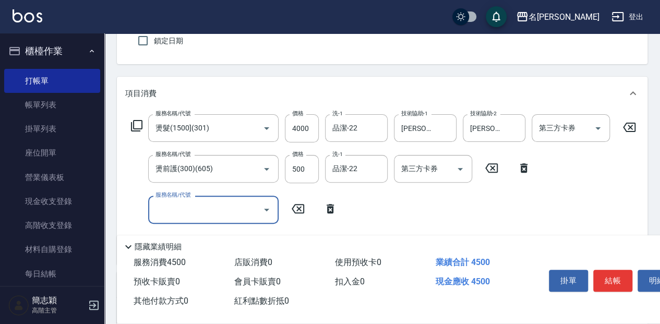
scroll to position [139, 0]
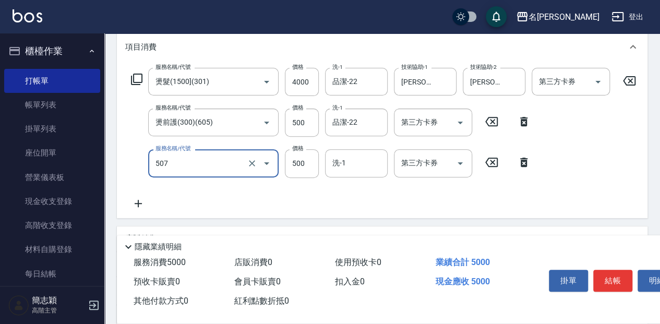
type input "補染(507)"
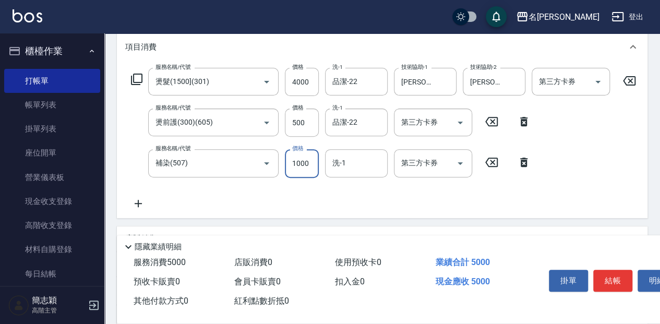
type input "1000"
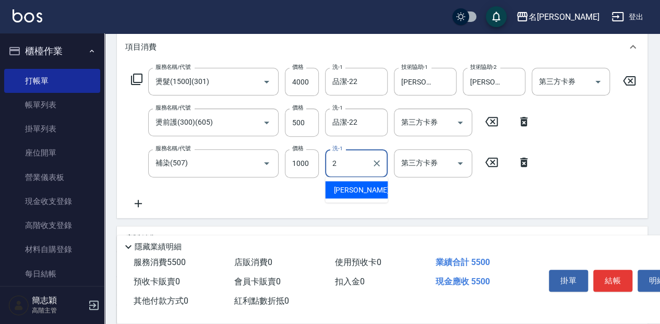
type input "Julie-2"
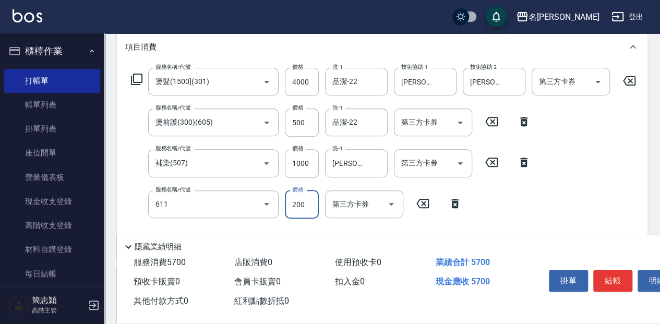
type input "染.頭皮隔離(611)"
type input "300"
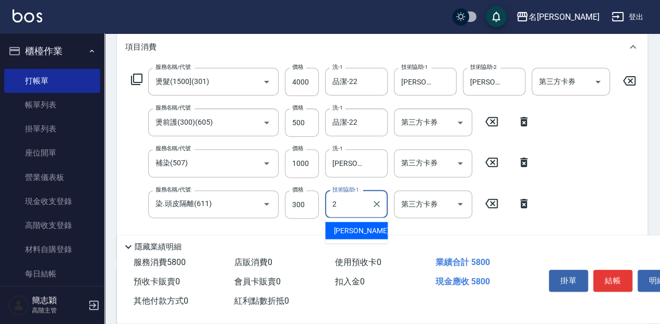
type input "Julie-2"
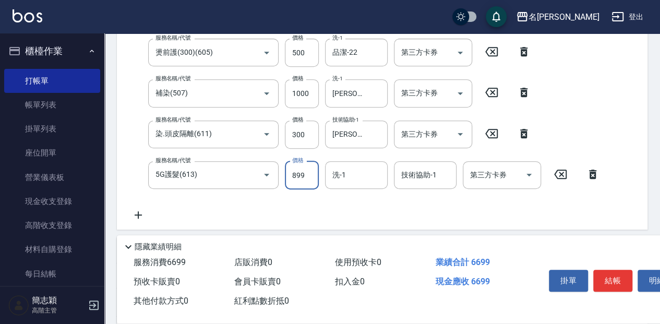
scroll to position [207, 0]
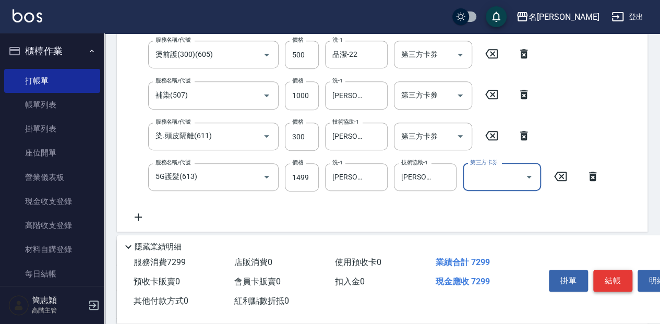
click at [613, 275] on button "結帳" at bounding box center [612, 281] width 39 height 22
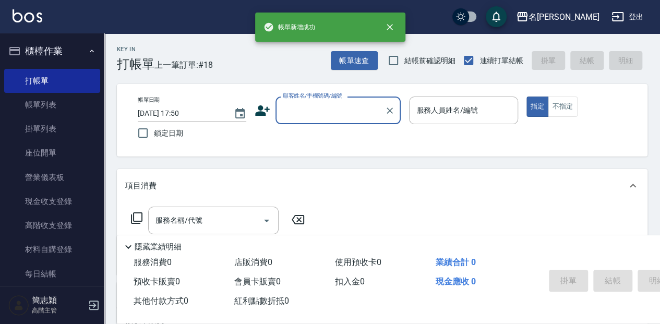
scroll to position [0, 0]
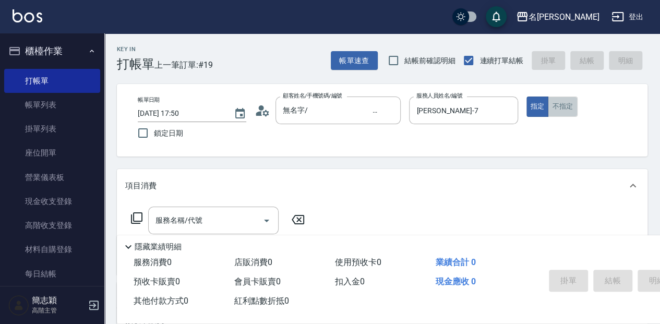
click at [572, 105] on button "不指定" at bounding box center [562, 106] width 29 height 20
click at [170, 221] on div "服務名稱/代號 服務名稱/代號" at bounding box center [213, 221] width 130 height 28
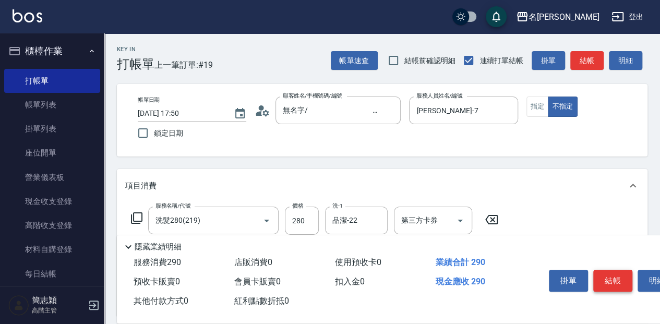
click at [615, 274] on button "結帳" at bounding box center [612, 281] width 39 height 22
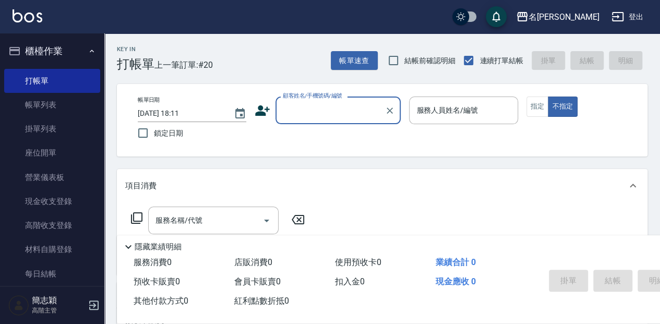
click at [329, 113] on input "顧客姓名/手機號碼/編號" at bounding box center [330, 110] width 100 height 18
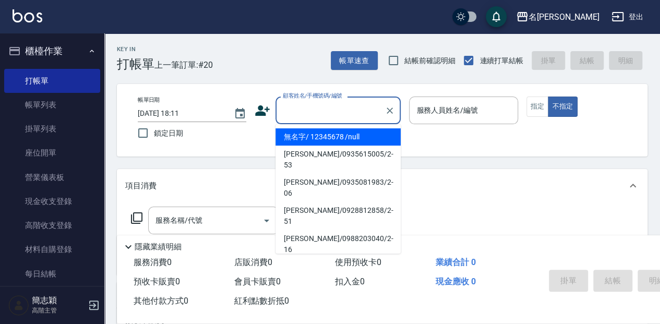
click at [325, 137] on li "無名字/ 12345678 /null" at bounding box center [337, 136] width 125 height 17
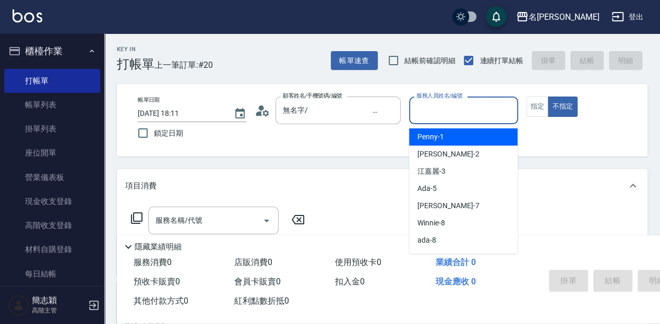
click at [458, 112] on input "服務人員姓名/編號" at bounding box center [463, 110] width 99 height 18
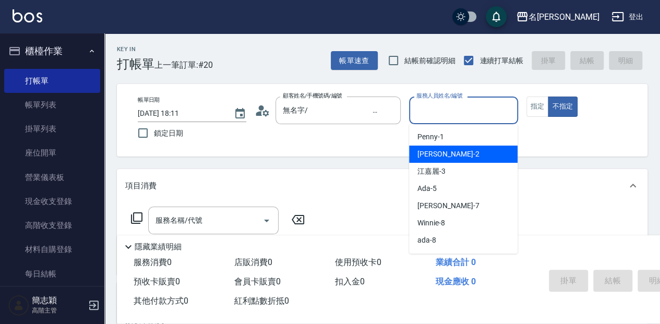
click at [491, 156] on div "Julie -2" at bounding box center [463, 154] width 108 height 17
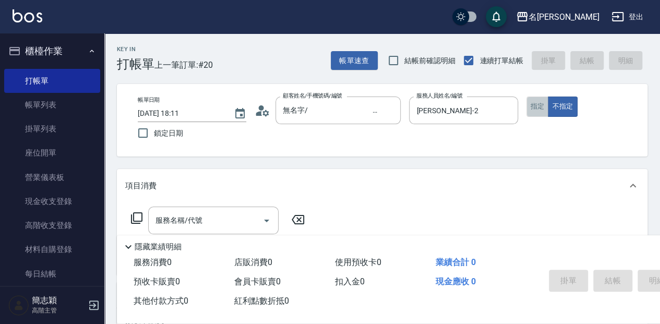
click at [538, 107] on button "指定" at bounding box center [537, 106] width 22 height 20
click at [209, 220] on input "服務名稱/代號" at bounding box center [205, 220] width 105 height 18
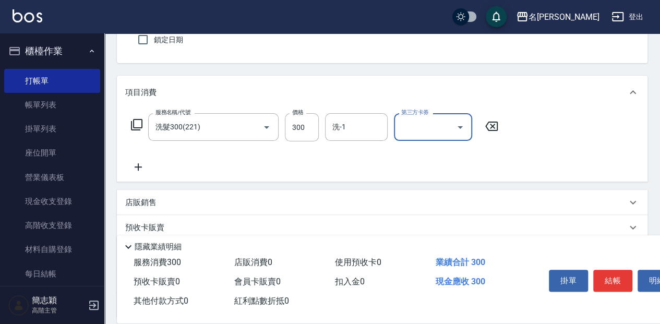
scroll to position [104, 0]
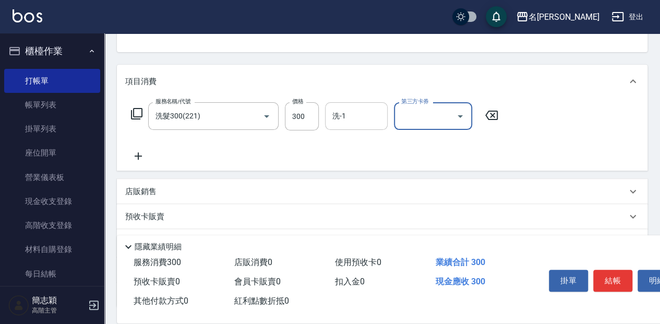
click at [366, 125] on div "洗-1" at bounding box center [356, 116] width 63 height 28
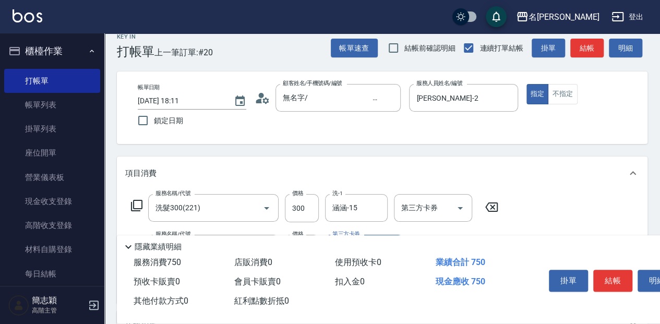
scroll to position [0, 0]
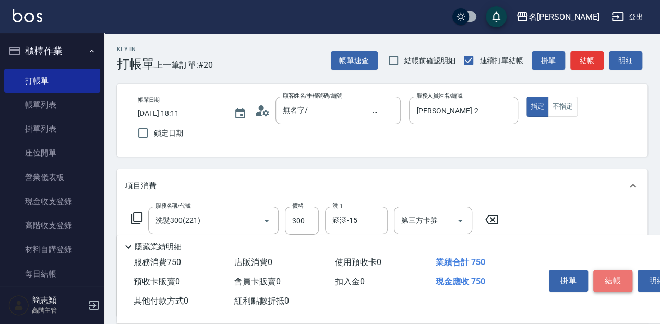
click at [626, 277] on button "結帳" at bounding box center [612, 281] width 39 height 22
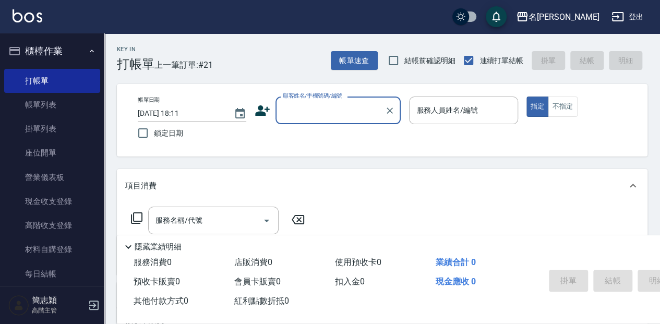
click at [354, 119] on input "顧客姓名/手機號碼/編號" at bounding box center [330, 110] width 100 height 18
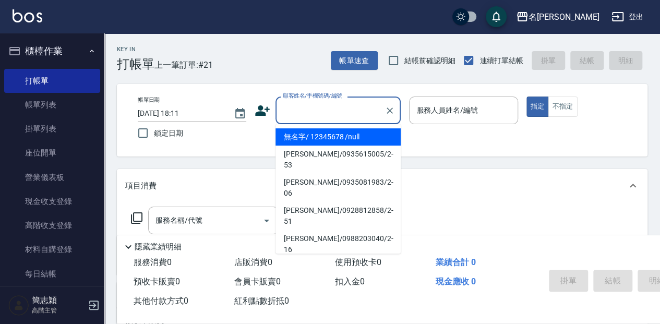
click at [344, 139] on li "無名字/ 12345678 /null" at bounding box center [337, 136] width 125 height 17
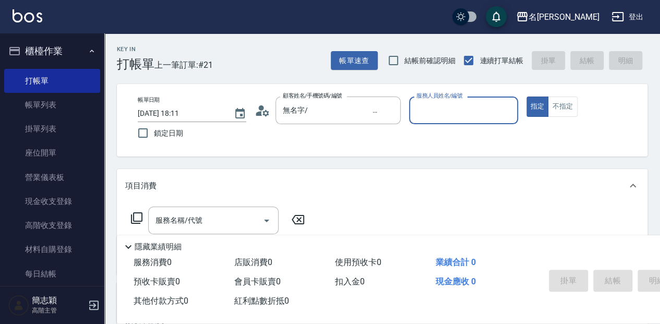
click at [447, 110] on input "服務人員姓名/編號" at bounding box center [463, 110] width 99 height 18
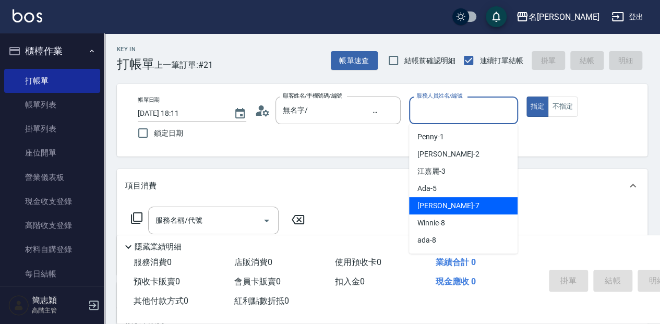
click at [427, 198] on div "Jessica -7" at bounding box center [463, 205] width 108 height 17
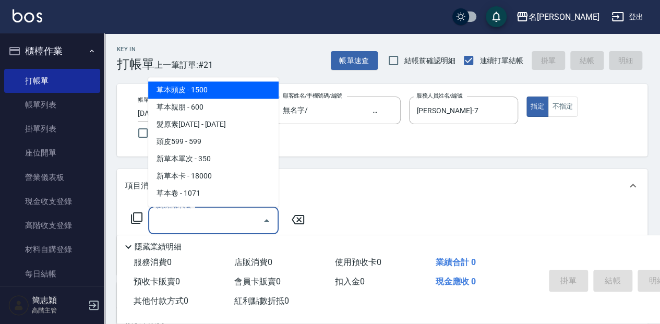
drag, startPoint x: 235, startPoint y: 224, endPoint x: 288, endPoint y: 209, distance: 54.9
click at [236, 223] on input "服務名稱/代號" at bounding box center [205, 220] width 105 height 18
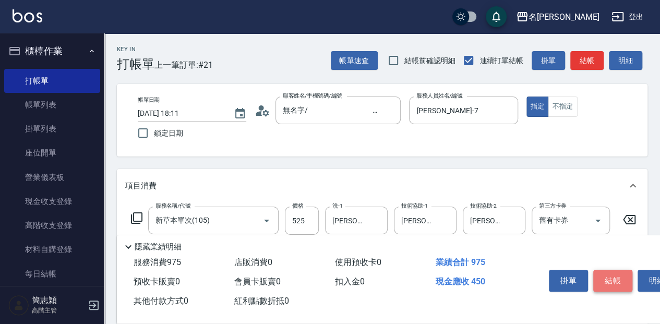
click at [610, 270] on button "結帳" at bounding box center [612, 281] width 39 height 22
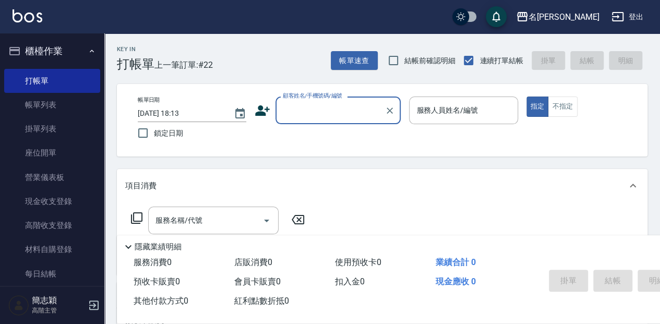
drag, startPoint x: 52, startPoint y: 268, endPoint x: 357, endPoint y: 102, distance: 347.3
click at [52, 268] on link "每日結帳" at bounding box center [52, 274] width 96 height 24
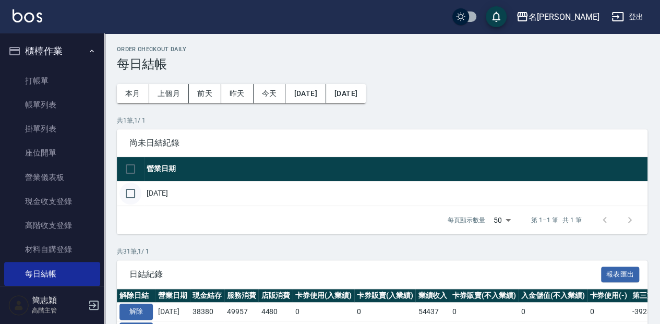
click at [126, 196] on input "checkbox" at bounding box center [130, 194] width 22 height 22
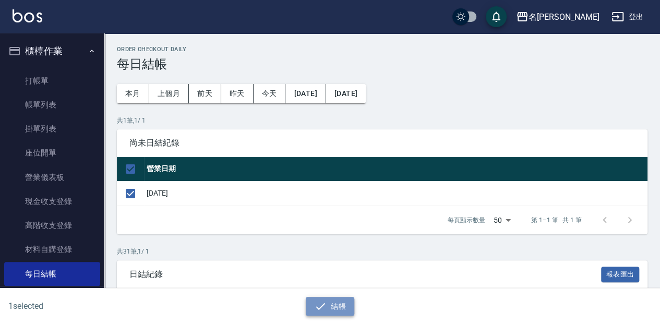
click at [319, 298] on button "結帳" at bounding box center [330, 306] width 49 height 19
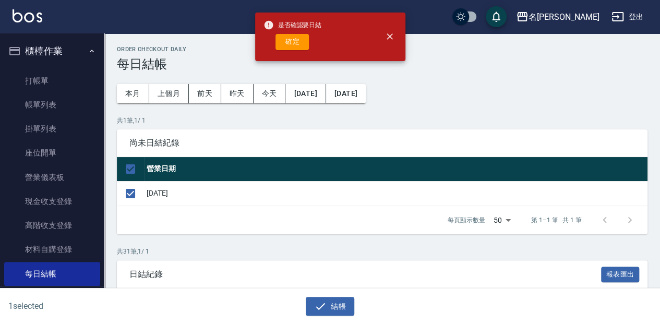
click at [269, 39] on div "確定" at bounding box center [292, 42] width 58 height 16
click at [308, 48] on button "確定" at bounding box center [291, 42] width 33 height 16
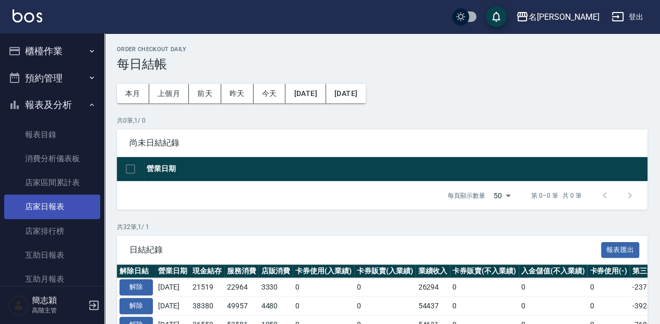
click at [67, 215] on link "店家日報表" at bounding box center [52, 207] width 96 height 24
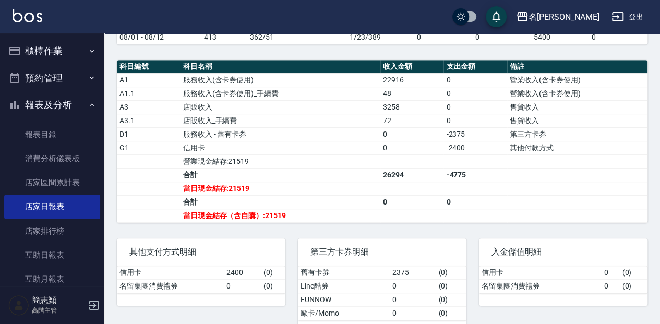
scroll to position [299, 0]
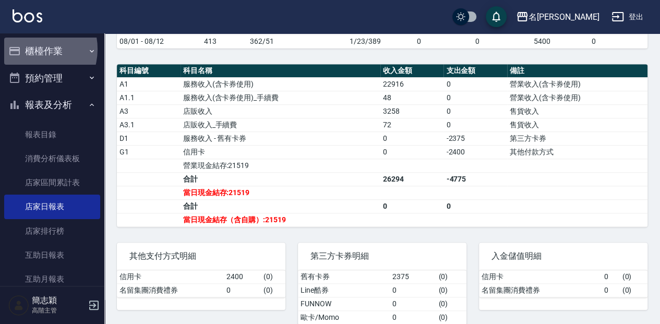
click at [30, 49] on button "櫃檯作業" at bounding box center [52, 51] width 96 height 27
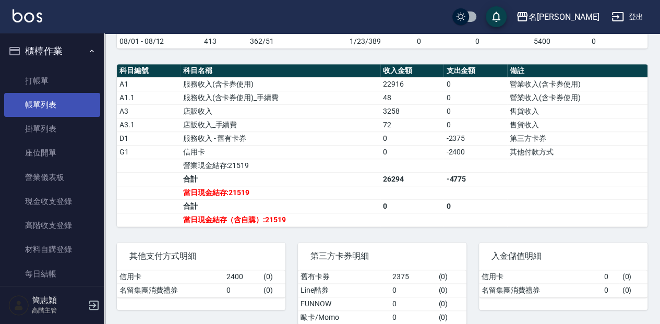
click at [65, 107] on link "帳單列表" at bounding box center [52, 105] width 96 height 24
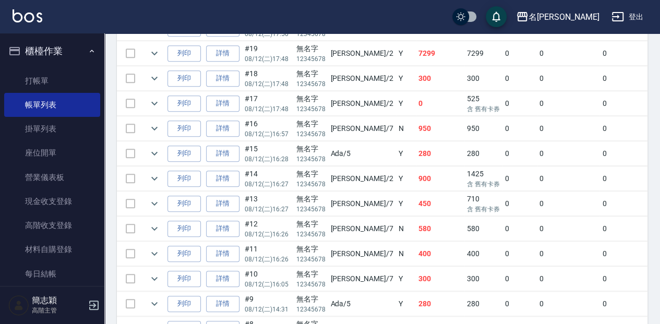
scroll to position [368, 0]
